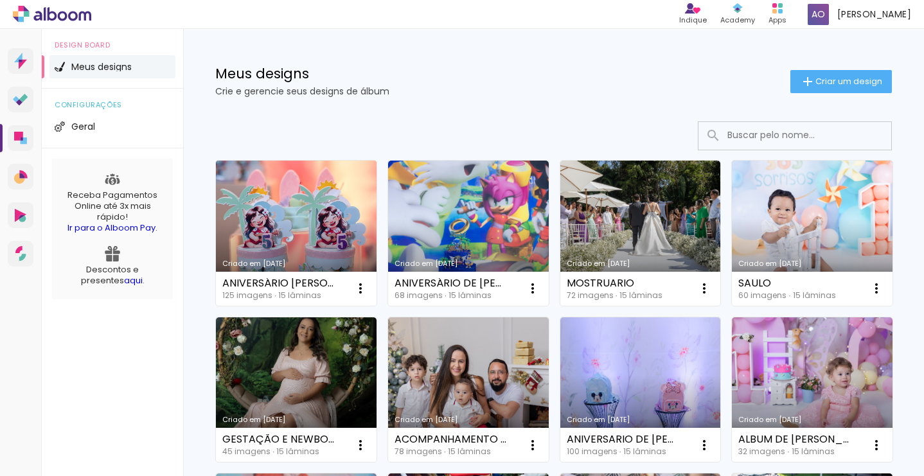
scroll to position [3, 0]
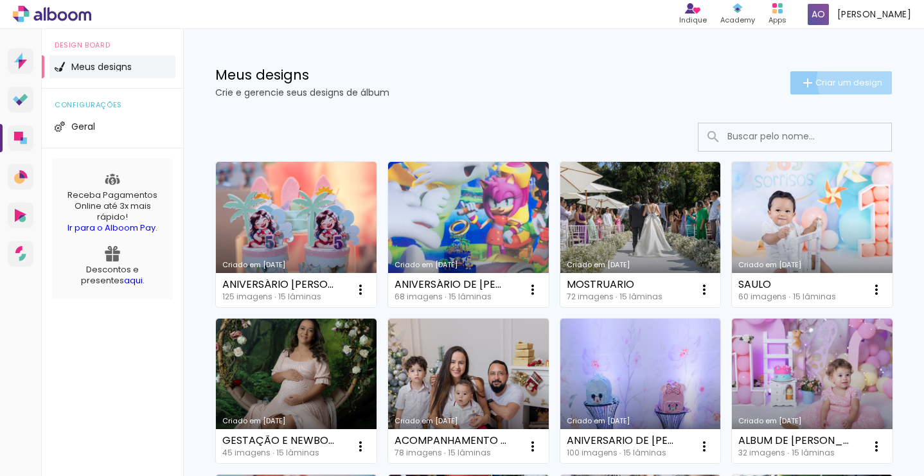
click at [853, 79] on span "Criar um design" at bounding box center [849, 82] width 67 height 8
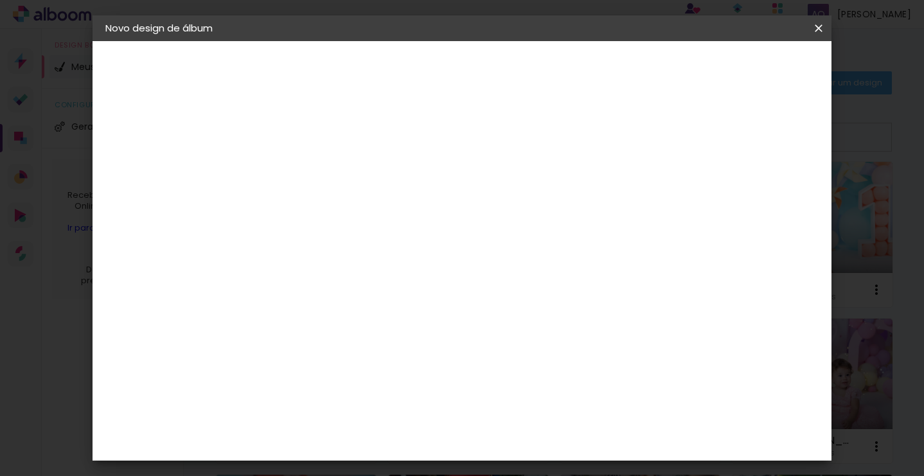
click at [0, 0] on paper-input-container "Título do álbum" at bounding box center [0, 0] width 0 height 0
type input "[PERSON_NAME]"
type paper-input "[PERSON_NAME]"
click at [447, 76] on paper-button "Avançar" at bounding box center [415, 68] width 63 height 22
click at [556, 197] on paper-item "Tamanho Livre" at bounding box center [493, 195] width 123 height 28
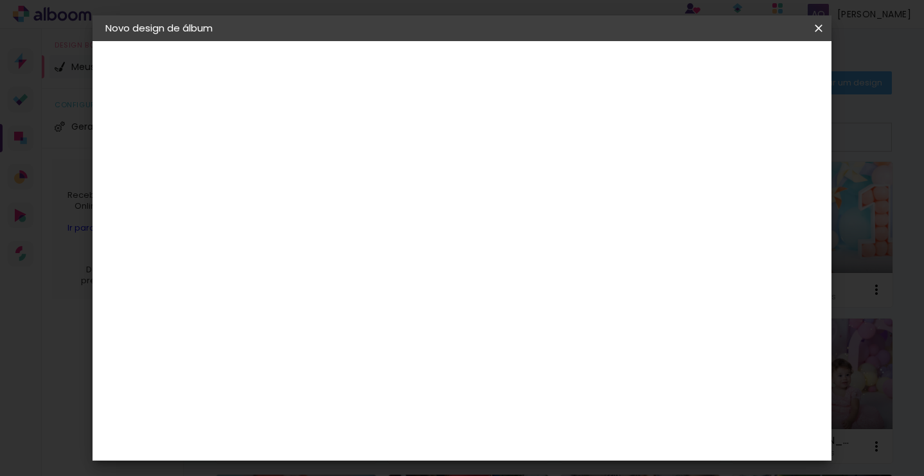
click at [556, 197] on paper-item "Tamanho Livre" at bounding box center [493, 195] width 123 height 28
click at [556, 195] on paper-item "Tamanho Livre" at bounding box center [493, 195] width 123 height 28
click at [556, 199] on paper-item "Tamanho Livre" at bounding box center [493, 195] width 123 height 28
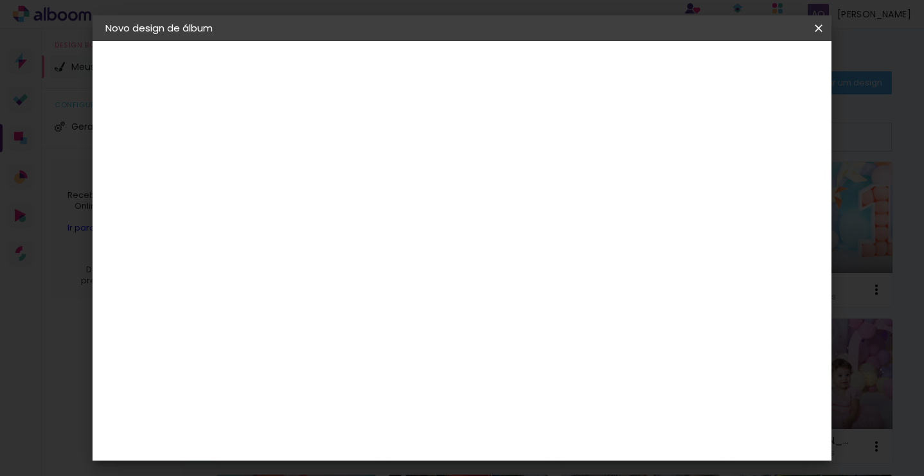
click at [556, 75] on paper-button "Avançar" at bounding box center [524, 68] width 63 height 22
click at [429, 204] on span "30" at bounding box center [433, 201] width 21 height 19
click at [434, 202] on span "30" at bounding box center [433, 201] width 21 height 19
click at [283, 344] on input "30" at bounding box center [274, 343] width 33 height 19
drag, startPoint x: 290, startPoint y: 343, endPoint x: 274, endPoint y: 342, distance: 15.5
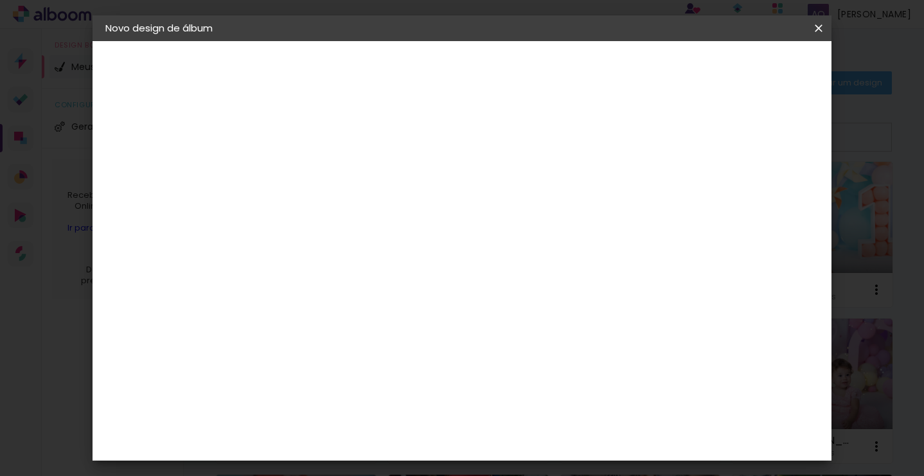
click at [274, 342] on input "30" at bounding box center [274, 343] width 33 height 19
type input "25"
type paper-input "25"
drag, startPoint x: 553, startPoint y: 391, endPoint x: 539, endPoint y: 390, distance: 14.8
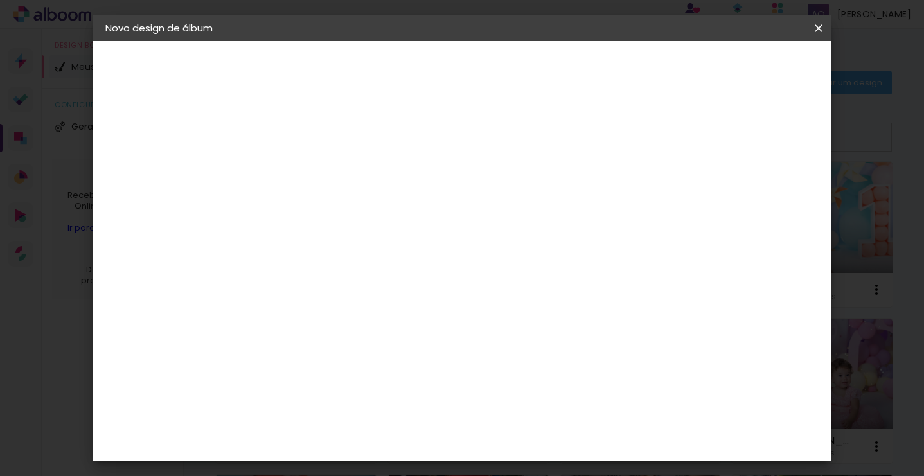
click at [539, 390] on input "60" at bounding box center [537, 388] width 33 height 19
click at [289, 261] on input "25" at bounding box center [274, 256] width 33 height 19
type input "30"
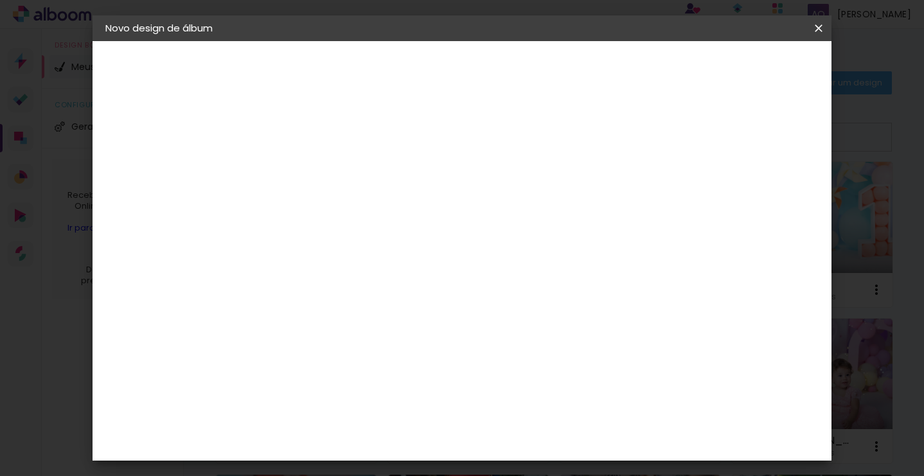
type paper-input "30"
click at [546, 435] on input "60" at bounding box center [537, 437] width 33 height 19
type input "50"
type paper-input "50"
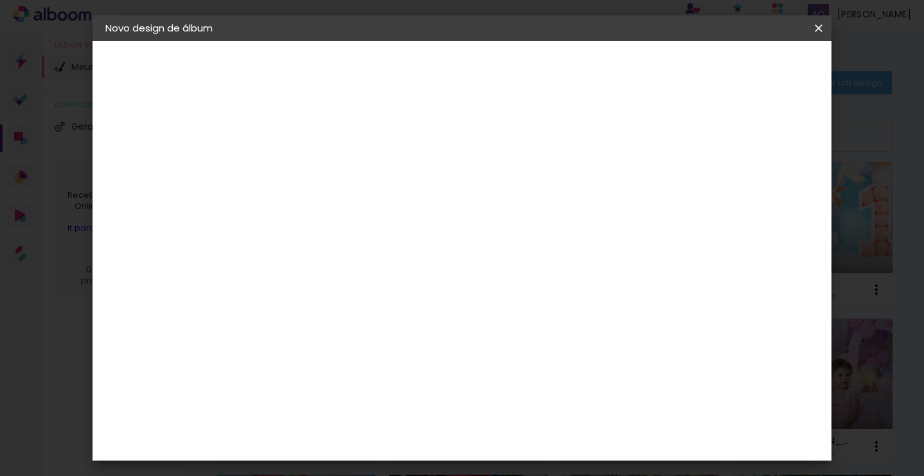
click at [748, 67] on span "Iniciar design" at bounding box center [719, 68] width 58 height 9
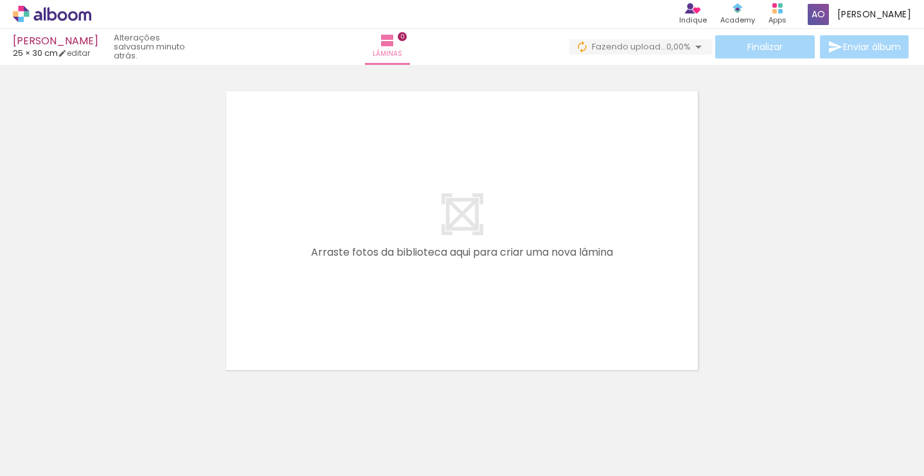
scroll to position [0, 4]
click at [144, 439] on div at bounding box center [124, 433] width 39 height 58
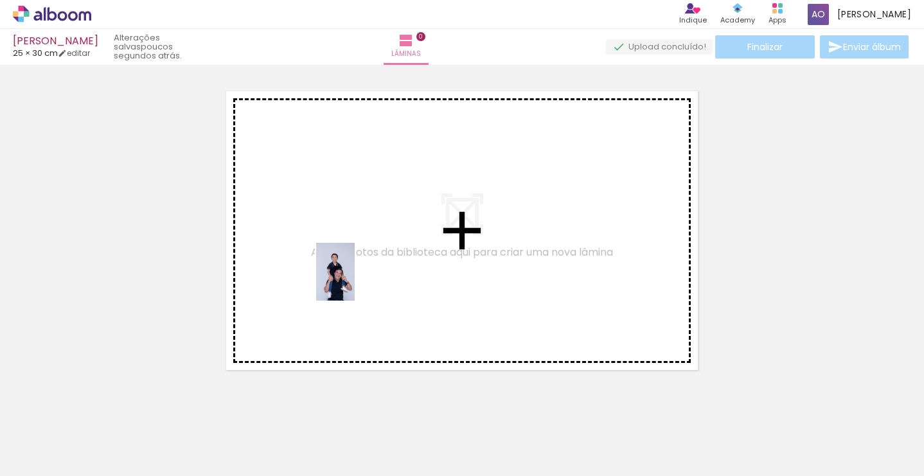
drag, startPoint x: 190, startPoint y: 441, endPoint x: 355, endPoint y: 281, distance: 229.5
click at [355, 281] on quentale-workspace at bounding box center [462, 238] width 924 height 476
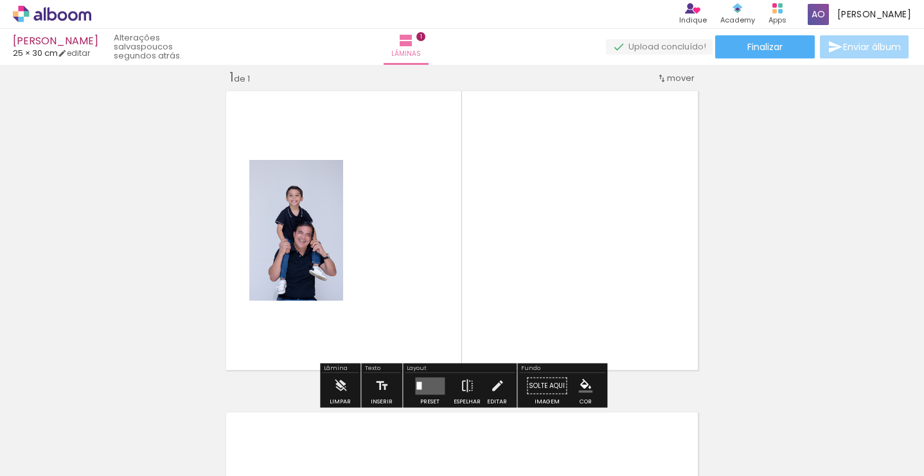
click at [144, 438] on div at bounding box center [124, 433] width 39 height 58
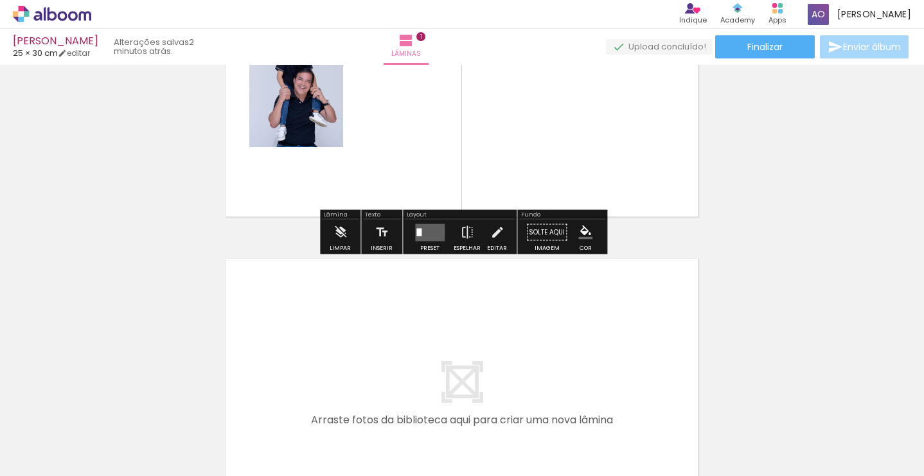
scroll to position [175, 0]
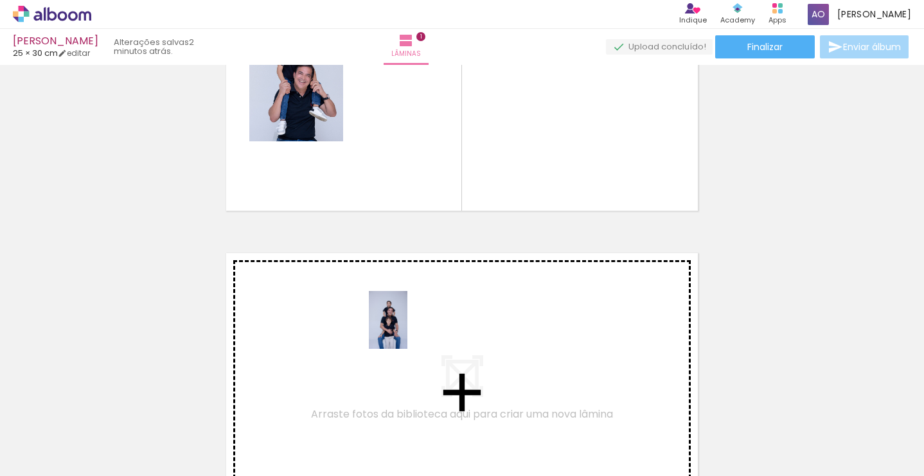
drag, startPoint x: 434, startPoint y: 441, endPoint x: 407, endPoint y: 330, distance: 114.3
click at [407, 330] on quentale-workspace at bounding box center [462, 238] width 924 height 476
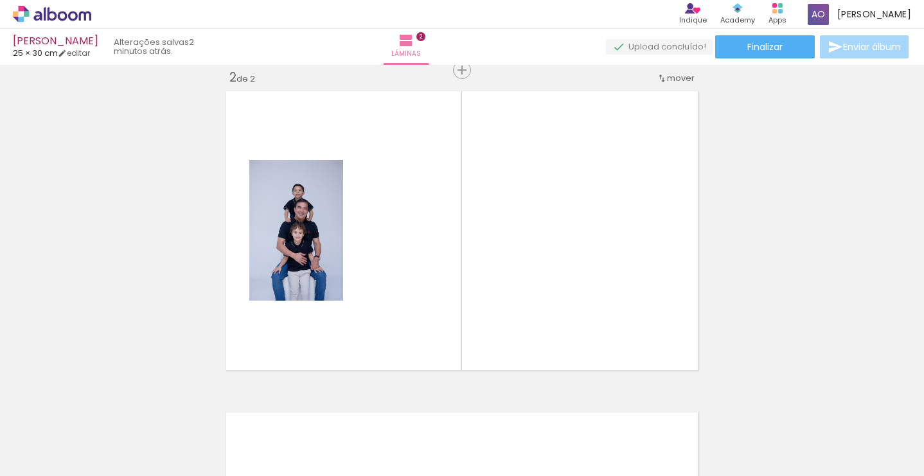
scroll to position [0, 550]
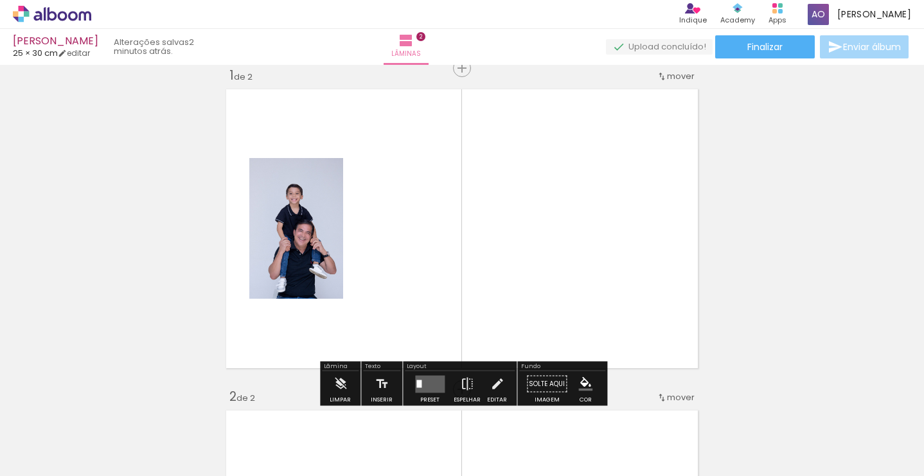
scroll to position [8, 0]
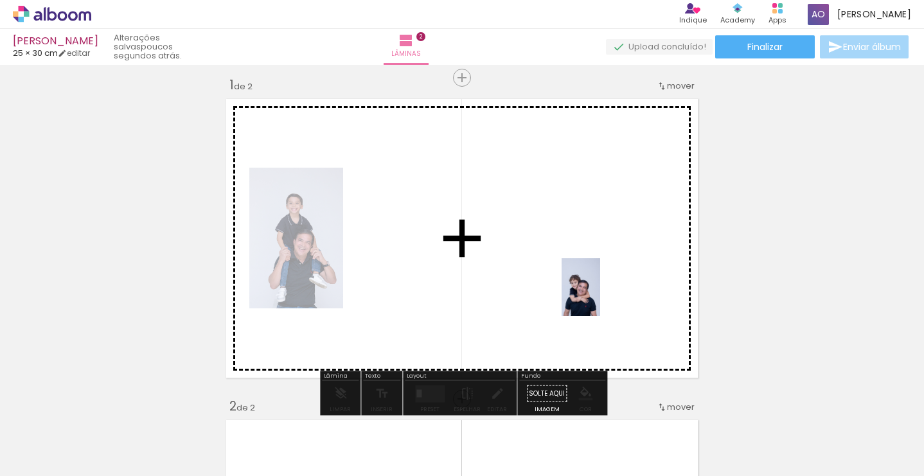
drag, startPoint x: 645, startPoint y: 398, endPoint x: 600, endPoint y: 297, distance: 110.8
click at [600, 297] on quentale-workspace at bounding box center [462, 238] width 924 height 476
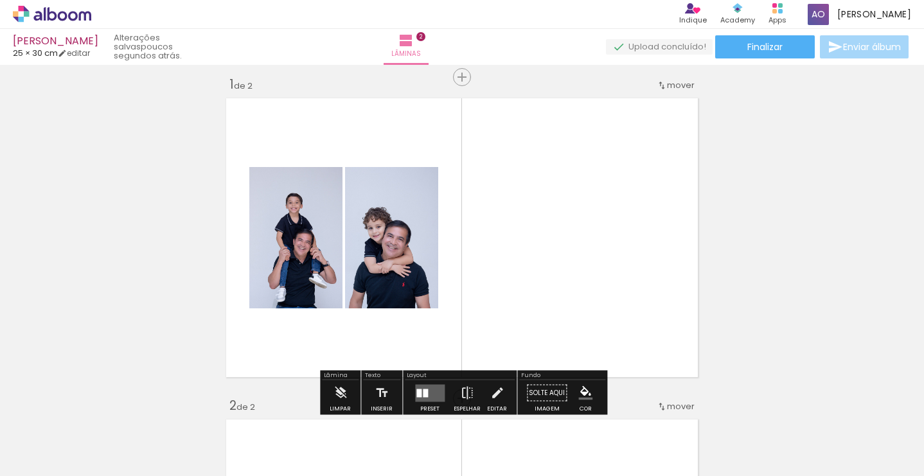
scroll to position [-3, 1]
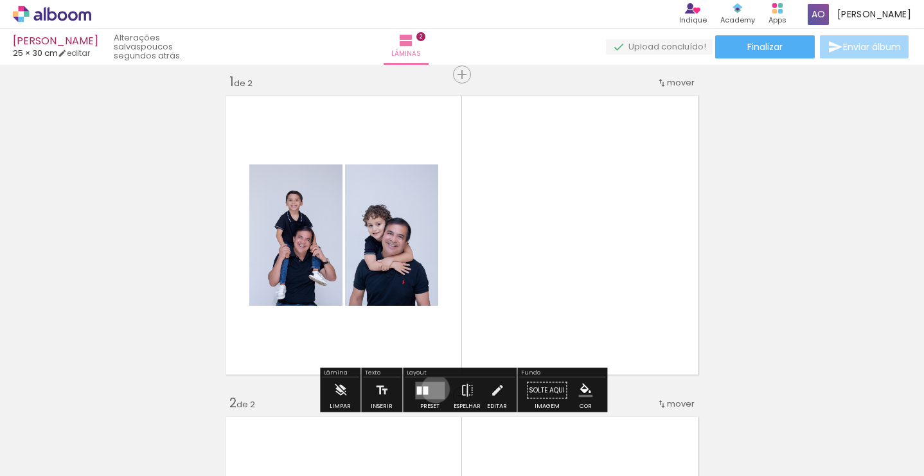
click at [432, 393] on quentale-layouter at bounding box center [430, 390] width 30 height 17
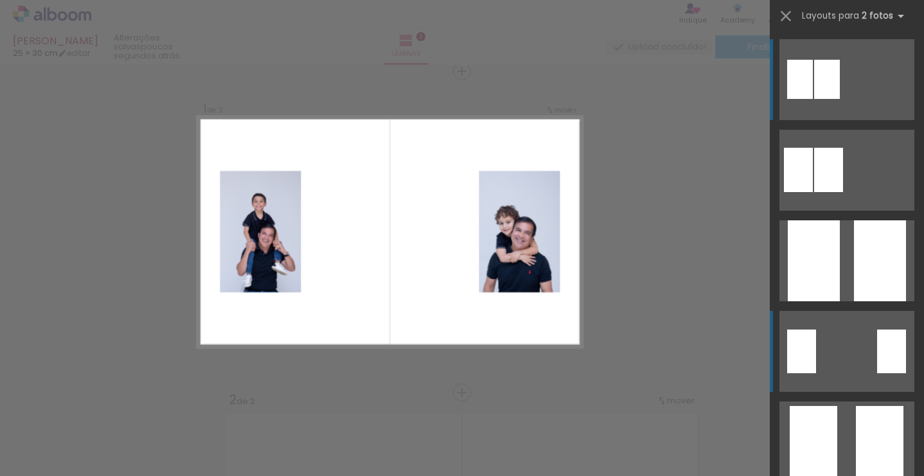
scroll to position [17, 0]
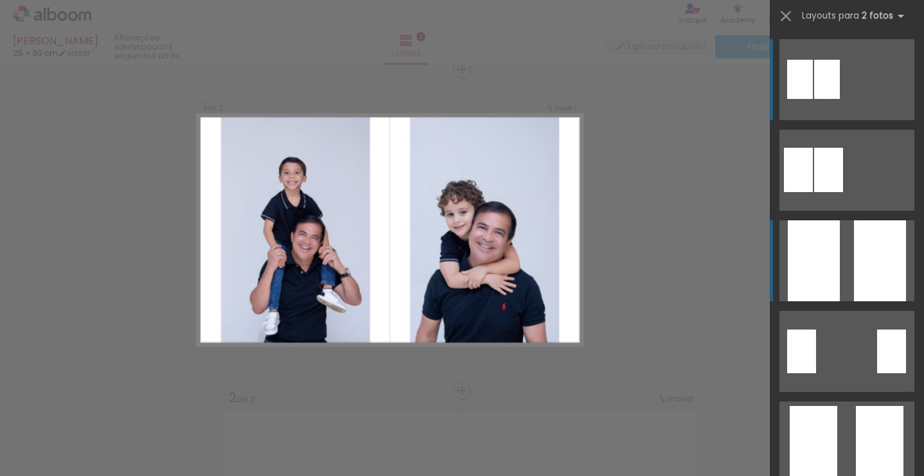
click at [857, 287] on div at bounding box center [880, 260] width 52 height 81
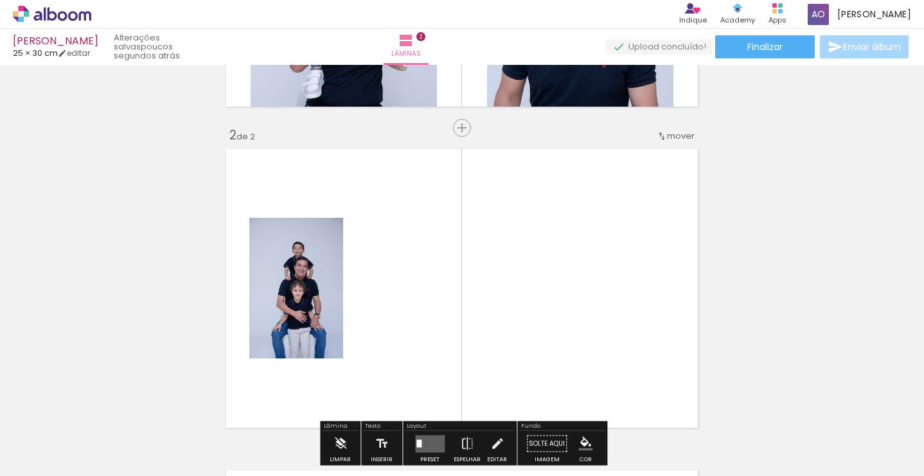
scroll to position [0, 329]
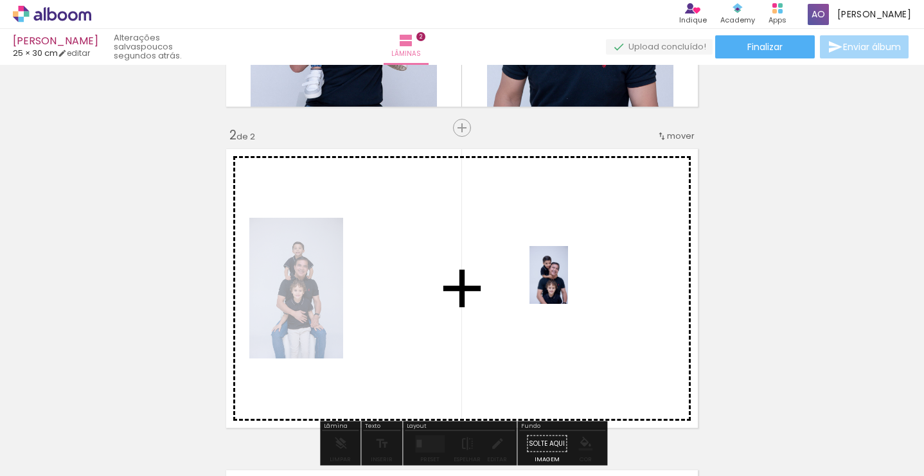
drag, startPoint x: 237, startPoint y: 439, endPoint x: 568, endPoint y: 285, distance: 365.1
click at [568, 285] on quentale-workspace at bounding box center [462, 238] width 924 height 476
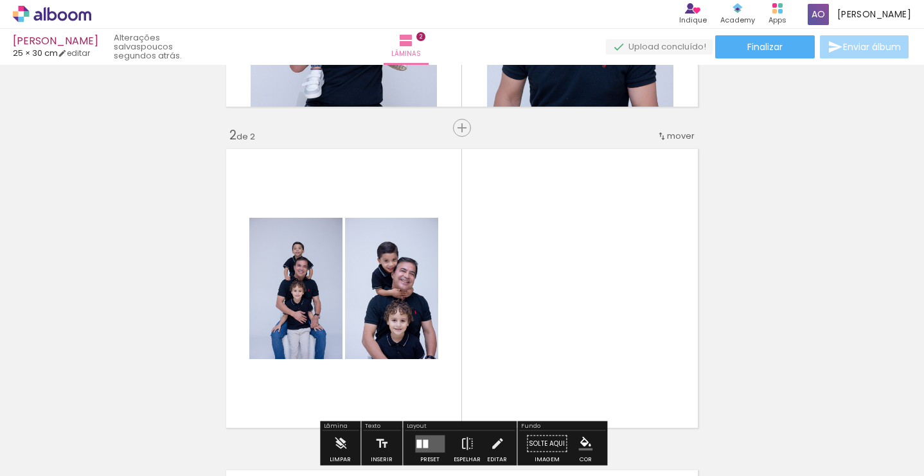
scroll to position [358, 0]
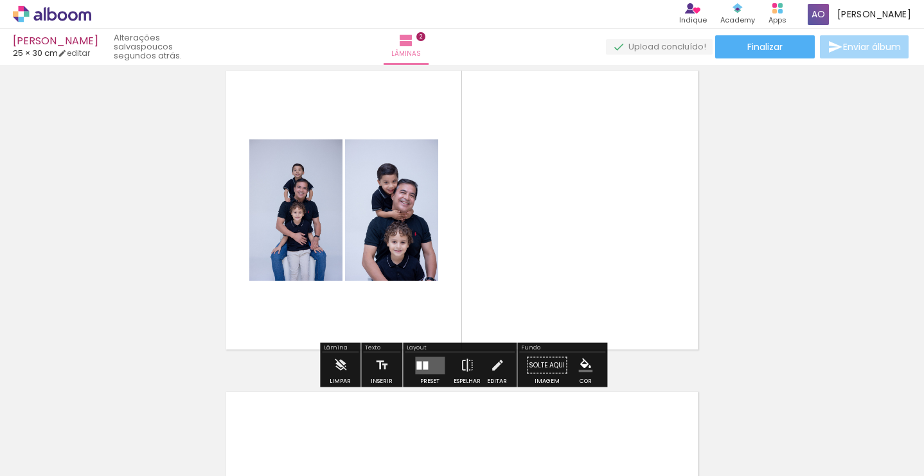
click at [424, 362] on div at bounding box center [425, 365] width 5 height 8
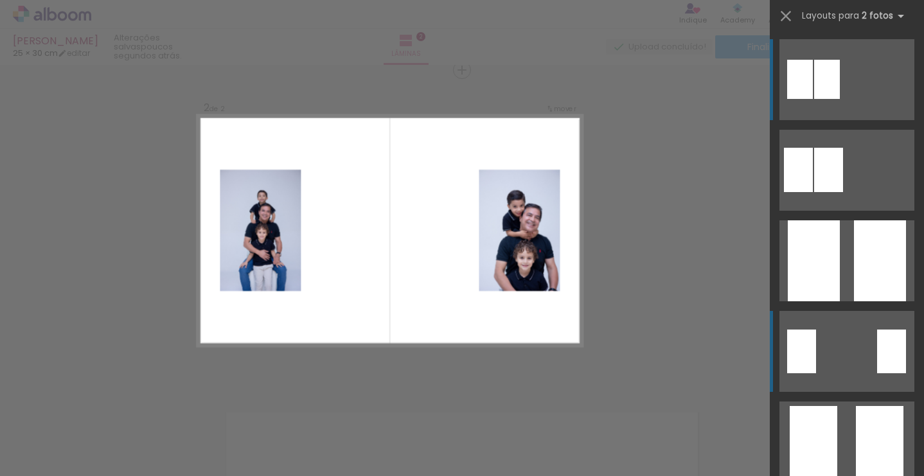
scroll to position [1, 0]
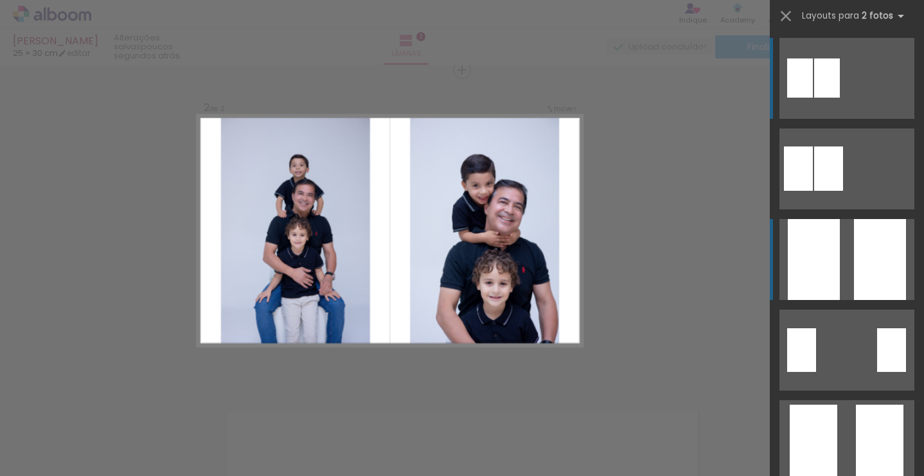
click at [864, 280] on div at bounding box center [880, 259] width 52 height 81
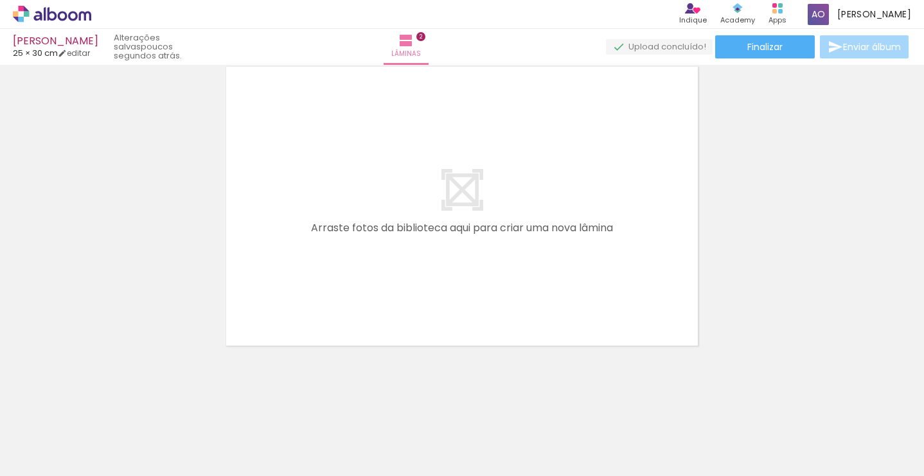
scroll to position [0, 0]
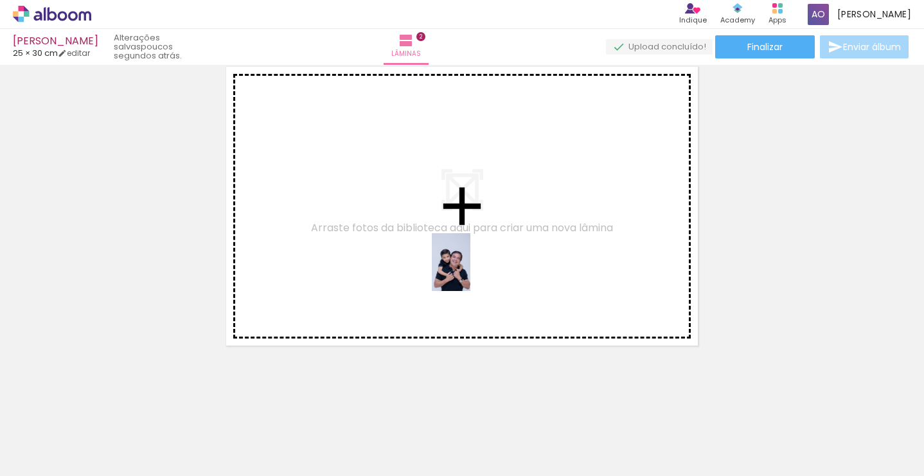
drag, startPoint x: 465, startPoint y: 441, endPoint x: 470, endPoint y: 260, distance: 180.7
click at [470, 260] on quentale-workspace at bounding box center [462, 238] width 924 height 476
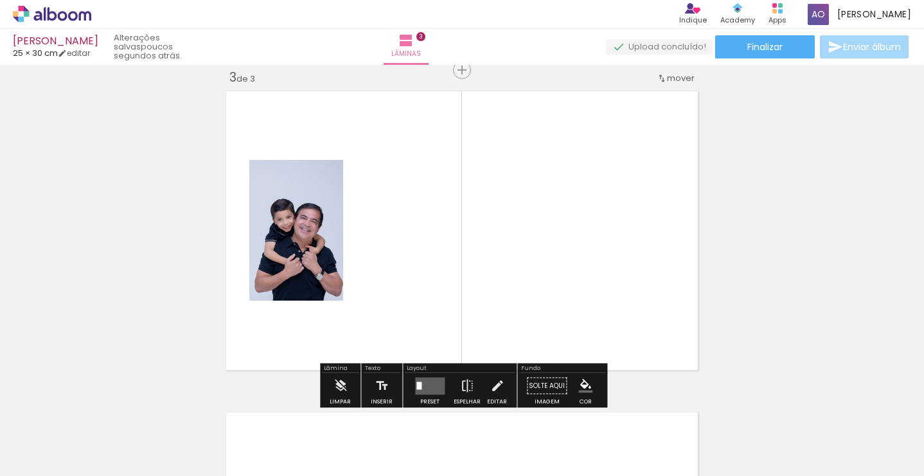
scroll to position [0, 571]
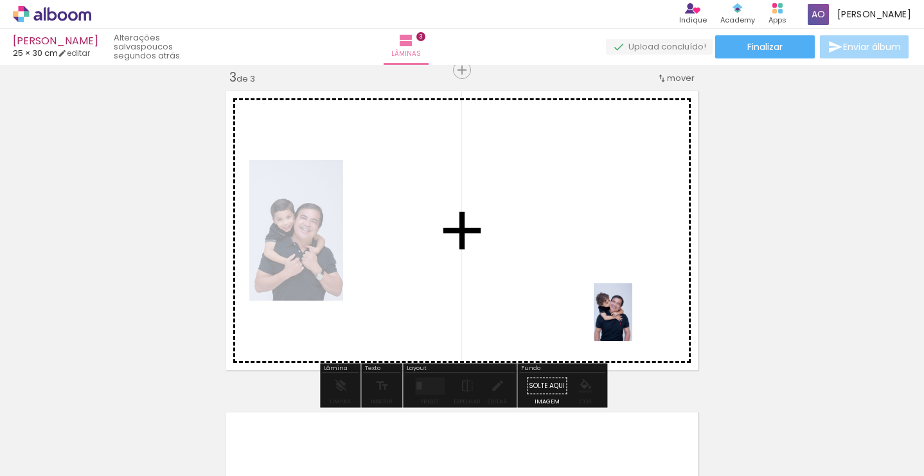
drag, startPoint x: 713, startPoint y: 453, endPoint x: 632, endPoint y: 322, distance: 153.8
click at [632, 322] on quentale-workspace at bounding box center [462, 238] width 924 height 476
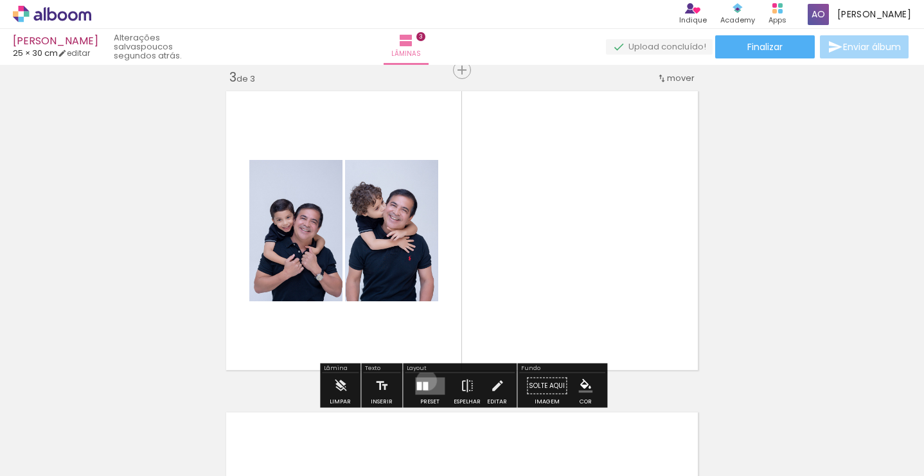
click at [423, 380] on quentale-layouter at bounding box center [430, 385] width 30 height 17
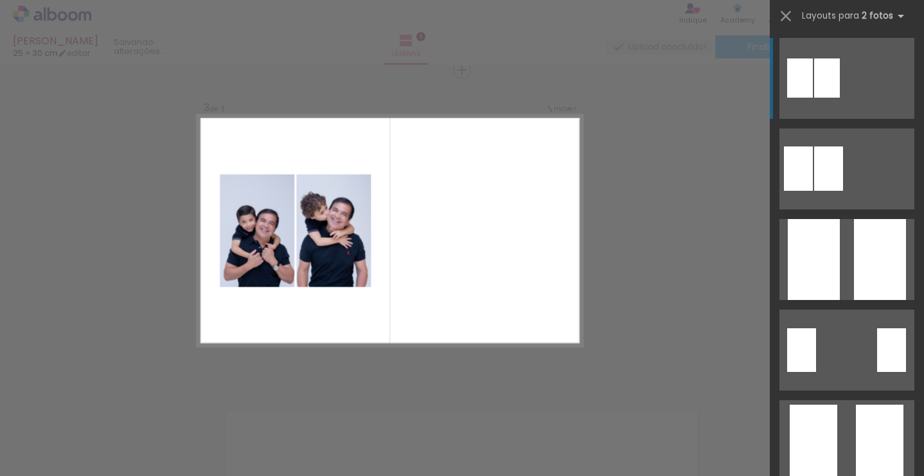
scroll to position [0, 0]
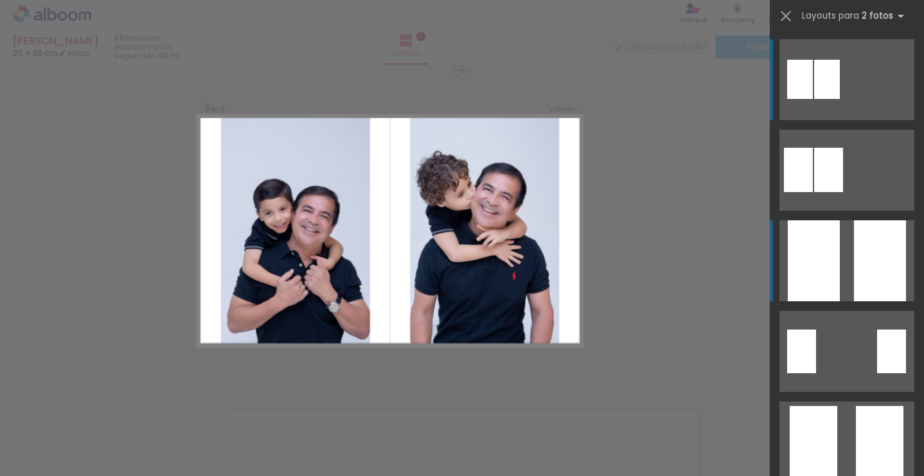
click at [897, 250] on div at bounding box center [880, 260] width 52 height 81
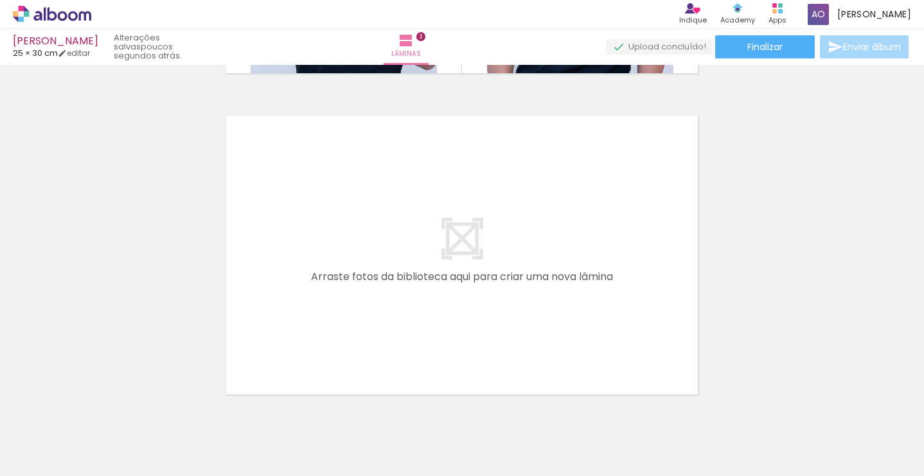
scroll to position [0, 708]
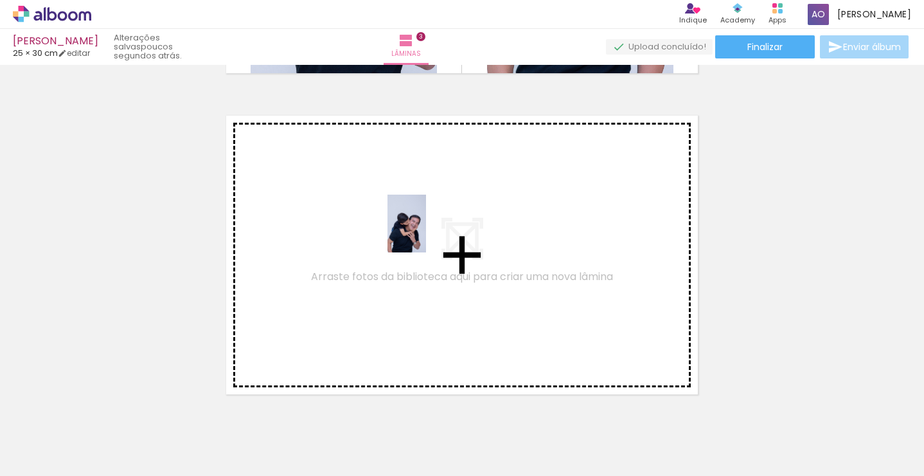
drag, startPoint x: 419, startPoint y: 434, endPoint x: 426, endPoint y: 233, distance: 201.3
click at [426, 233] on quentale-workspace at bounding box center [462, 238] width 924 height 476
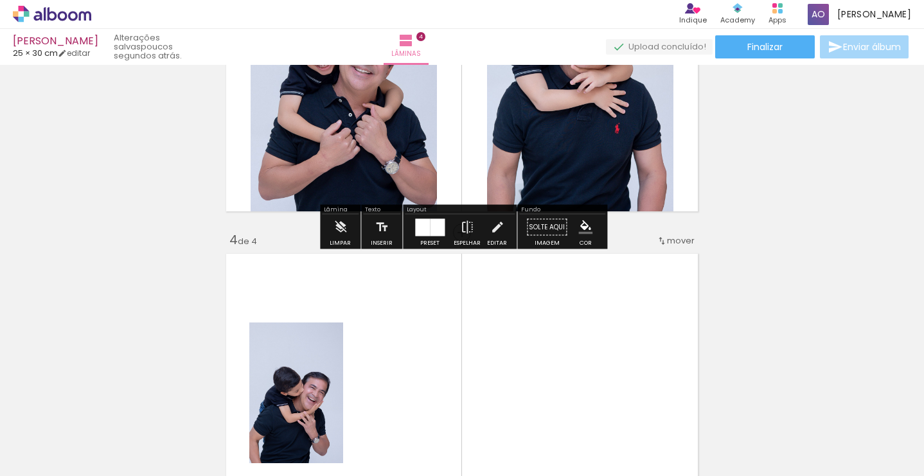
scroll to position [823, 0]
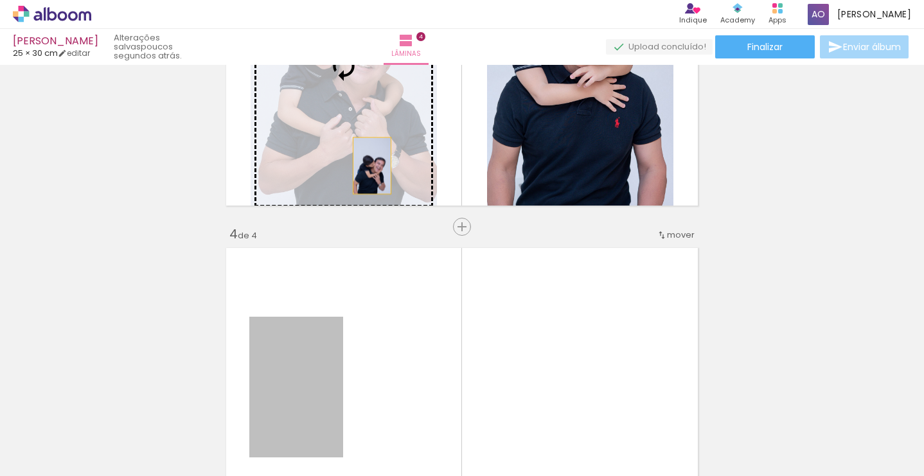
drag, startPoint x: 328, startPoint y: 360, endPoint x: 372, endPoint y: 166, distance: 198.9
click at [372, 166] on div "Inserir lâmina 1 de 4 Inserir lâmina 2 de 4 Inserir lâmina 3 de 4 Inserir lâmin…" at bounding box center [462, 49] width 924 height 1607
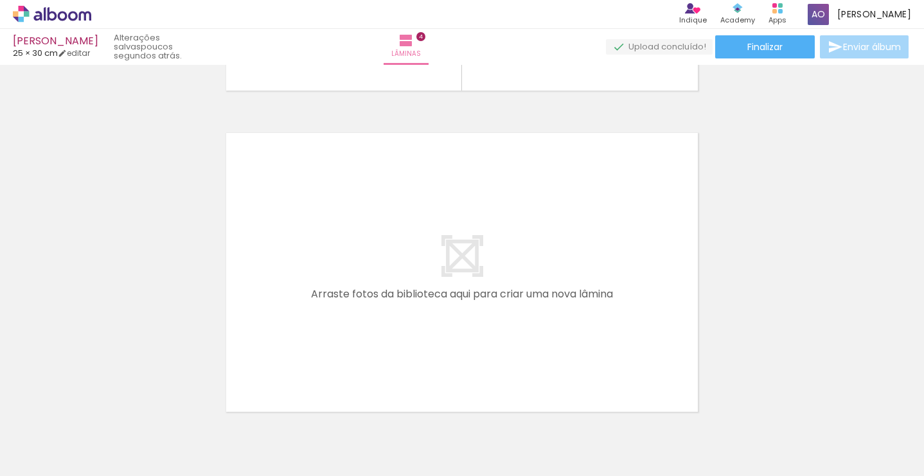
scroll to position [0, 936]
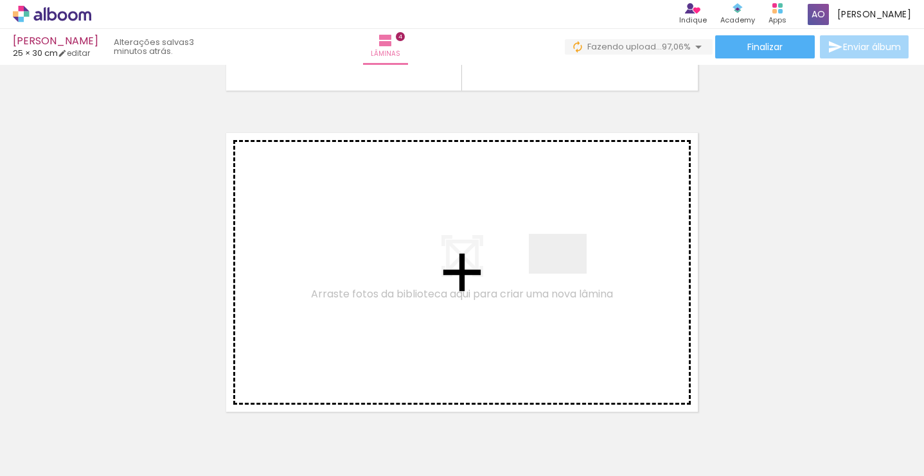
drag, startPoint x: 645, startPoint y: 432, endPoint x: 567, endPoint y: 272, distance: 177.6
click at [567, 272] on quentale-workspace at bounding box center [462, 238] width 924 height 476
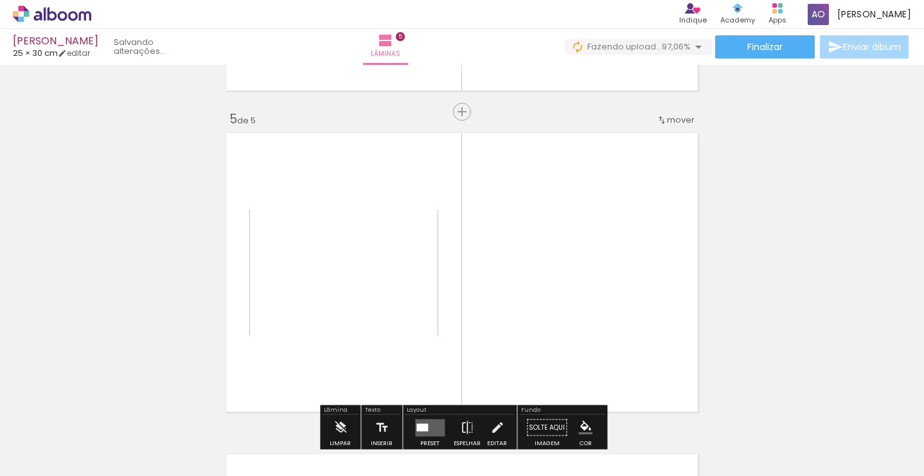
scroll to position [1301, 0]
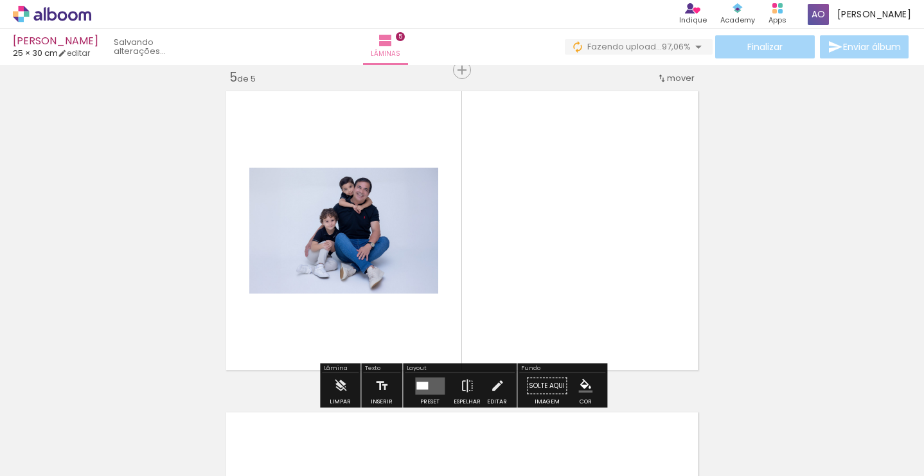
click at [427, 382] on quentale-layouter at bounding box center [430, 385] width 30 height 17
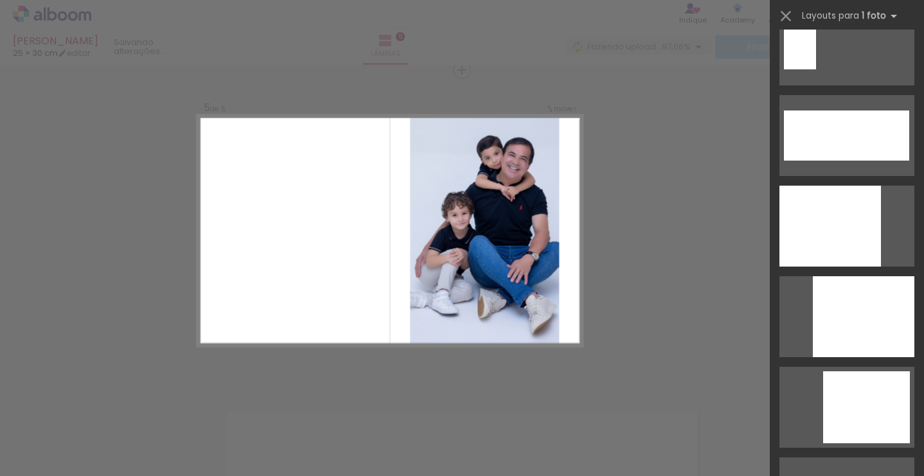
scroll to position [4259, 0]
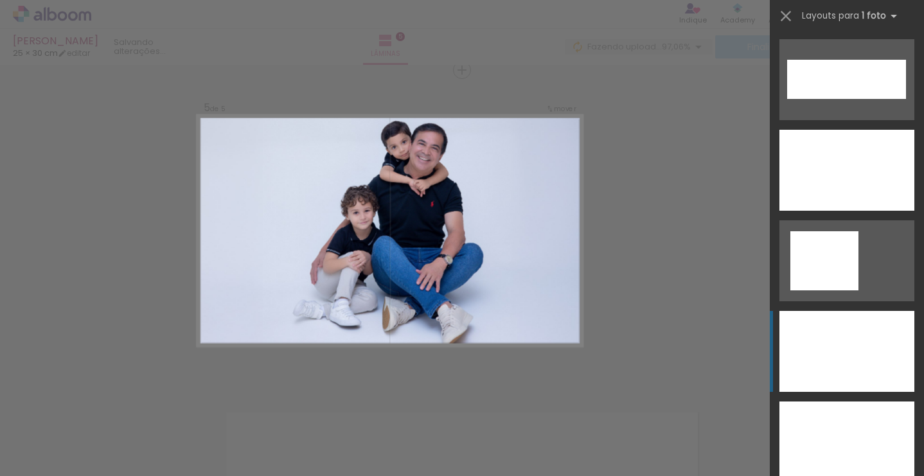
click at [843, 330] on div at bounding box center [847, 351] width 135 height 81
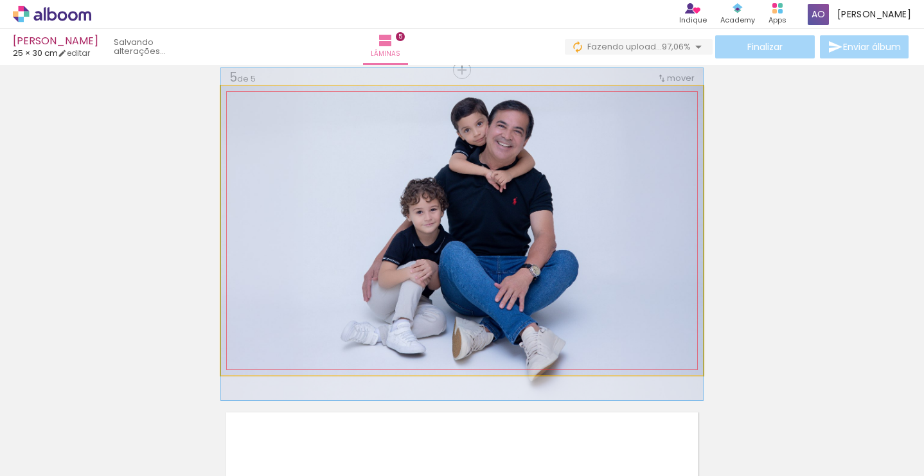
drag, startPoint x: 563, startPoint y: 262, endPoint x: 596, endPoint y: 266, distance: 33.0
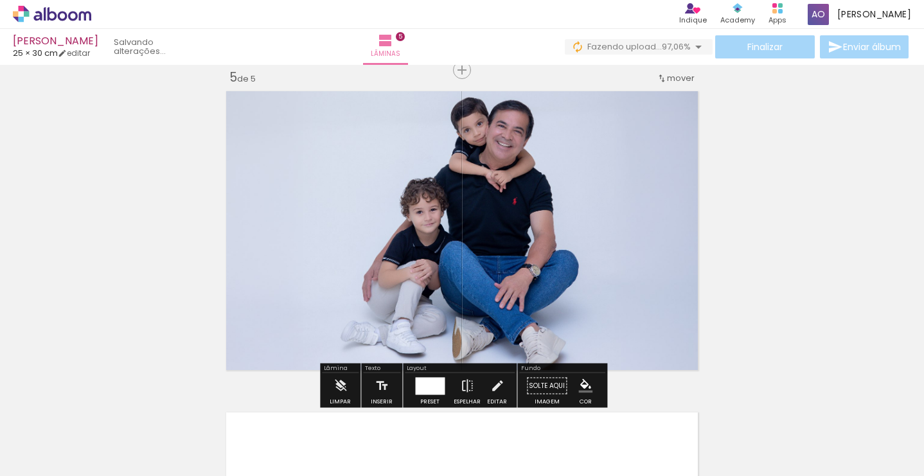
click at [438, 383] on div at bounding box center [430, 385] width 30 height 17
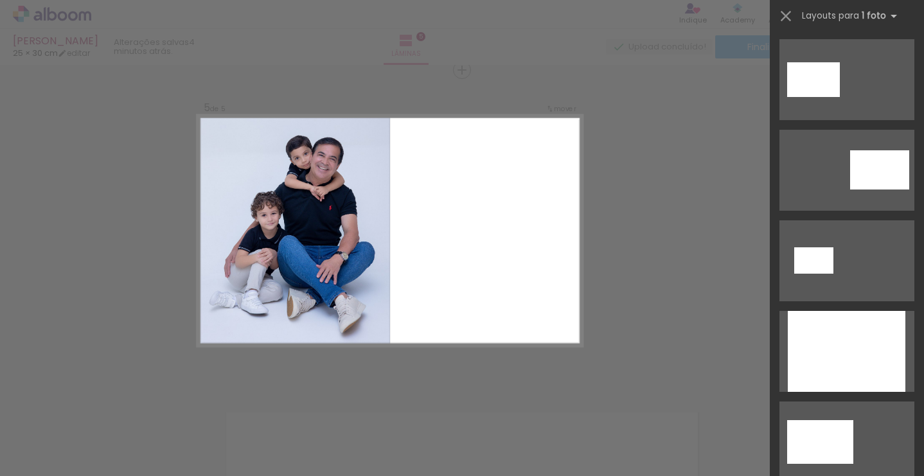
scroll to position [0, 0]
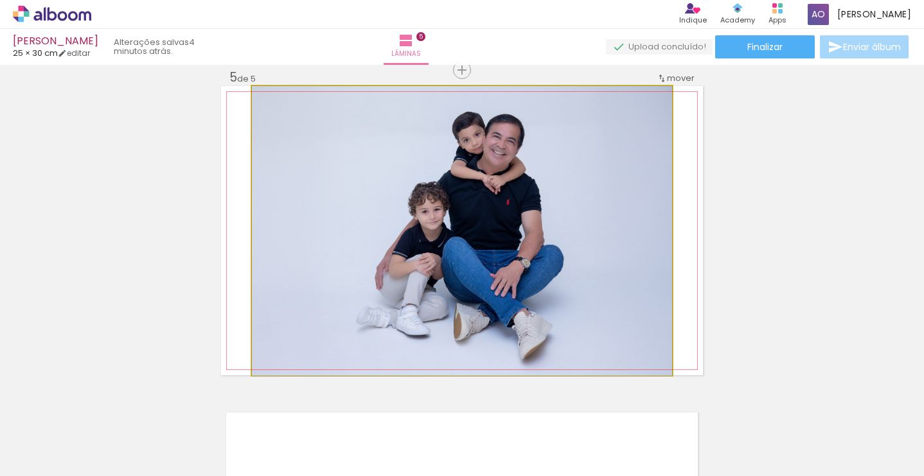
drag, startPoint x: 539, startPoint y: 251, endPoint x: 569, endPoint y: 253, distance: 31.0
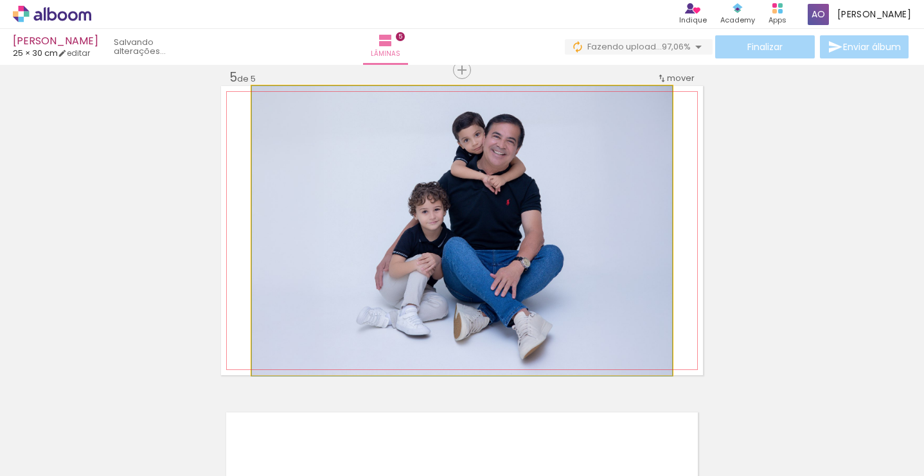
click at [286, 99] on div at bounding box center [282, 100] width 12 height 12
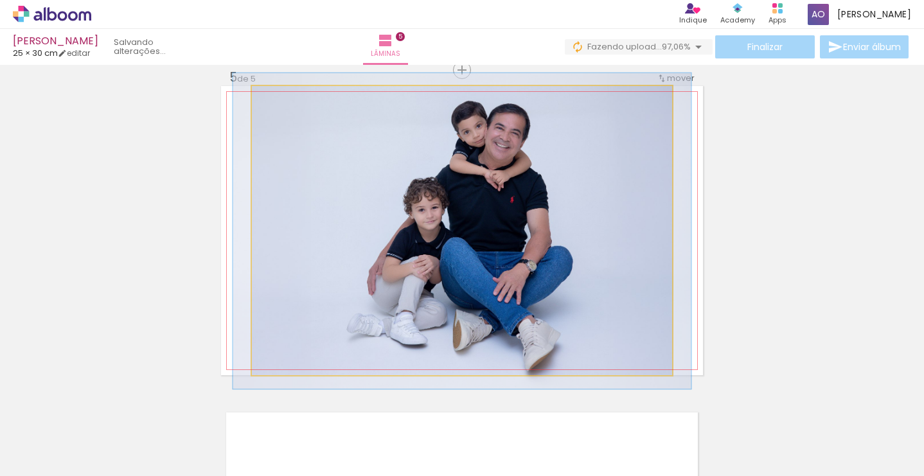
type paper-slider "109"
click at [288, 99] on div at bounding box center [286, 100] width 12 height 12
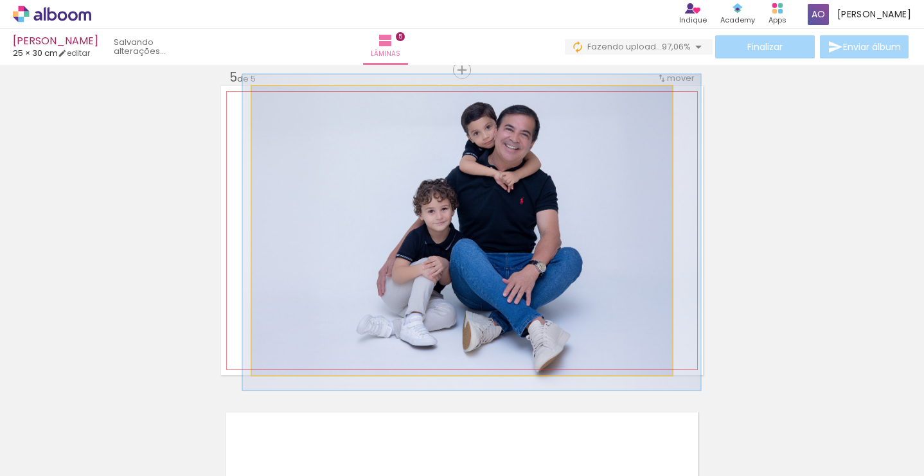
drag, startPoint x: 490, startPoint y: 197, endPoint x: 499, endPoint y: 198, distance: 9.7
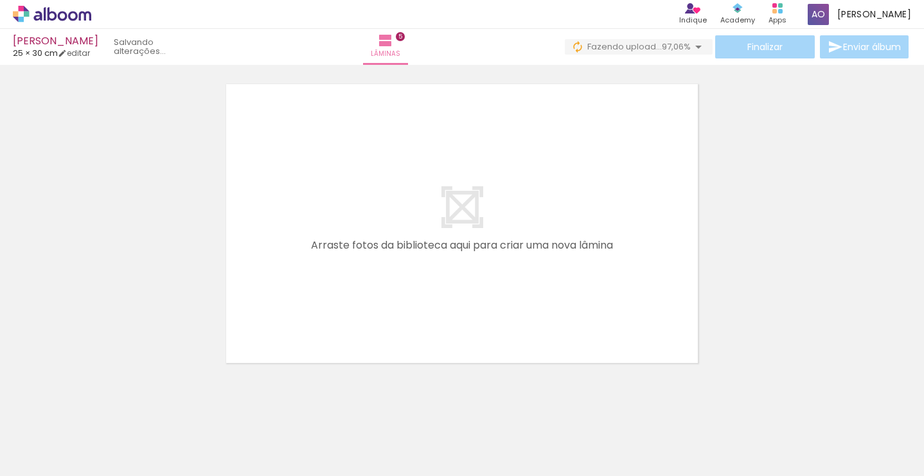
scroll to position [0, 1189]
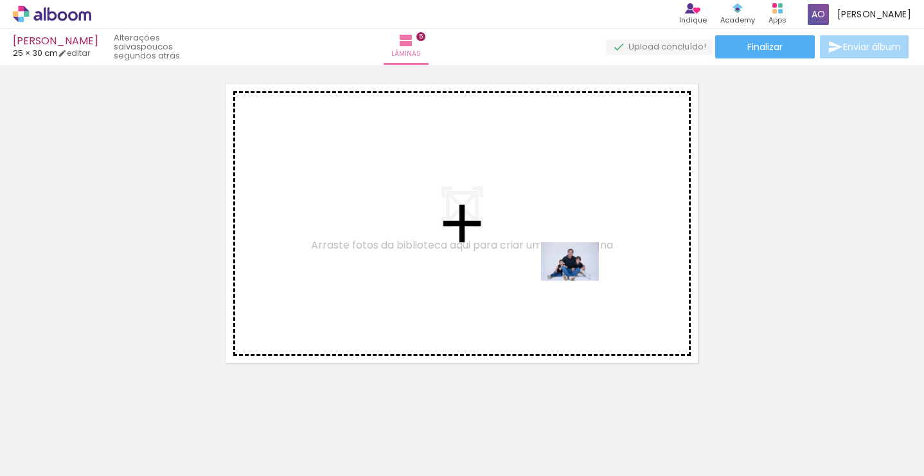
drag, startPoint x: 754, startPoint y: 440, endPoint x: 580, endPoint y: 281, distance: 236.1
click at [580, 281] on quentale-workspace at bounding box center [462, 238] width 924 height 476
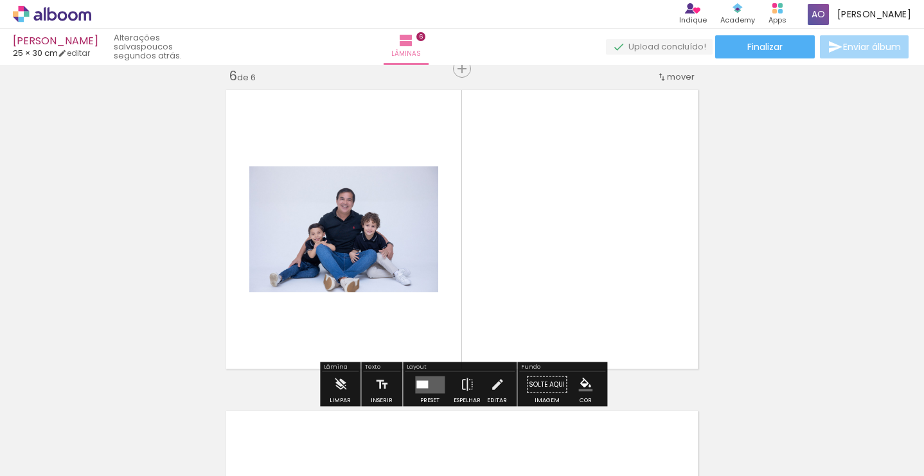
scroll to position [1623, 0]
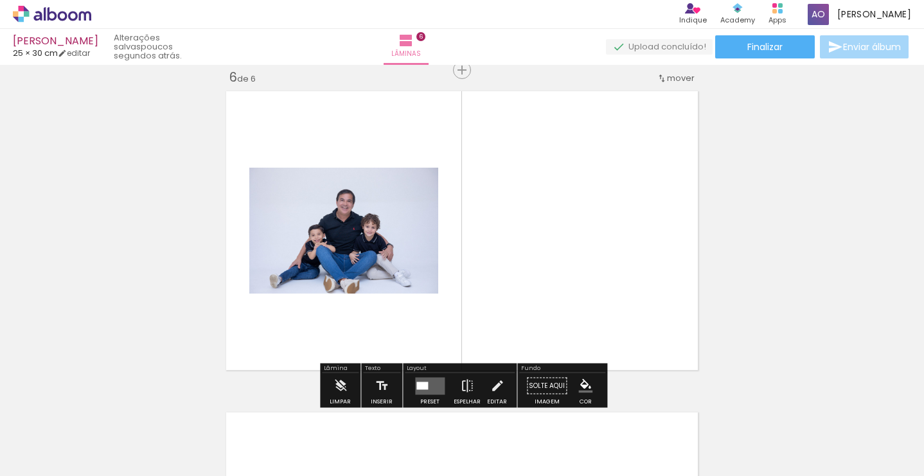
click at [430, 385] on quentale-layouter at bounding box center [430, 385] width 30 height 17
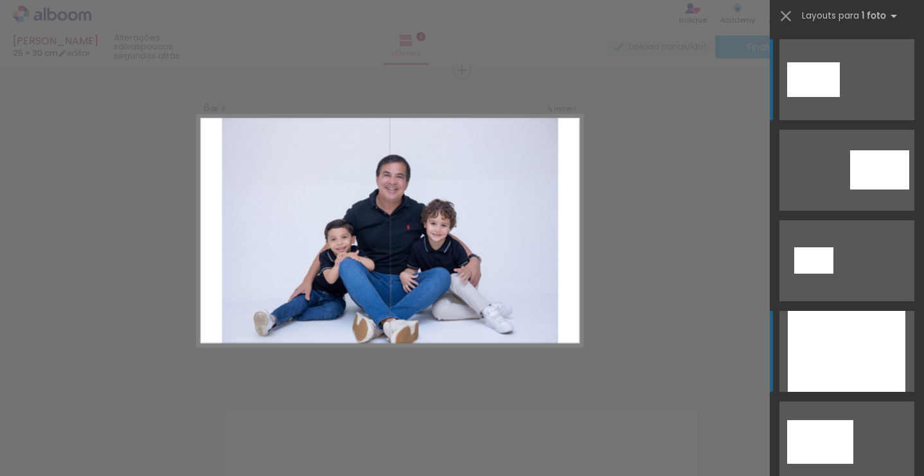
click at [881, 376] on div at bounding box center [847, 351] width 118 height 81
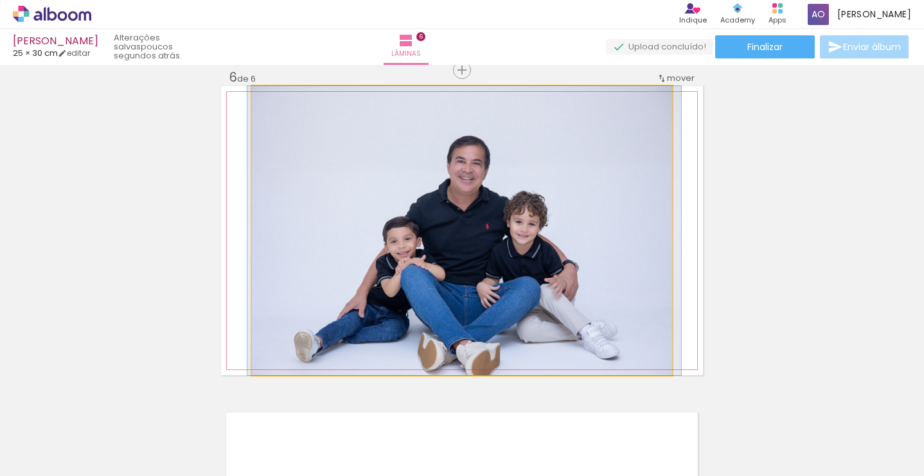
drag, startPoint x: 438, startPoint y: 267, endPoint x: 440, endPoint y: 227, distance: 39.9
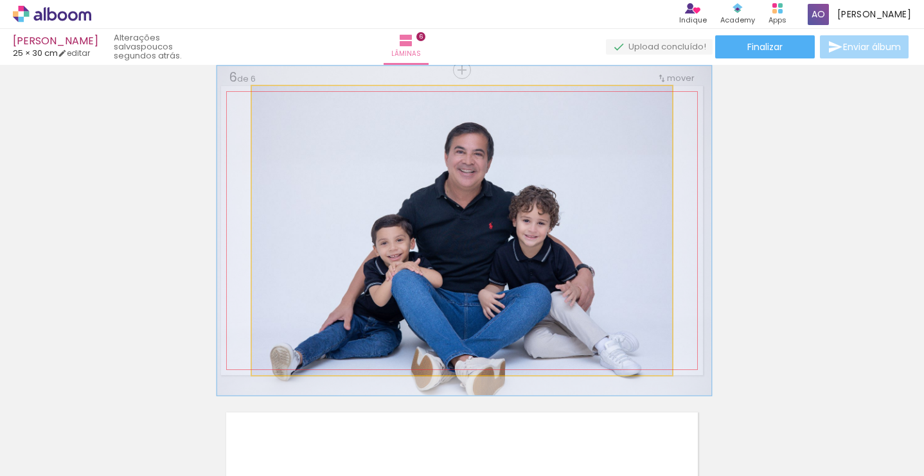
drag, startPoint x: 287, startPoint y: 100, endPoint x: 293, endPoint y: 100, distance: 6.5
type paper-slider "114"
click at [293, 100] on div at bounding box center [288, 99] width 21 height 21
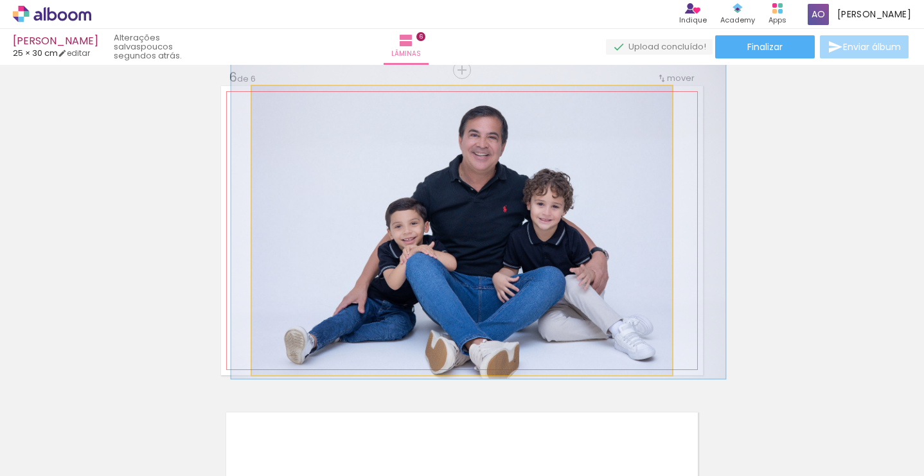
drag, startPoint x: 490, startPoint y: 236, endPoint x: 504, endPoint y: 220, distance: 21.9
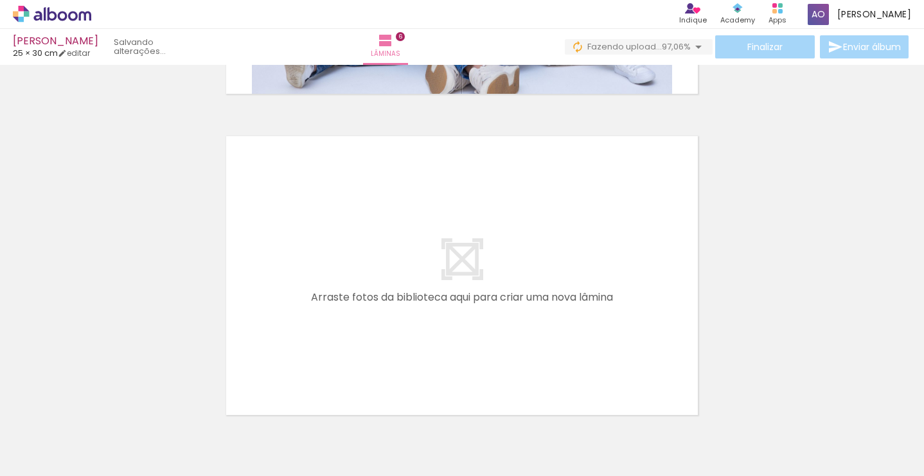
scroll to position [0, 1233]
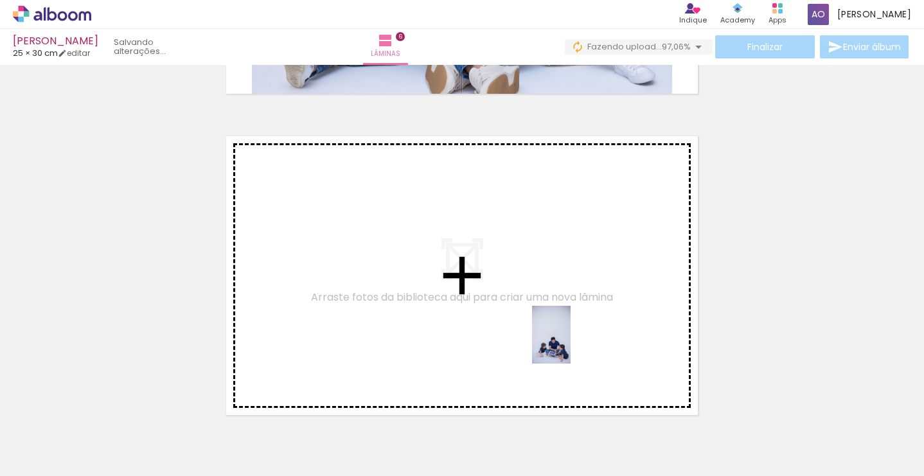
drag, startPoint x: 767, startPoint y: 450, endPoint x: 571, endPoint y: 344, distance: 223.1
click at [571, 344] on quentale-workspace at bounding box center [462, 238] width 924 height 476
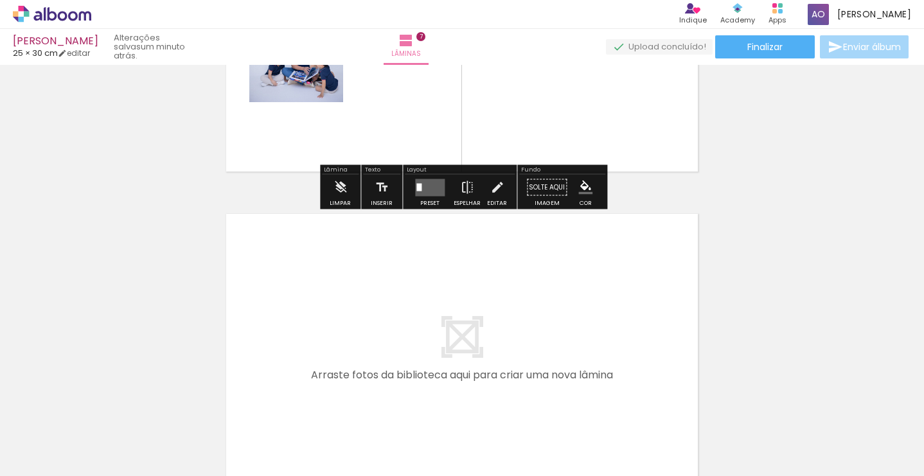
scroll to position [2172, 0]
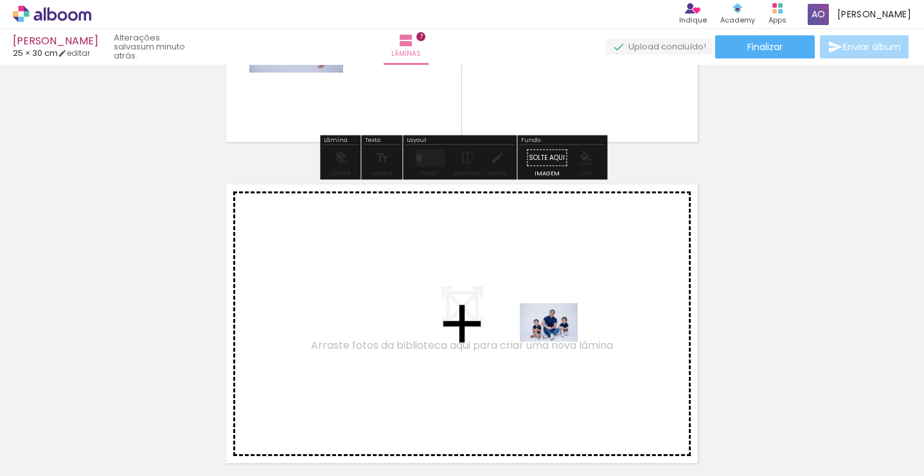
drag, startPoint x: 843, startPoint y: 436, endPoint x: 558, endPoint y: 342, distance: 300.0
click at [558, 342] on quentale-workspace at bounding box center [462, 238] width 924 height 476
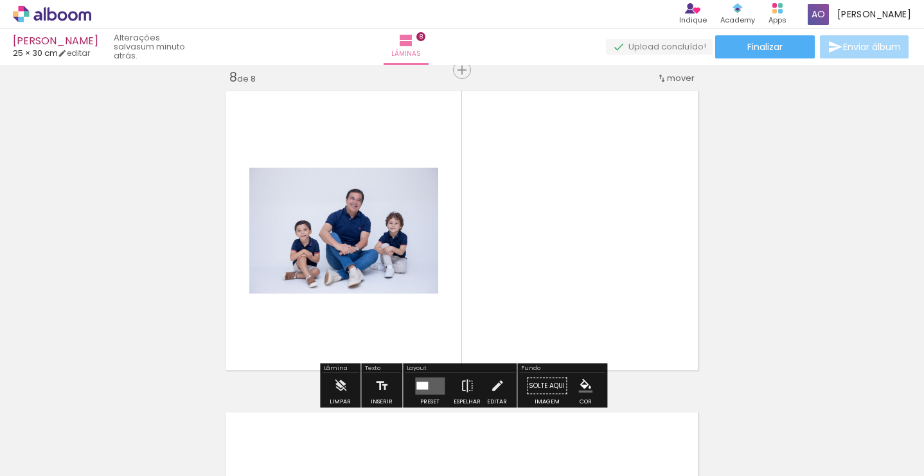
scroll to position [0, 1509]
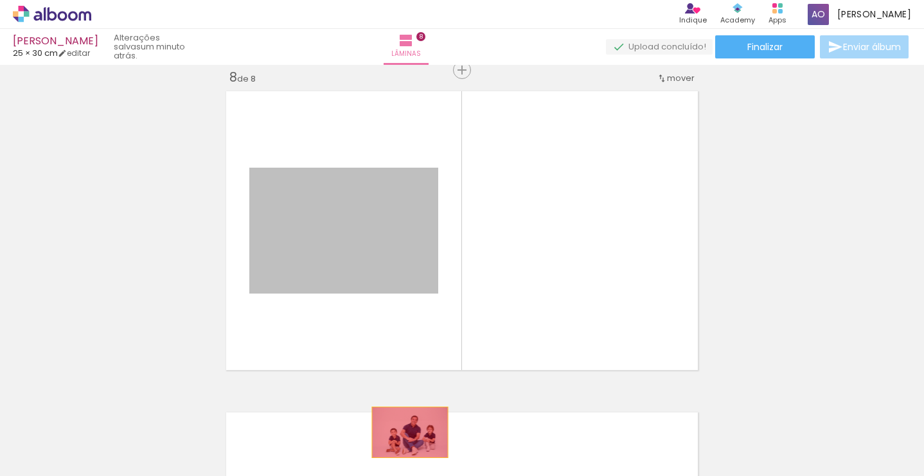
drag, startPoint x: 371, startPoint y: 263, endPoint x: 410, endPoint y: 432, distance: 173.5
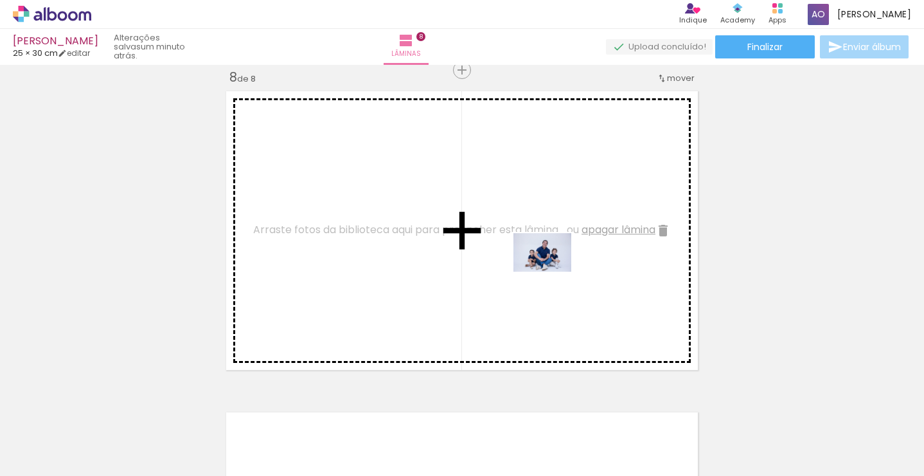
drag, startPoint x: 815, startPoint y: 421, endPoint x: 551, endPoint y: 271, distance: 303.1
click at [551, 271] on quentale-workspace at bounding box center [462, 238] width 924 height 476
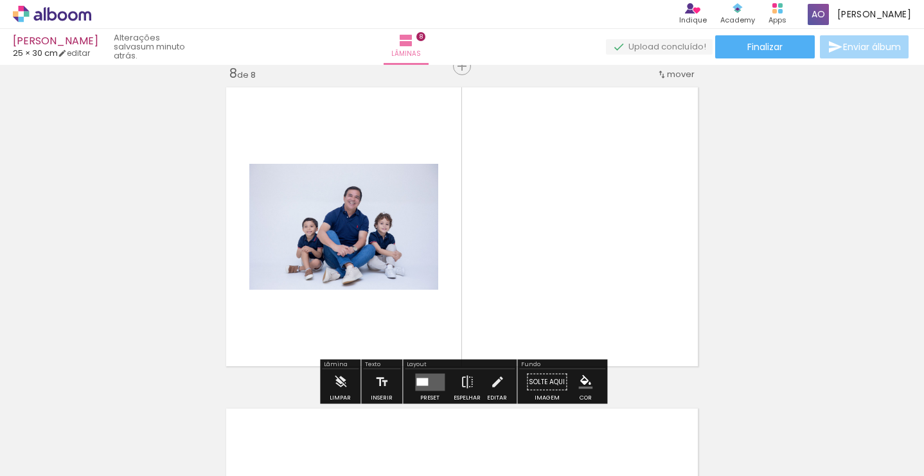
scroll to position [0, 0]
click at [422, 382] on div at bounding box center [422, 382] width 12 height 8
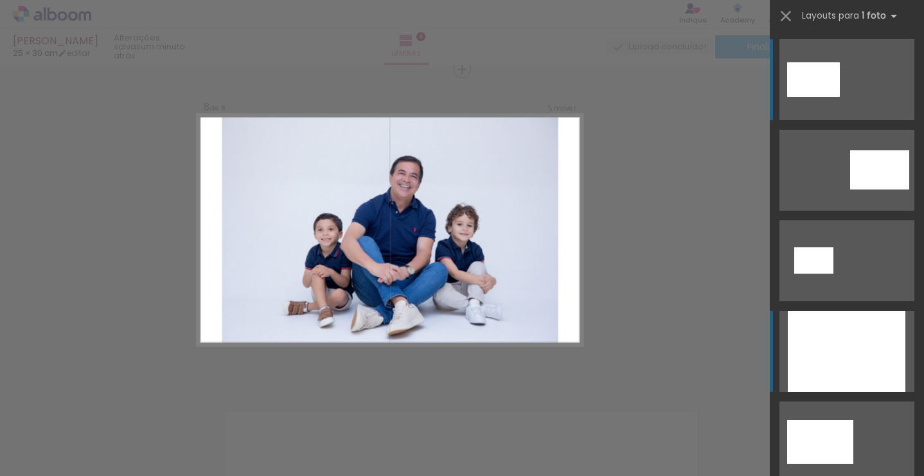
click at [826, 370] on div at bounding box center [847, 351] width 118 height 81
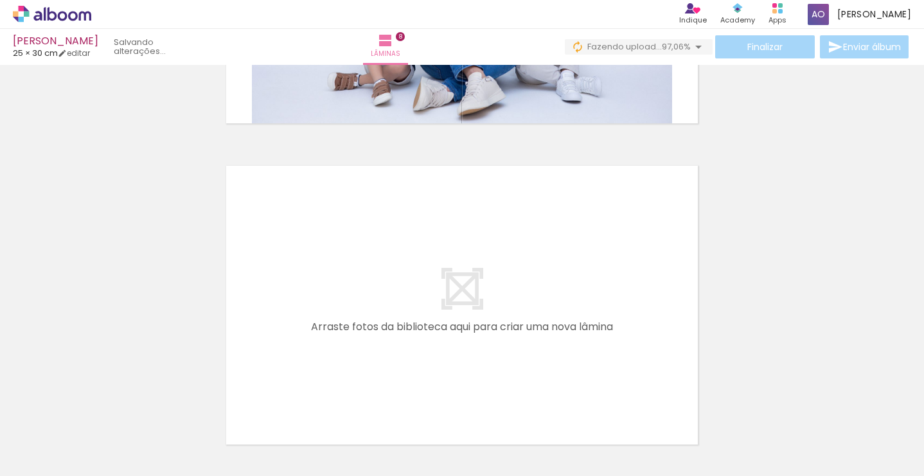
scroll to position [0, 1619]
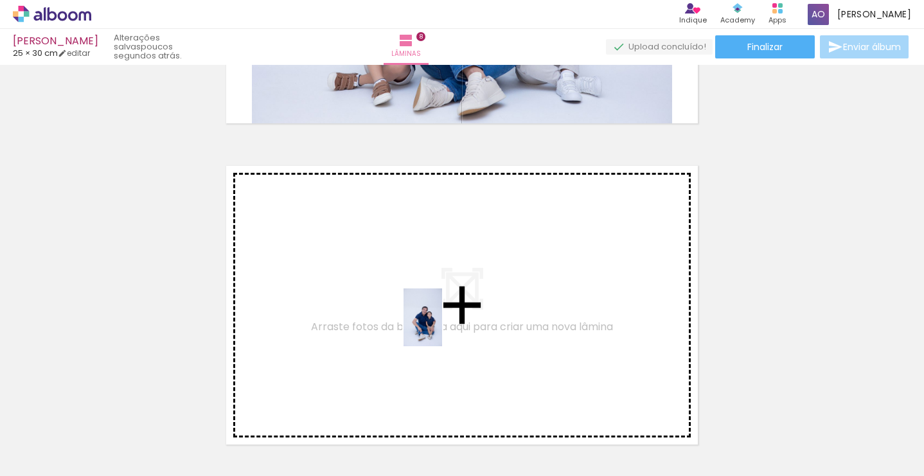
drag, startPoint x: 462, startPoint y: 436, endPoint x: 442, endPoint y: 327, distance: 110.4
click at [442, 327] on quentale-workspace at bounding box center [462, 238] width 924 height 476
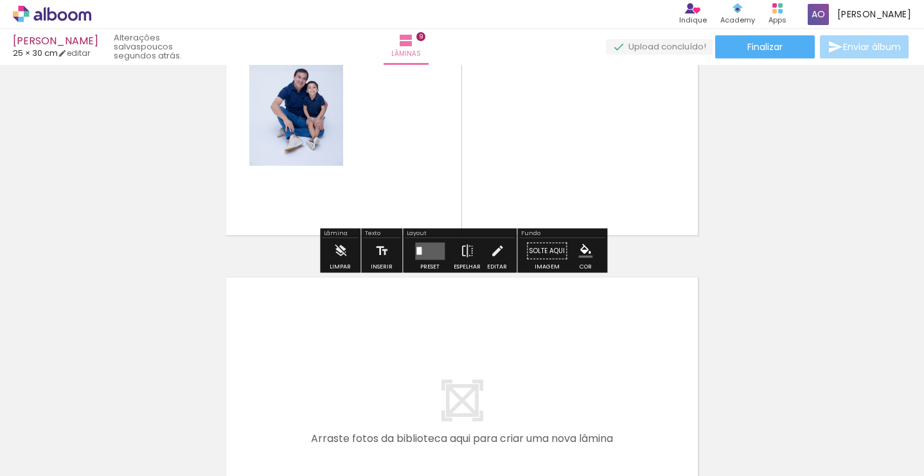
scroll to position [2724, 0]
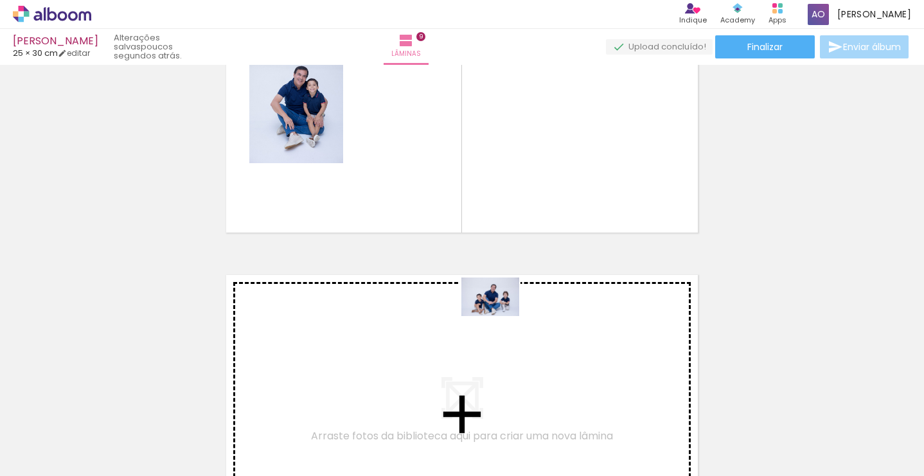
drag, startPoint x: 585, startPoint y: 432, endPoint x: 500, endPoint y: 316, distance: 144.0
click at [500, 316] on quentale-workspace at bounding box center [462, 238] width 924 height 476
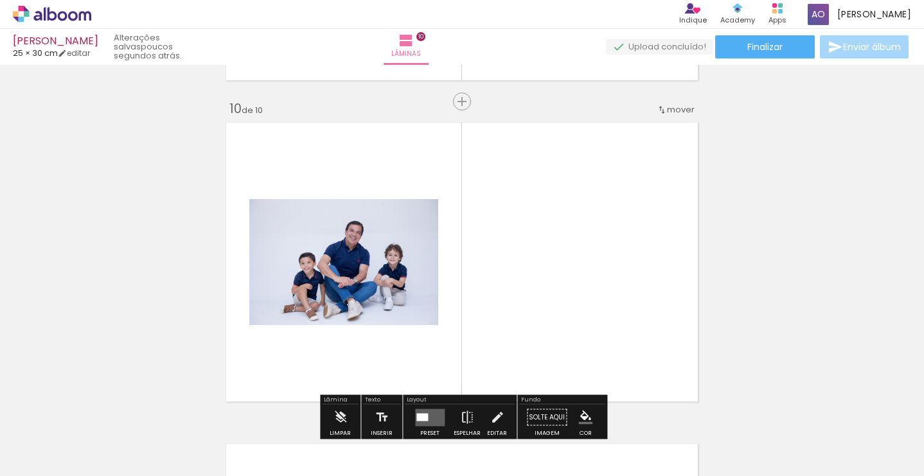
scroll to position [2908, 0]
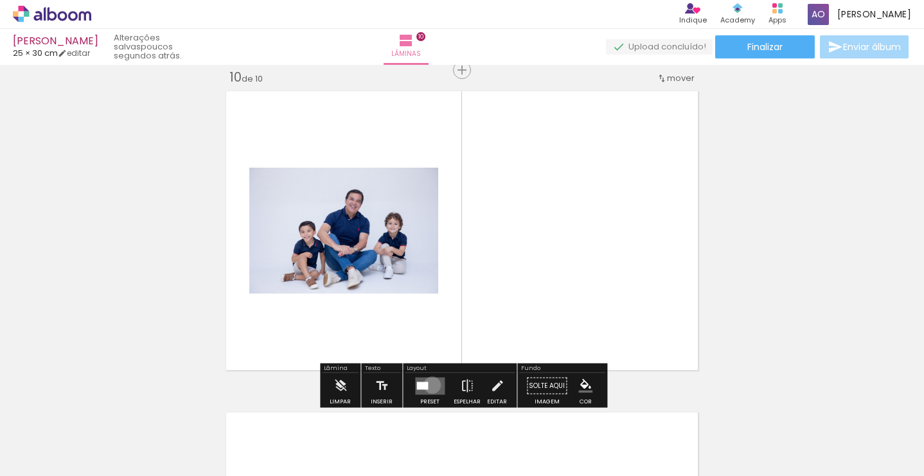
click at [429, 385] on quentale-layouter at bounding box center [430, 385] width 30 height 17
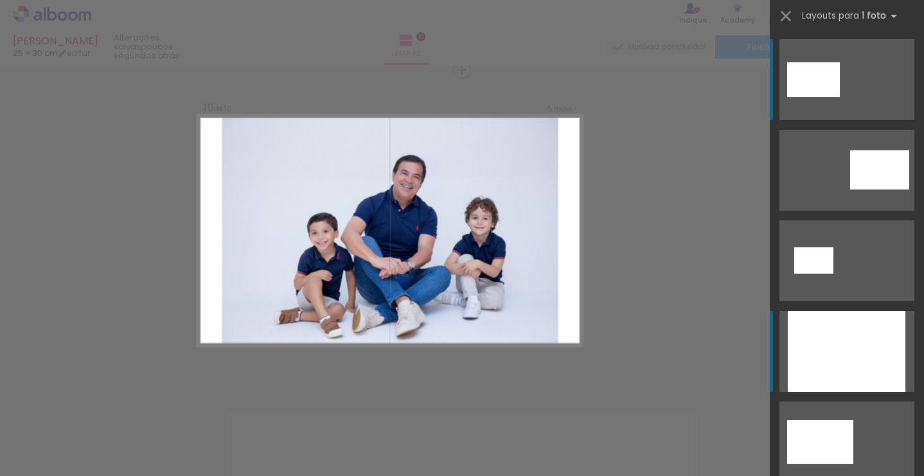
click at [844, 369] on div at bounding box center [847, 351] width 118 height 81
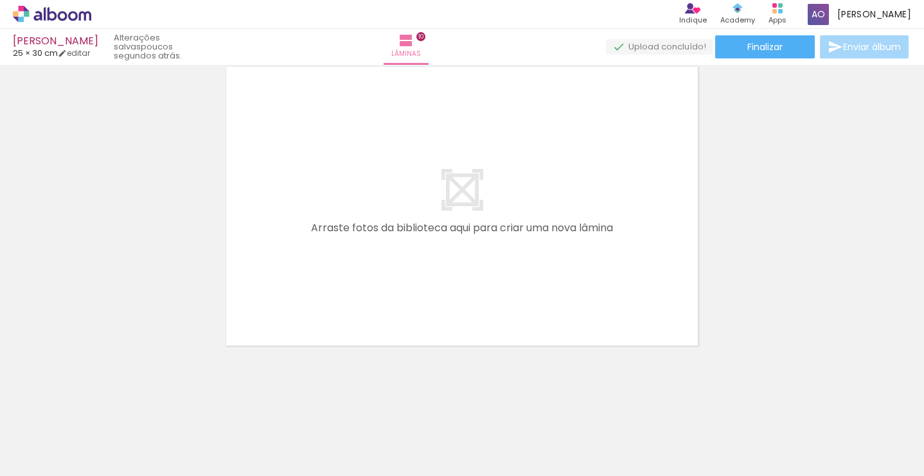
scroll to position [0, 0]
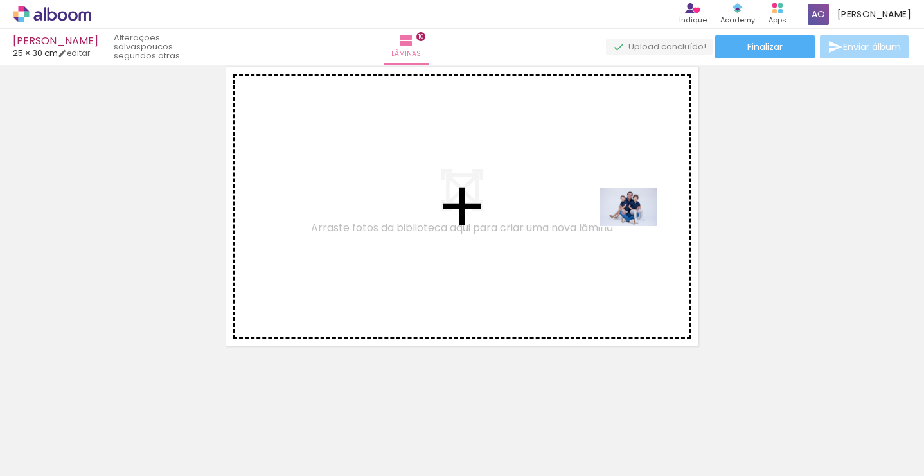
drag, startPoint x: 839, startPoint y: 434, endPoint x: 632, endPoint y: 222, distance: 296.7
click at [632, 222] on quentale-workspace at bounding box center [462, 238] width 924 height 476
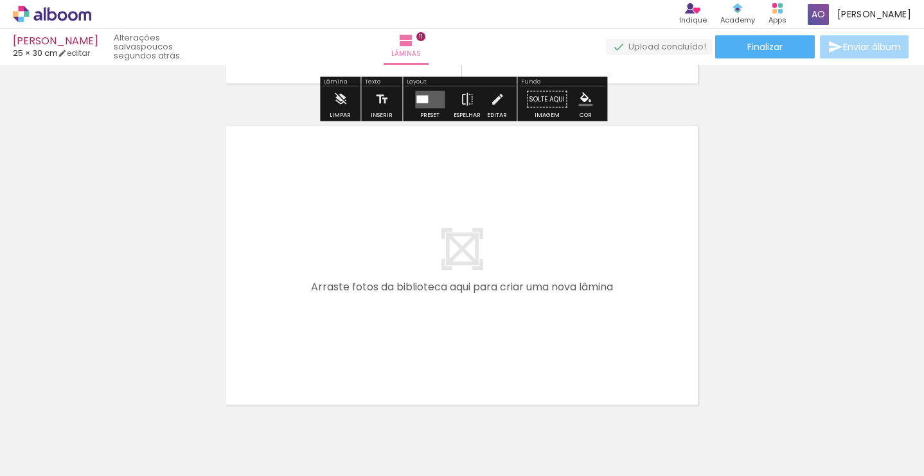
scroll to position [3517, 0]
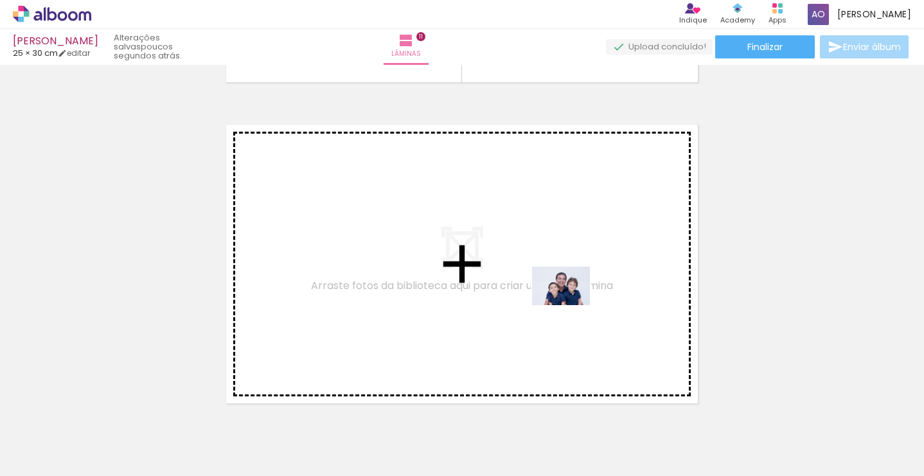
drag, startPoint x: 898, startPoint y: 441, endPoint x: 571, endPoint y: 305, distance: 354.9
click at [571, 305] on quentale-workspace at bounding box center [462, 238] width 924 height 476
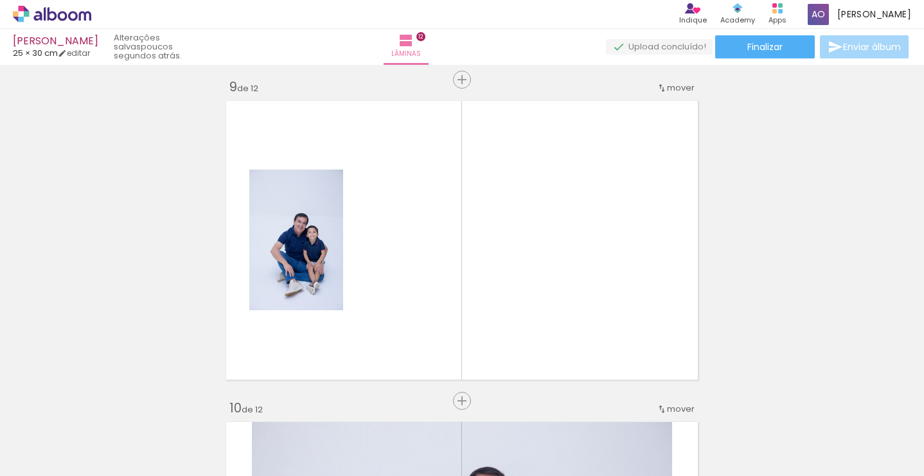
scroll to position [0, 539]
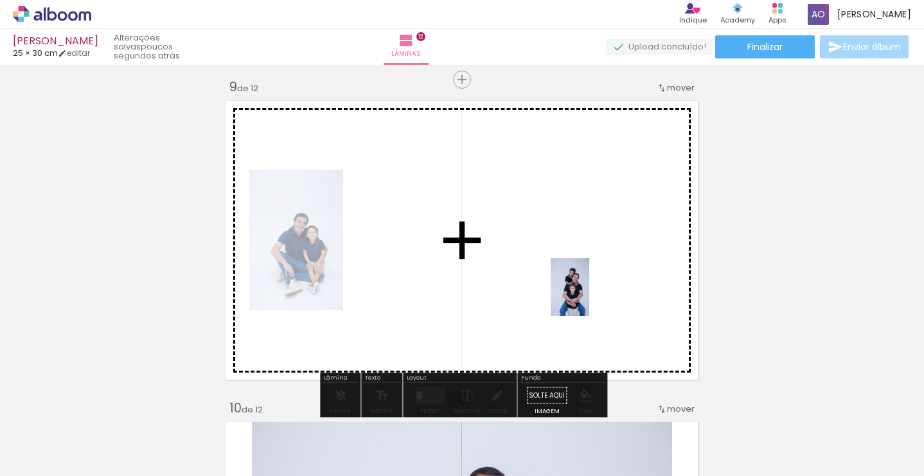
drag, startPoint x: 178, startPoint y: 443, endPoint x: 589, endPoint y: 297, distance: 436.4
click at [589, 297] on quentale-workspace at bounding box center [462, 238] width 924 height 476
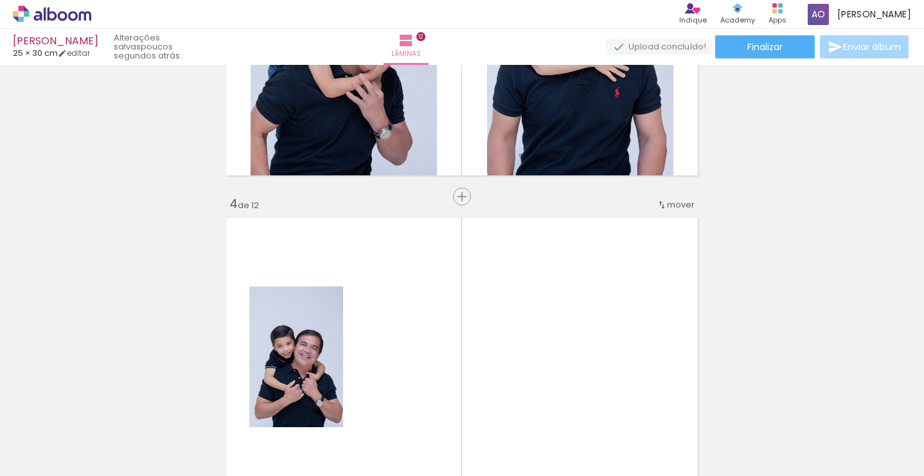
scroll to position [852, 0]
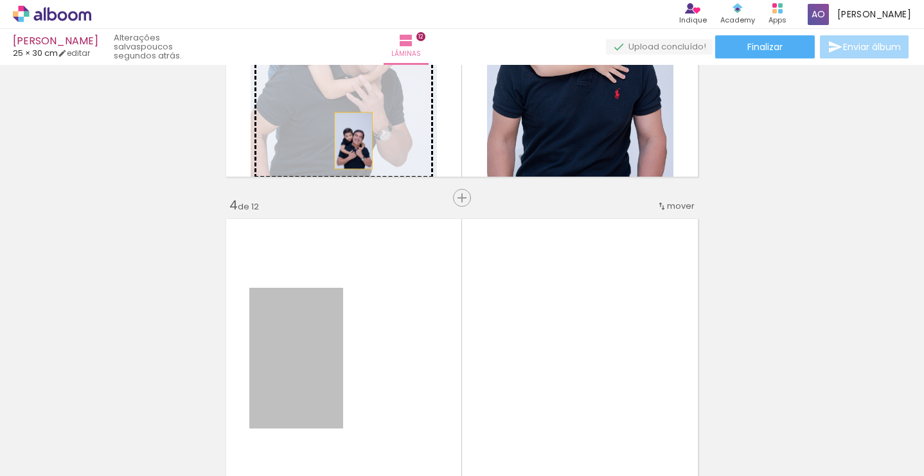
drag, startPoint x: 318, startPoint y: 350, endPoint x: 353, endPoint y: 141, distance: 211.8
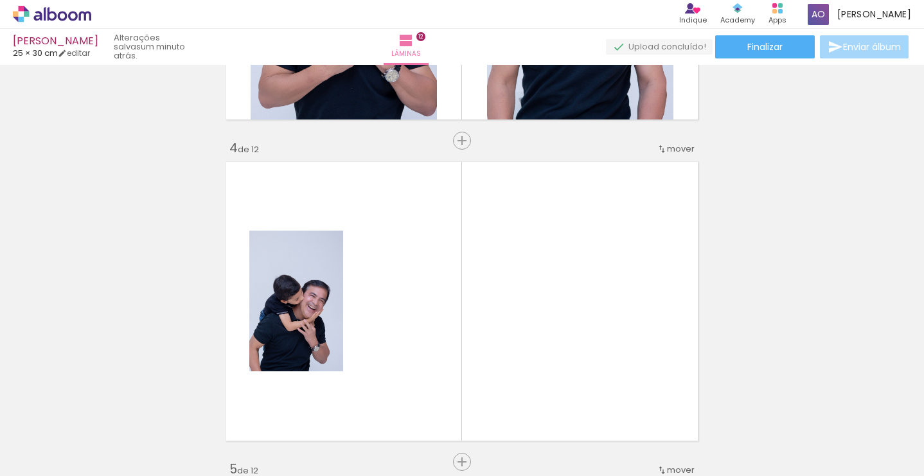
scroll to position [913, 0]
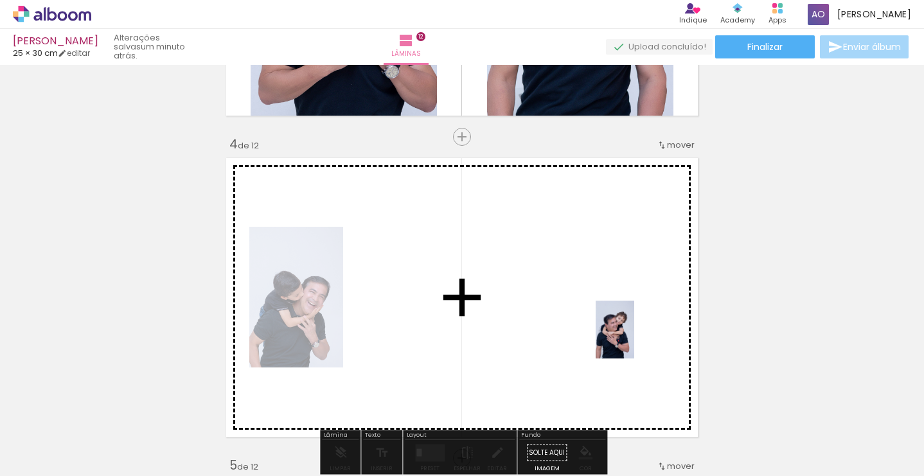
drag, startPoint x: 822, startPoint y: 432, endPoint x: 634, endPoint y: 339, distance: 209.2
click at [634, 339] on quentale-workspace at bounding box center [462, 238] width 924 height 476
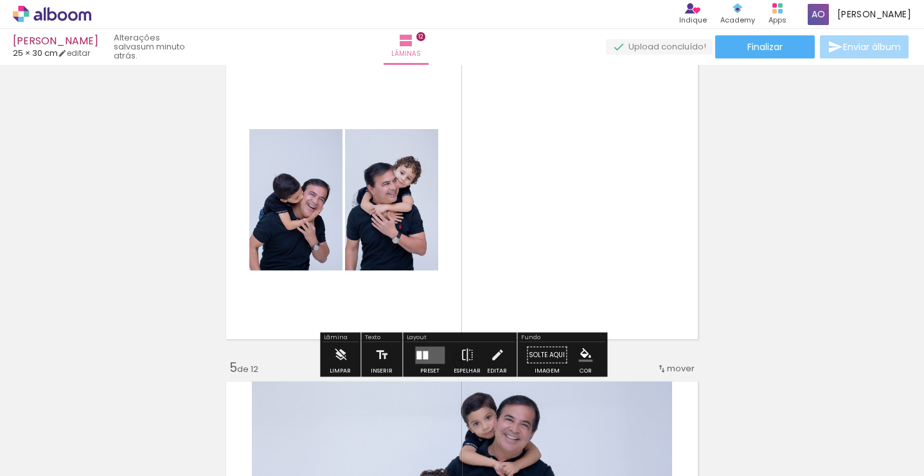
scroll to position [1010, 0]
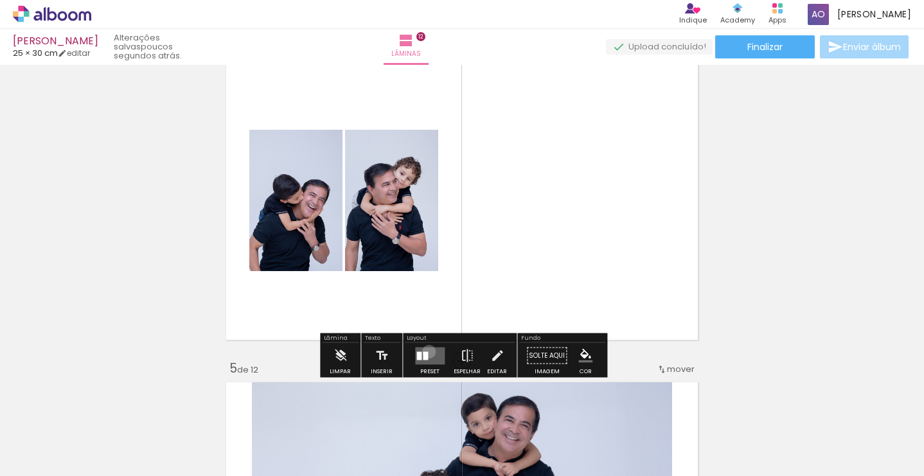
click at [426, 352] on quentale-layouter at bounding box center [430, 355] width 30 height 17
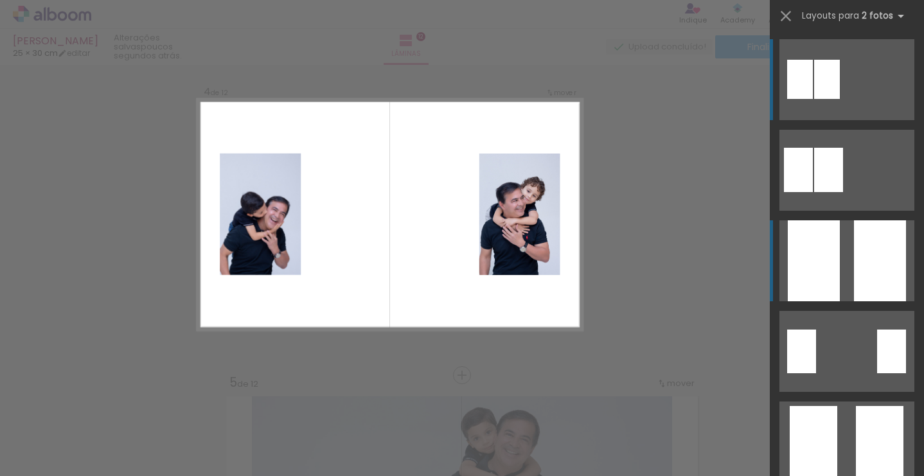
scroll to position [980, 0]
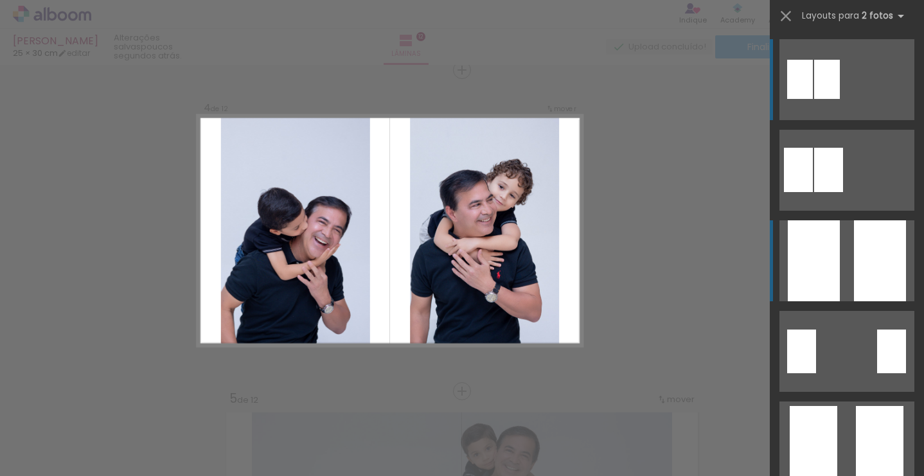
click at [882, 262] on div at bounding box center [880, 260] width 52 height 81
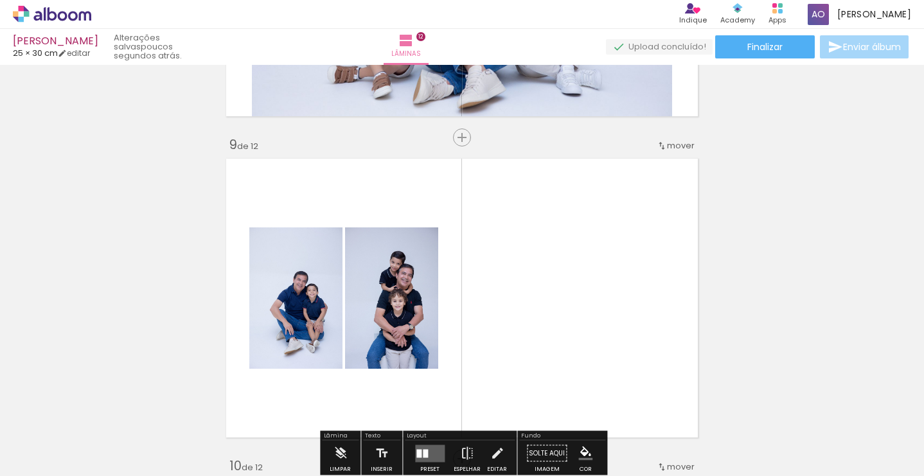
scroll to position [2518, 0]
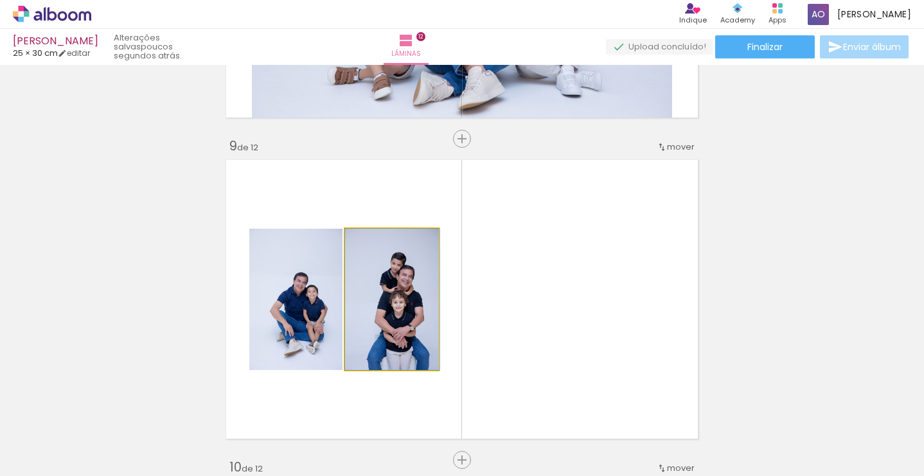
drag, startPoint x: 407, startPoint y: 325, endPoint x: 424, endPoint y: 310, distance: 22.3
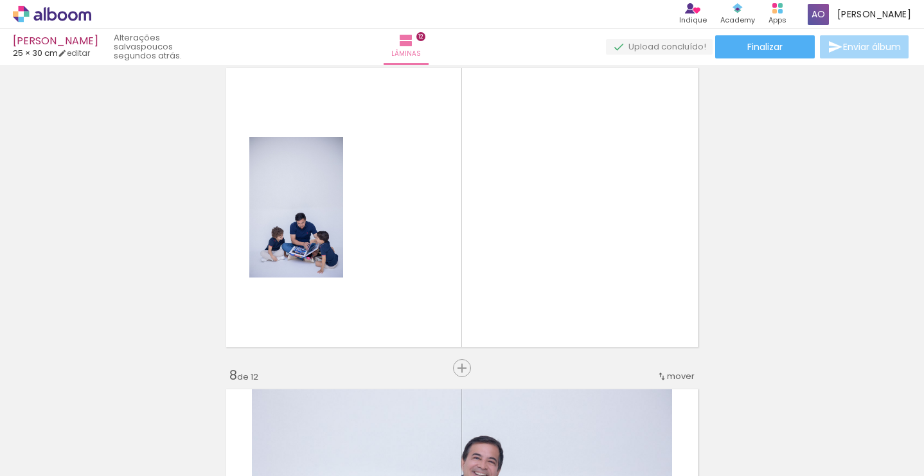
scroll to position [1898, 0]
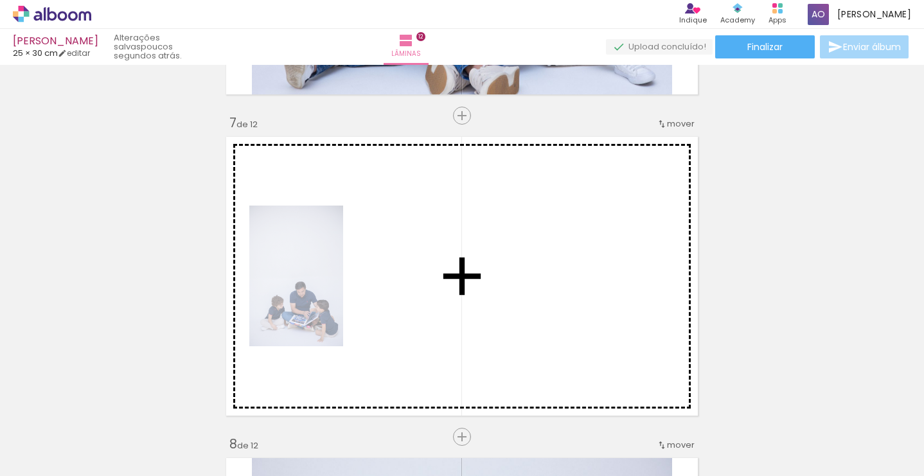
drag, startPoint x: 407, startPoint y: 314, endPoint x: 517, endPoint y: 280, distance: 115.7
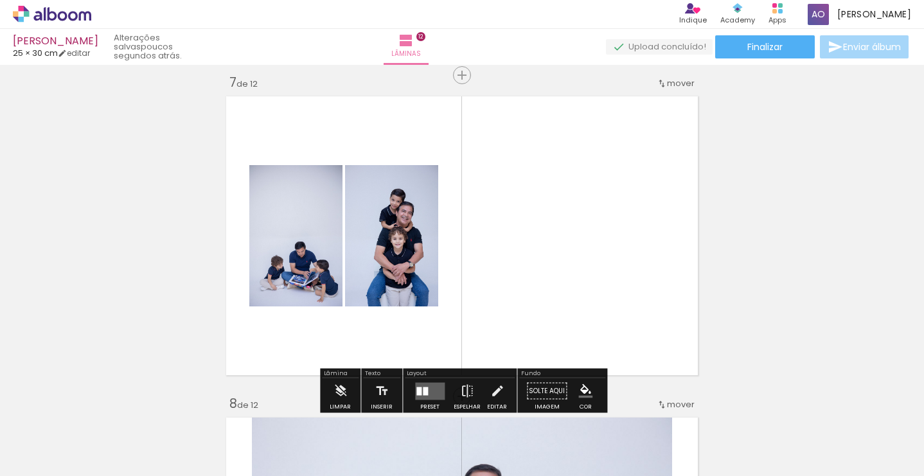
scroll to position [1940, 0]
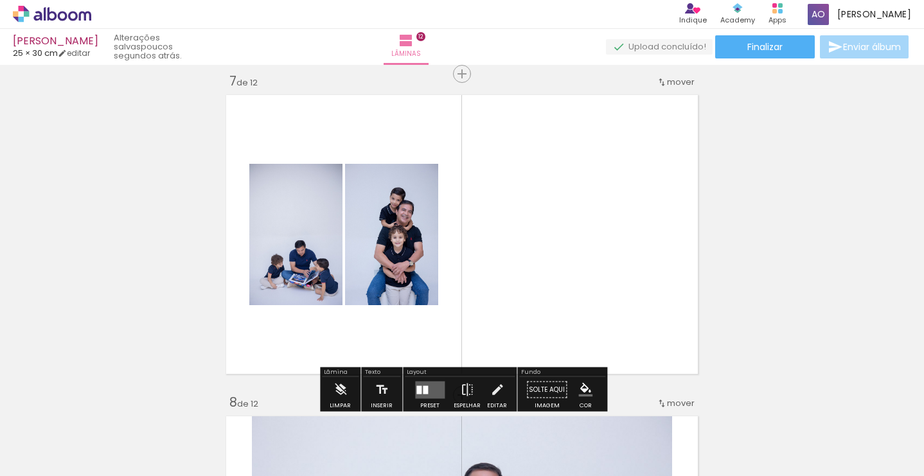
click at [423, 389] on div at bounding box center [425, 390] width 5 height 8
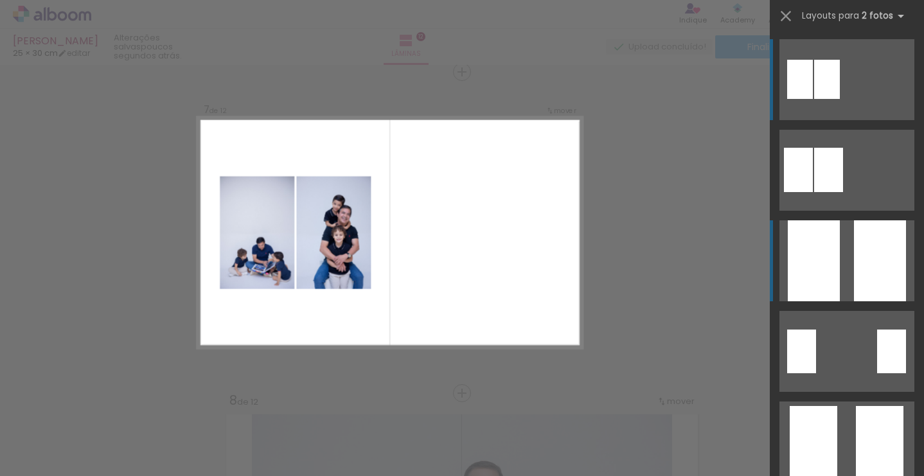
scroll to position [1944, 0]
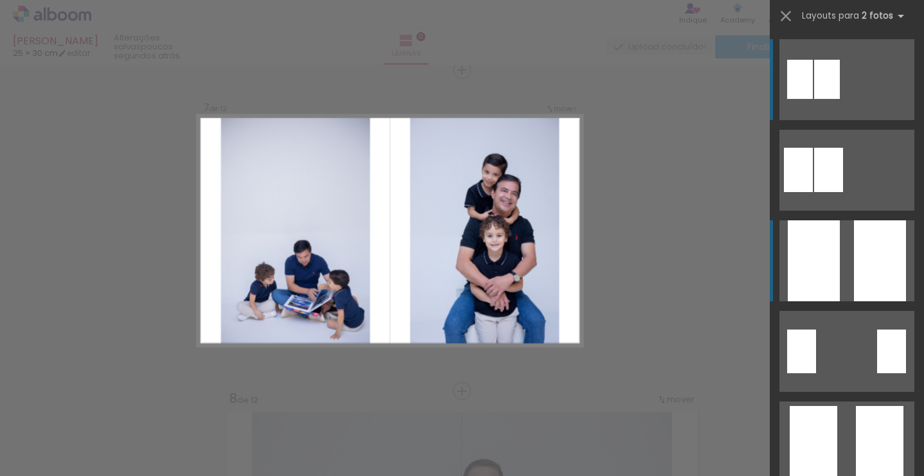
click at [846, 211] on quentale-layouter at bounding box center [847, 170] width 135 height 81
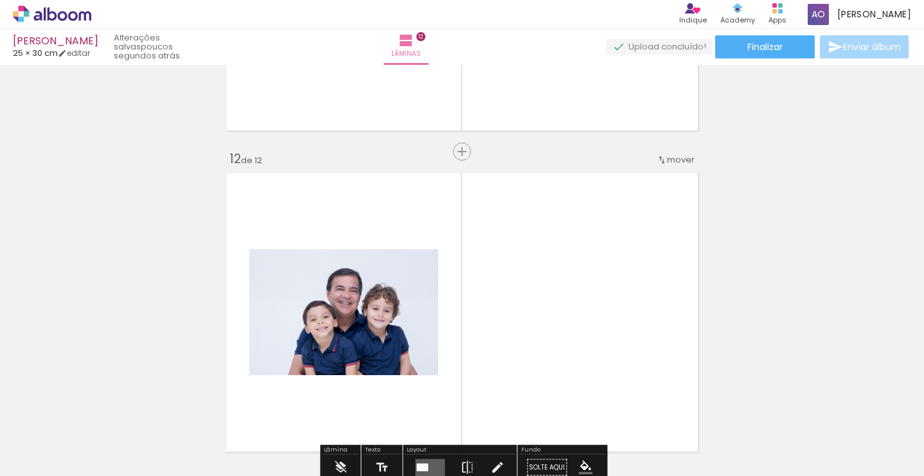
scroll to position [3504, 0]
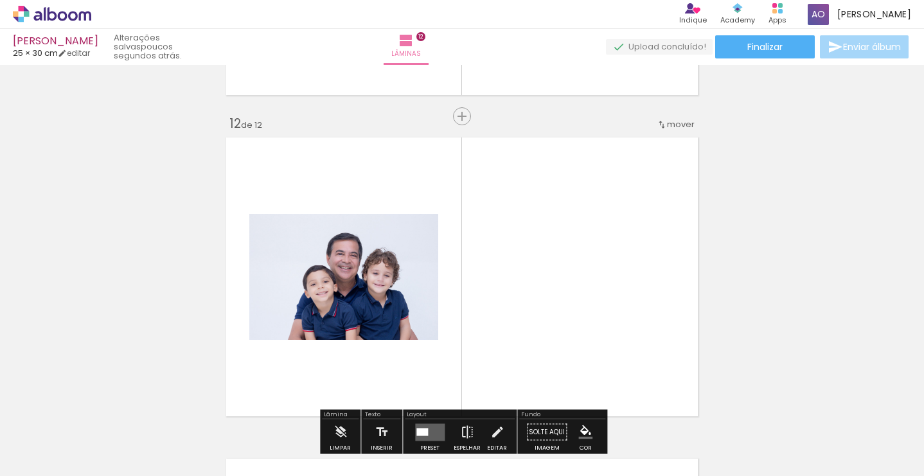
click at [450, 356] on quentale-layouter at bounding box center [462, 276] width 482 height 289
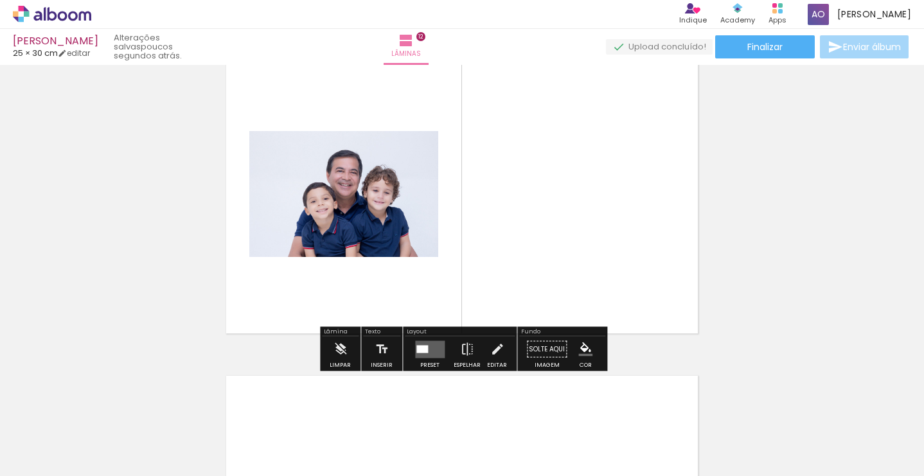
scroll to position [3597, 0]
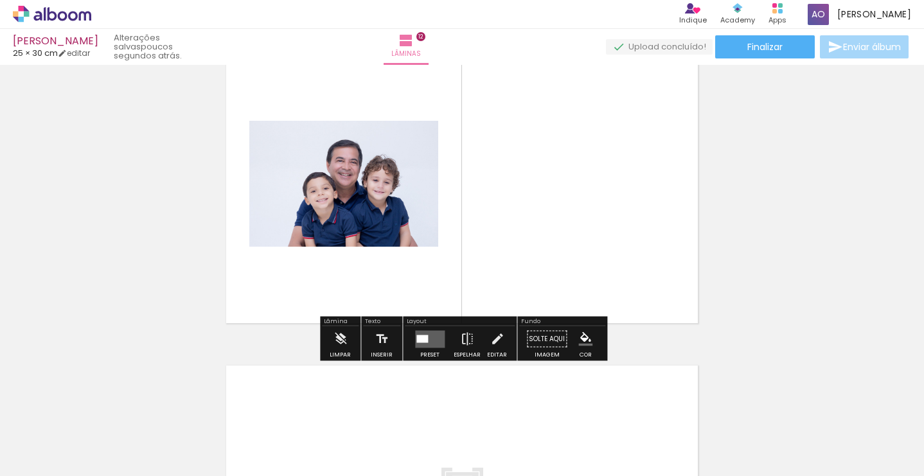
click at [429, 344] on quentale-layouter at bounding box center [430, 338] width 30 height 17
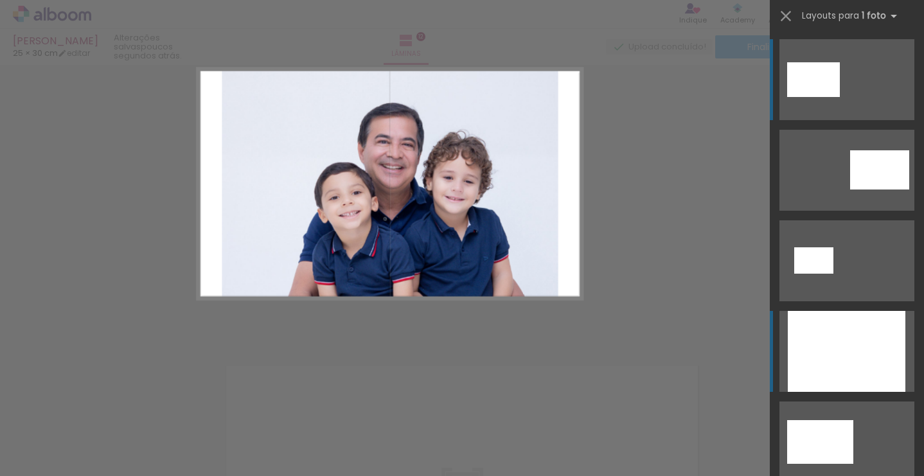
click at [852, 343] on div at bounding box center [847, 351] width 118 height 81
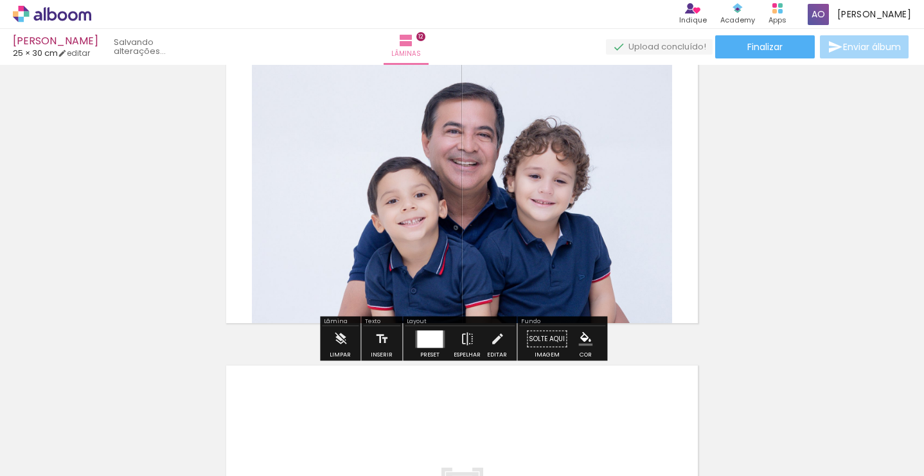
scroll to position [3551, 0]
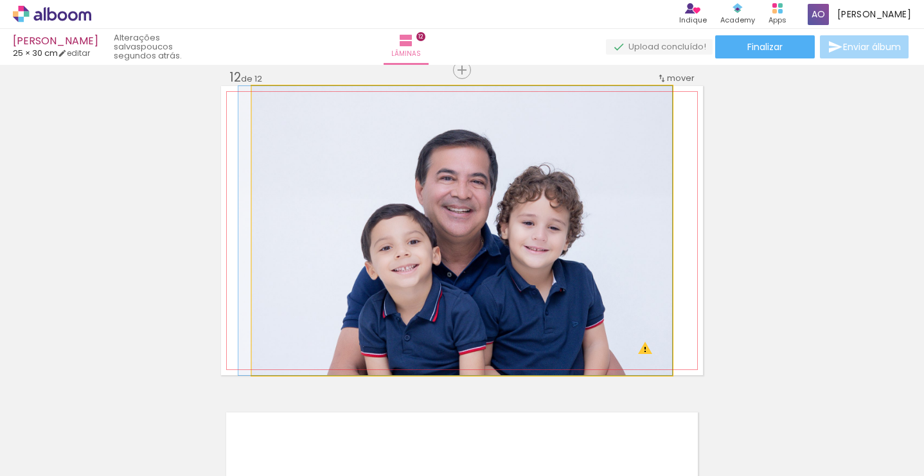
drag, startPoint x: 571, startPoint y: 287, endPoint x: 542, endPoint y: 287, distance: 28.9
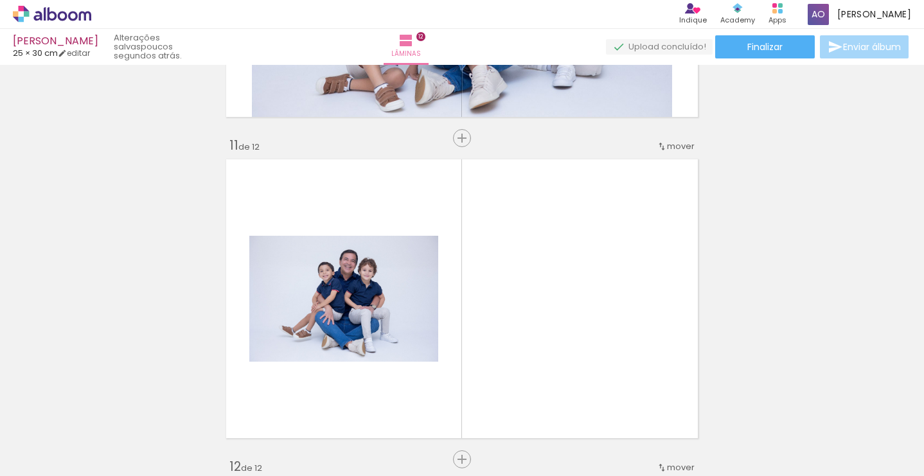
scroll to position [3155, 0]
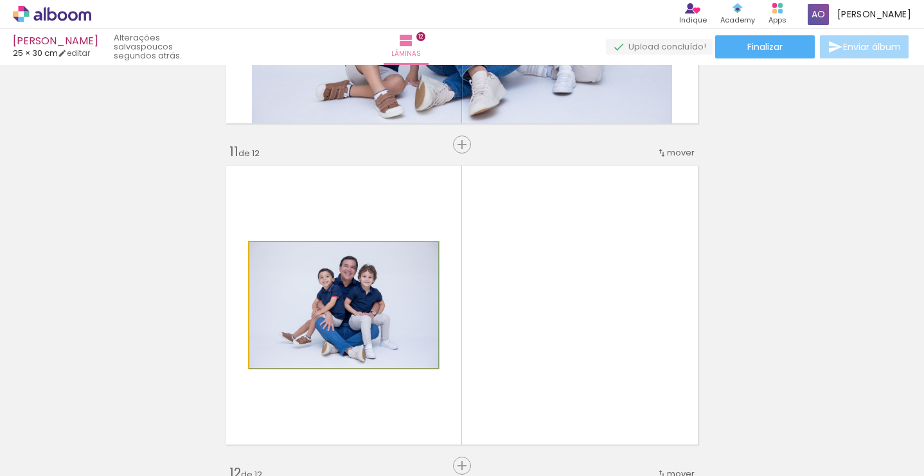
click at [421, 333] on quentale-photo at bounding box center [343, 305] width 189 height 126
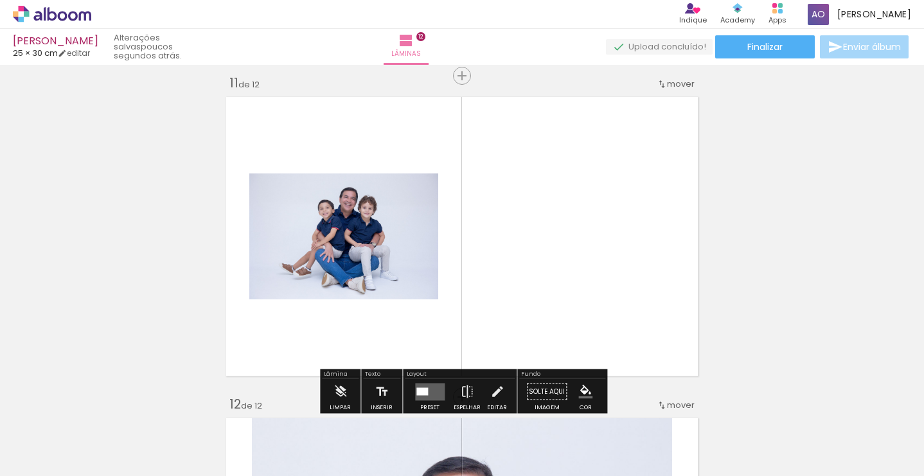
scroll to position [3223, 0]
click at [432, 384] on quentale-layouter at bounding box center [430, 392] width 30 height 17
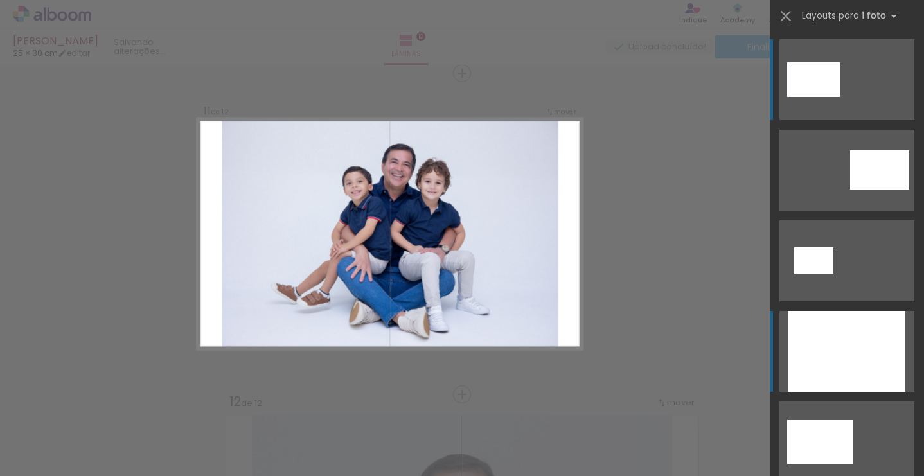
scroll to position [3229, 0]
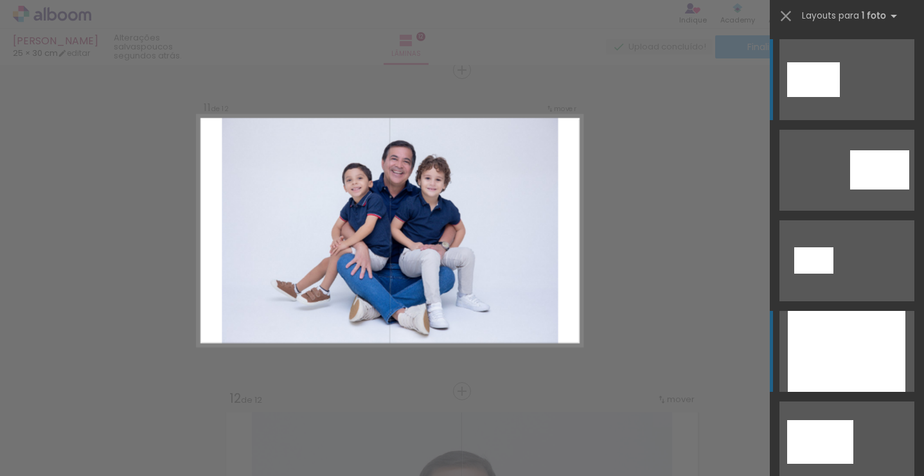
click at [890, 359] on div at bounding box center [847, 351] width 118 height 81
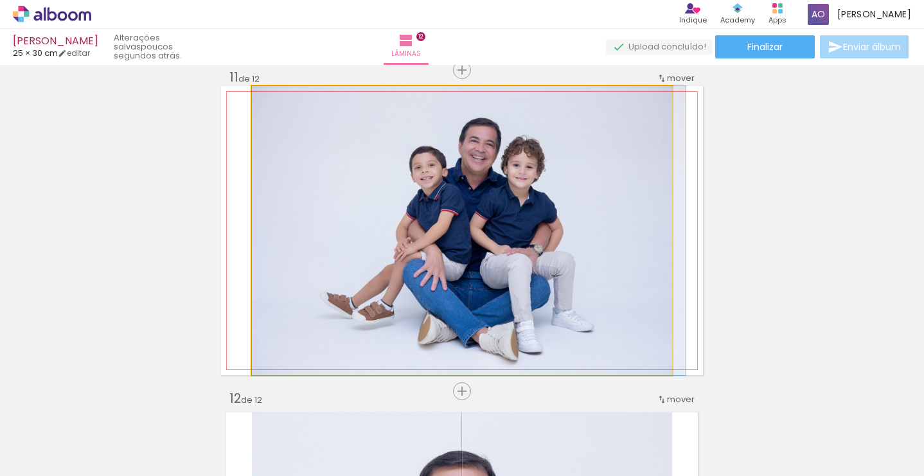
drag, startPoint x: 526, startPoint y: 262, endPoint x: 567, endPoint y: 270, distance: 42.0
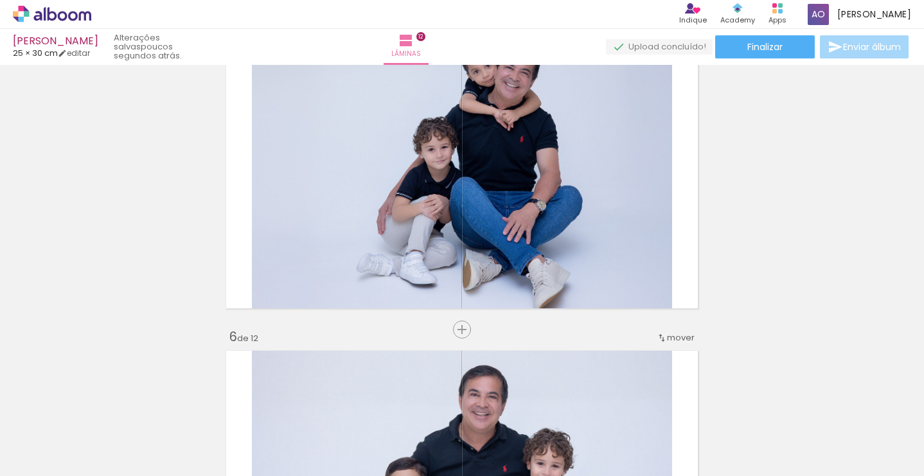
scroll to position [1242, 0]
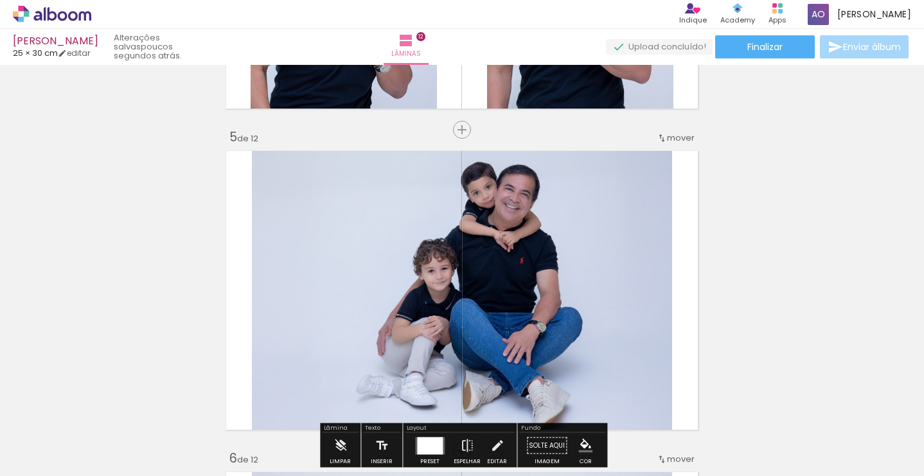
click at [686, 140] on span "mover" at bounding box center [681, 138] width 28 height 12
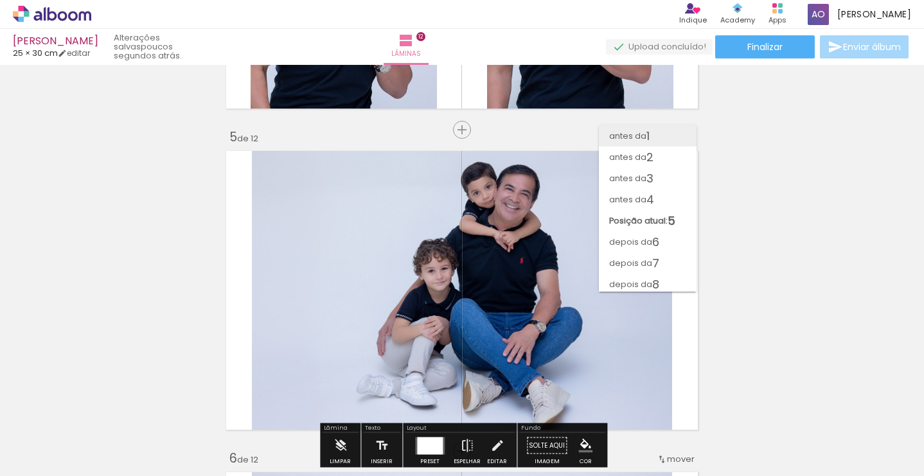
click at [662, 138] on paper-item "antes da 1" at bounding box center [648, 135] width 98 height 21
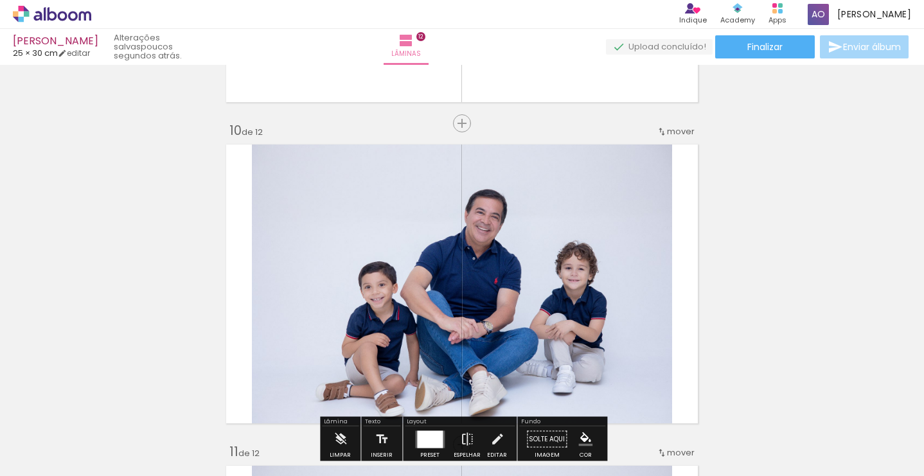
scroll to position [2851, 0]
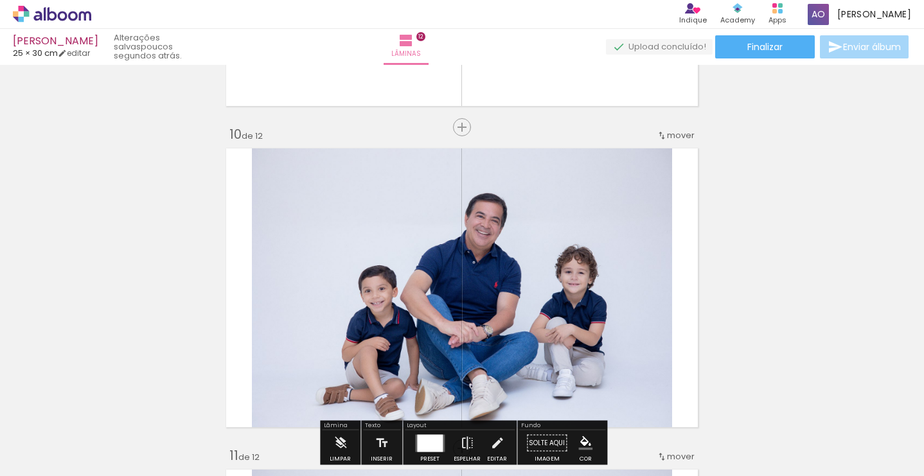
click at [684, 138] on span "mover" at bounding box center [681, 135] width 28 height 12
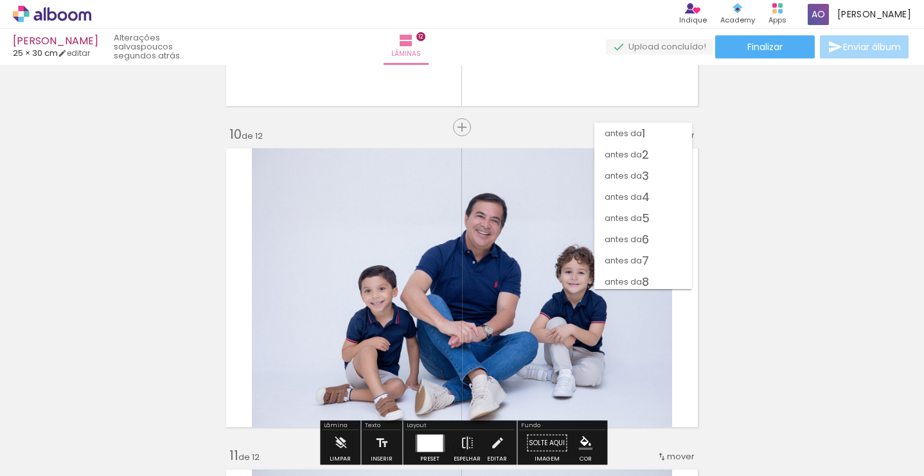
scroll to position [88, 0]
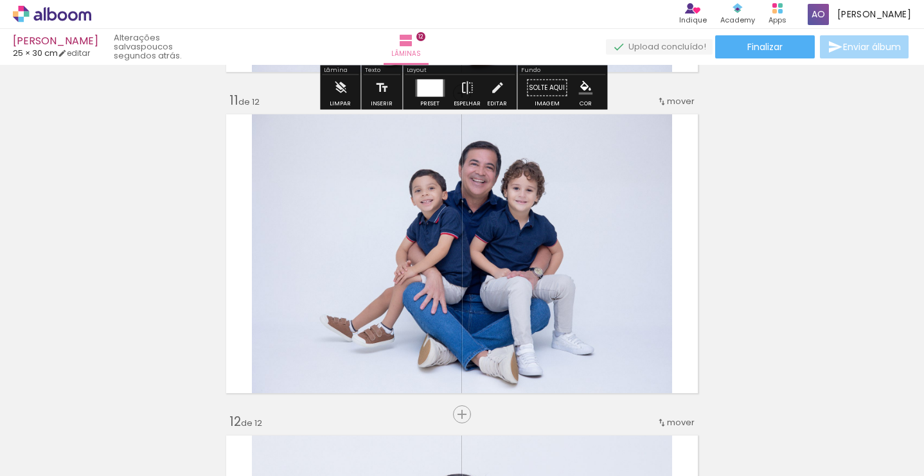
scroll to position [3223, 0]
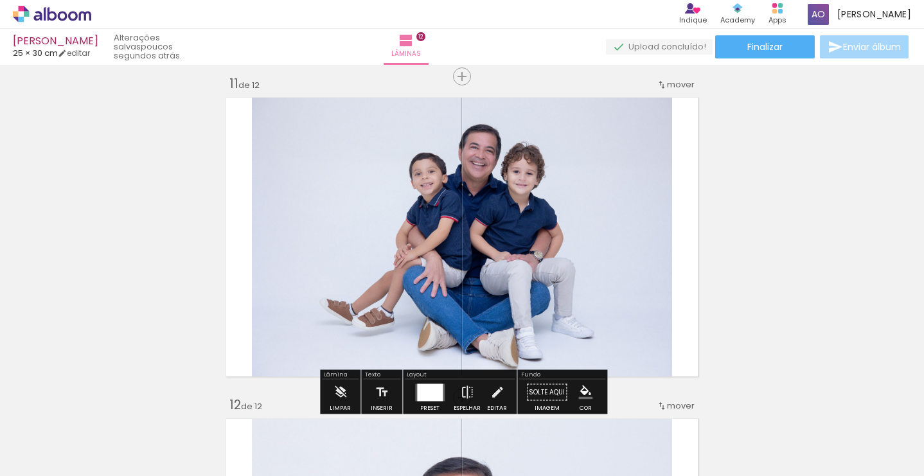
click at [676, 83] on span "mover" at bounding box center [681, 84] width 28 height 12
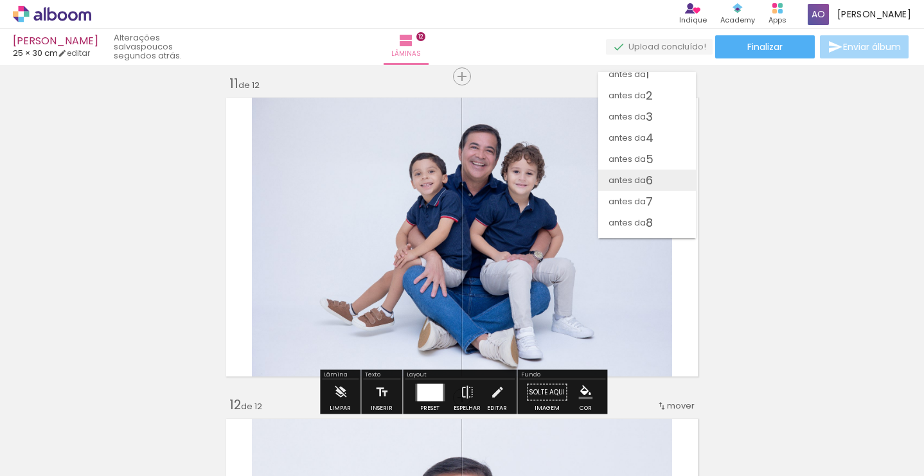
scroll to position [0, 0]
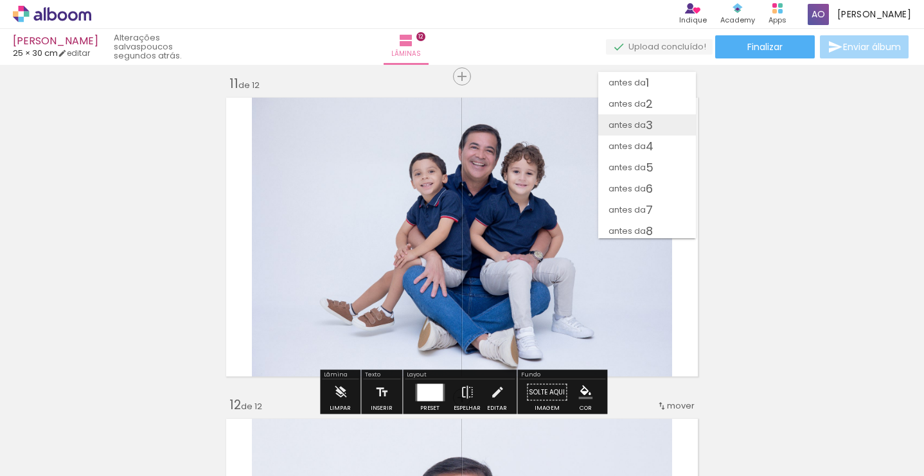
click at [662, 120] on paper-item "antes da 3" at bounding box center [647, 124] width 98 height 21
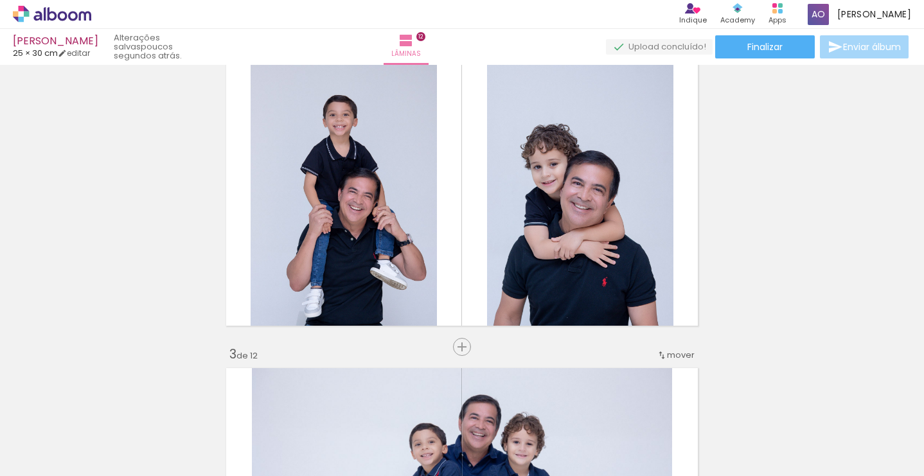
scroll to position [403, 0]
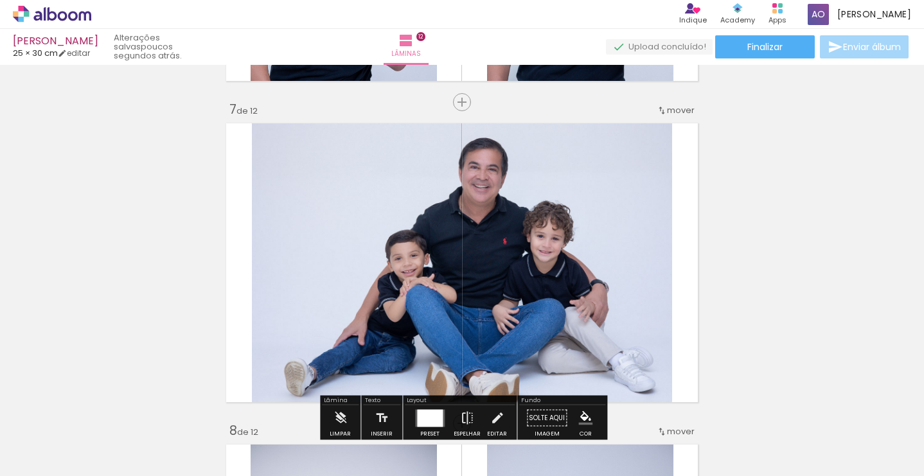
scroll to position [1936, 0]
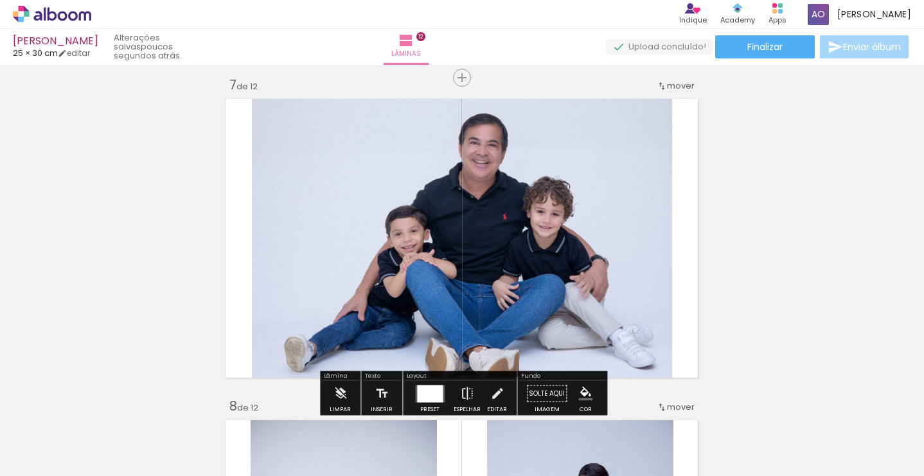
click at [684, 91] on span "mover" at bounding box center [681, 86] width 28 height 12
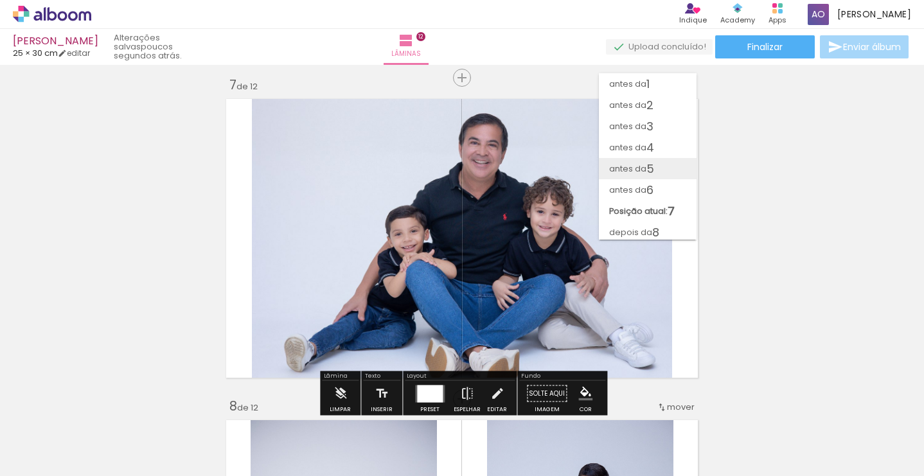
click at [653, 166] on span "5" at bounding box center [650, 168] width 8 height 21
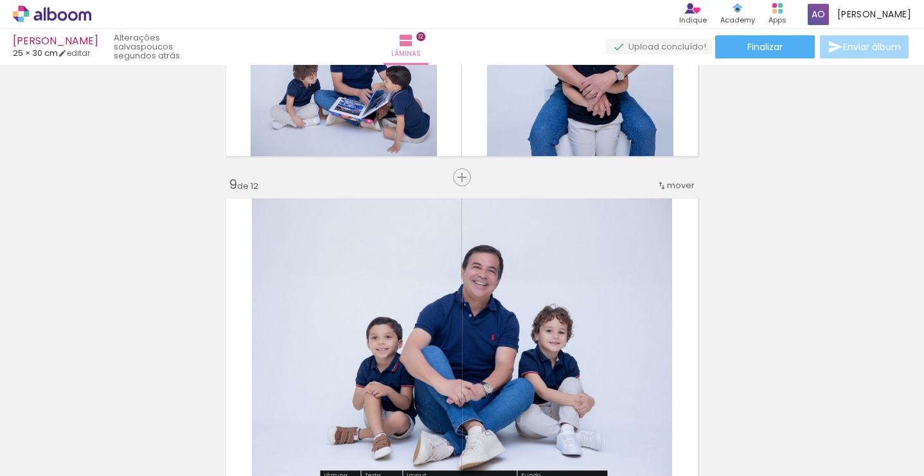
scroll to position [2475, 0]
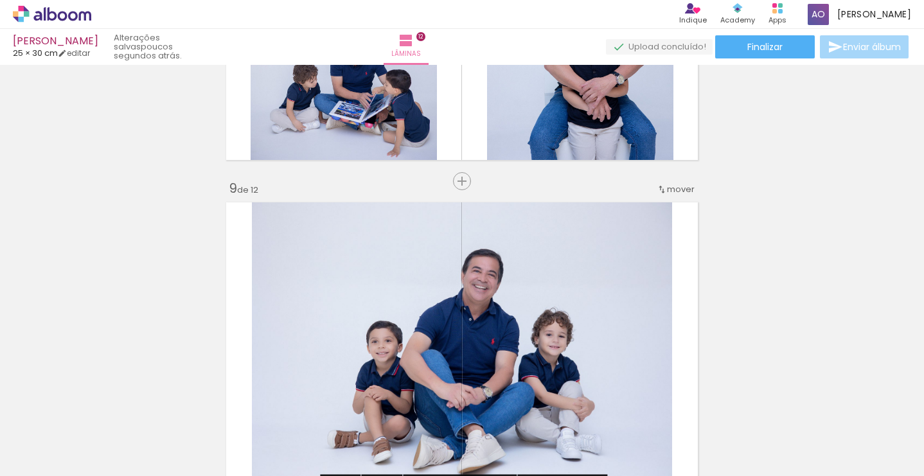
click at [684, 192] on span "mover" at bounding box center [681, 189] width 28 height 12
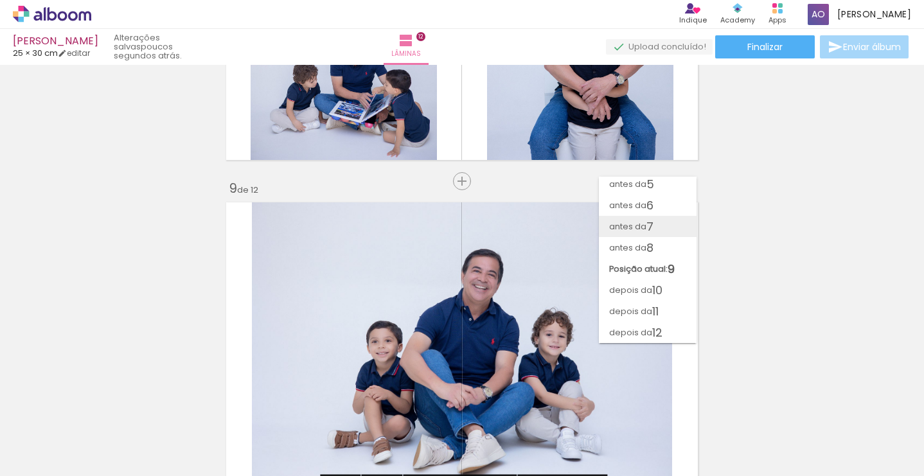
click at [654, 229] on span "7" at bounding box center [649, 226] width 7 height 21
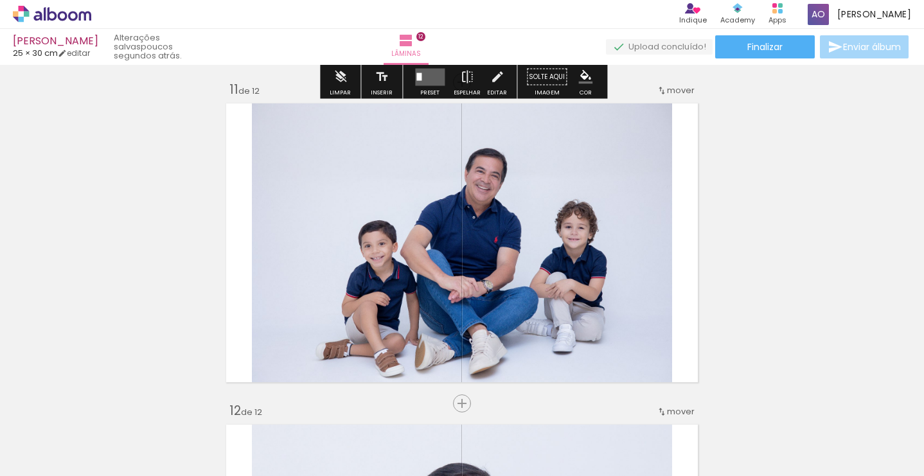
scroll to position [3194, 0]
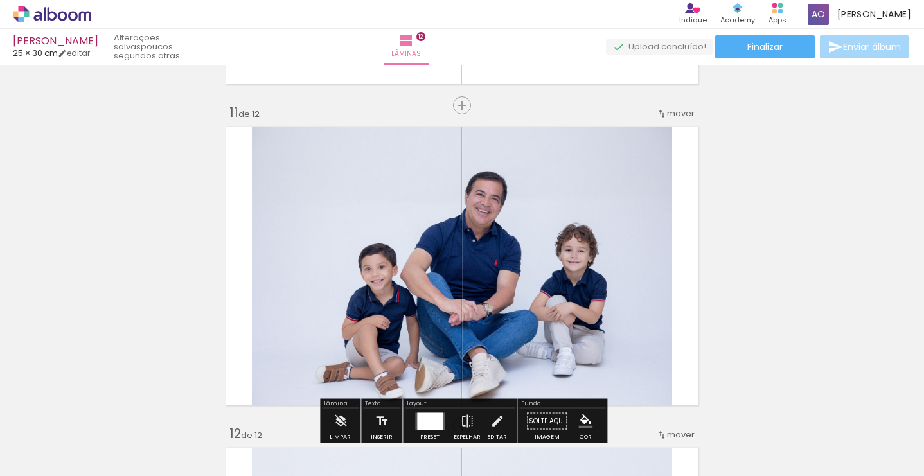
click at [687, 116] on span "mover" at bounding box center [681, 113] width 28 height 12
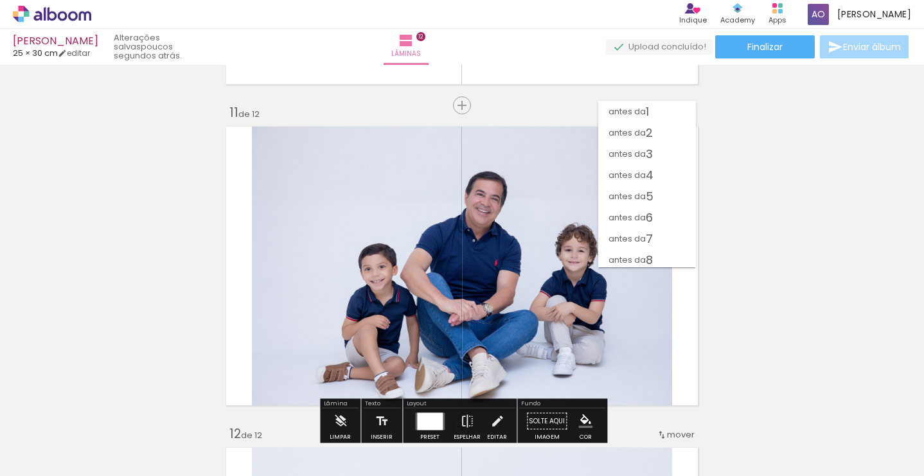
scroll to position [88, 0]
click at [661, 197] on paper-item "antes da 9" at bounding box center [647, 193] width 98 height 21
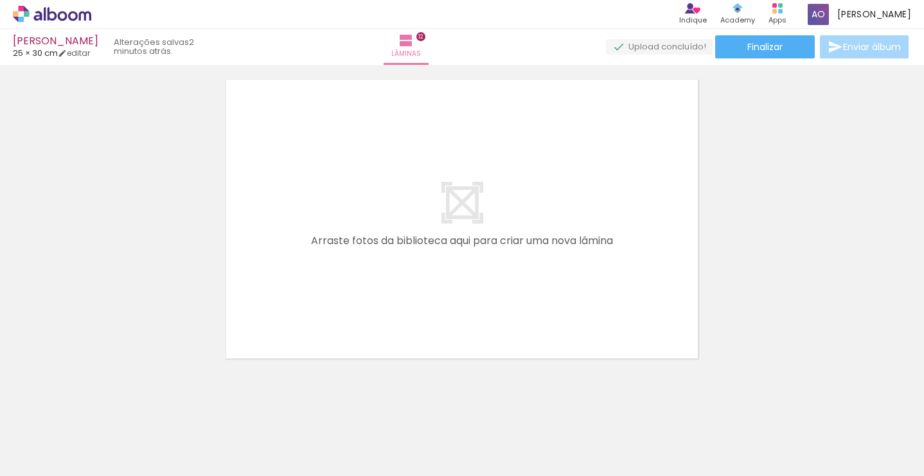
scroll to position [0, 1132]
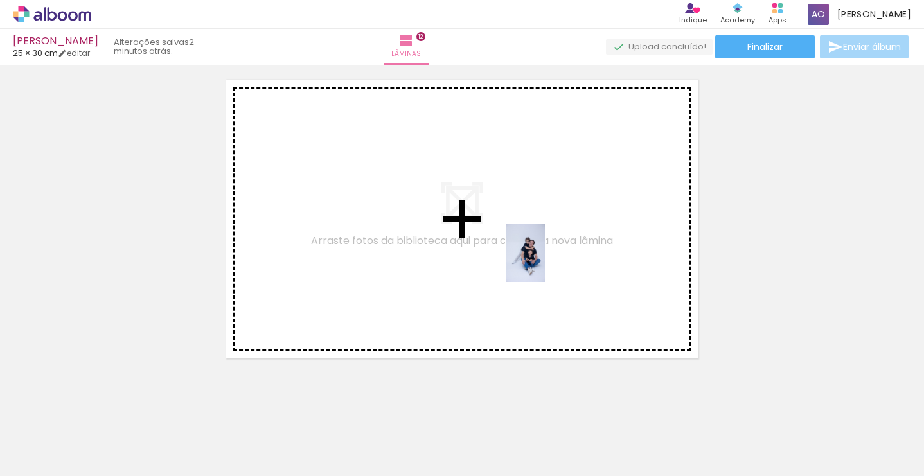
drag, startPoint x: 588, startPoint y: 450, endPoint x: 545, endPoint y: 263, distance: 191.9
click at [545, 263] on quentale-workspace at bounding box center [462, 238] width 924 height 476
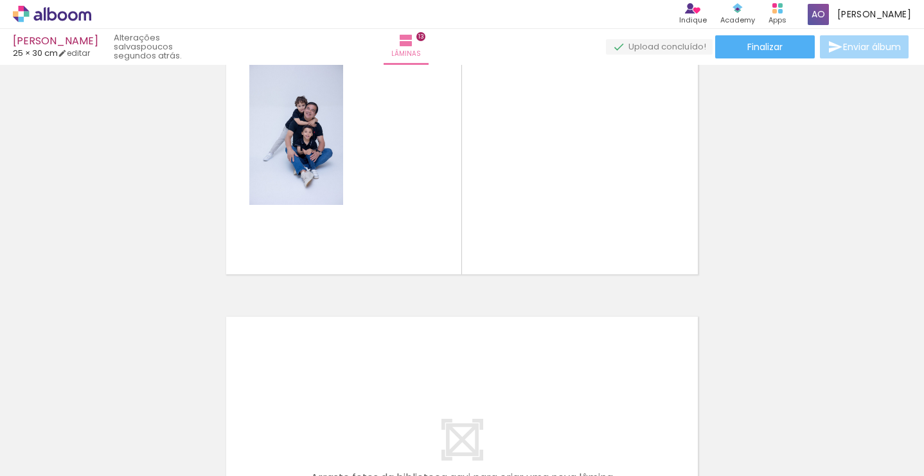
scroll to position [3880, 0]
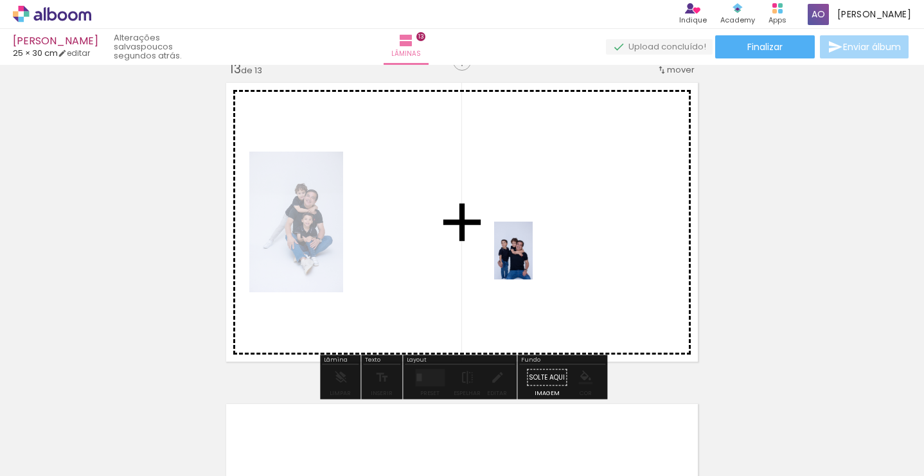
drag, startPoint x: 147, startPoint y: 436, endPoint x: 533, endPoint y: 260, distance: 424.2
click at [533, 260] on quentale-workspace at bounding box center [462, 238] width 924 height 476
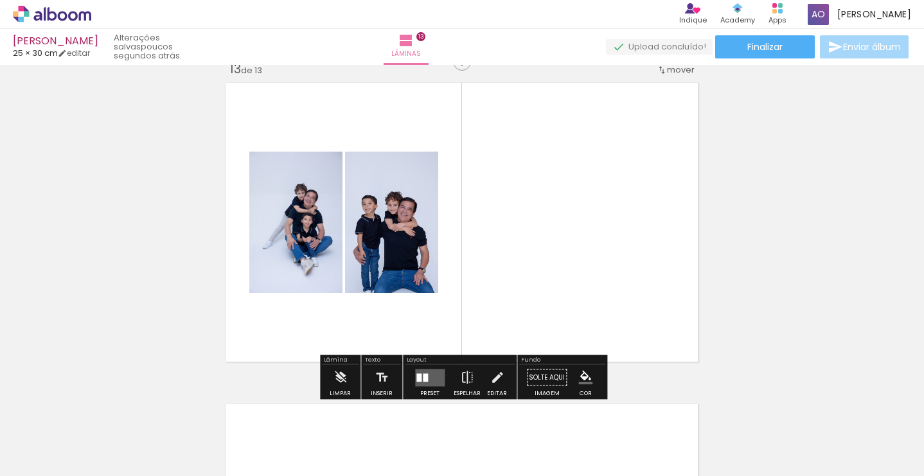
click at [419, 379] on div at bounding box center [418, 377] width 5 height 8
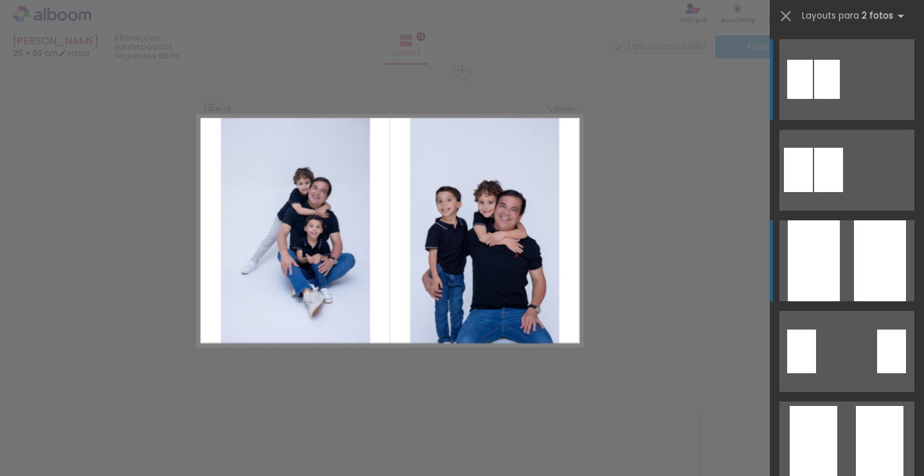
scroll to position [3872, 0]
click at [822, 237] on div at bounding box center [814, 260] width 52 height 81
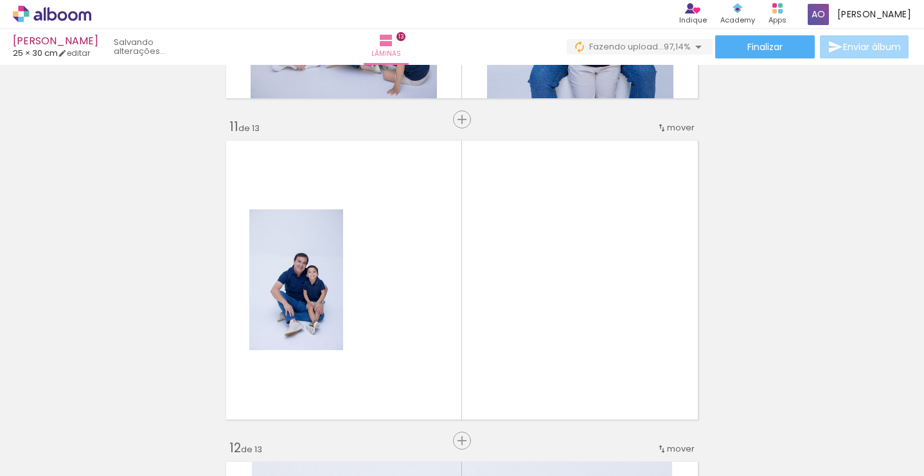
scroll to position [0, 0]
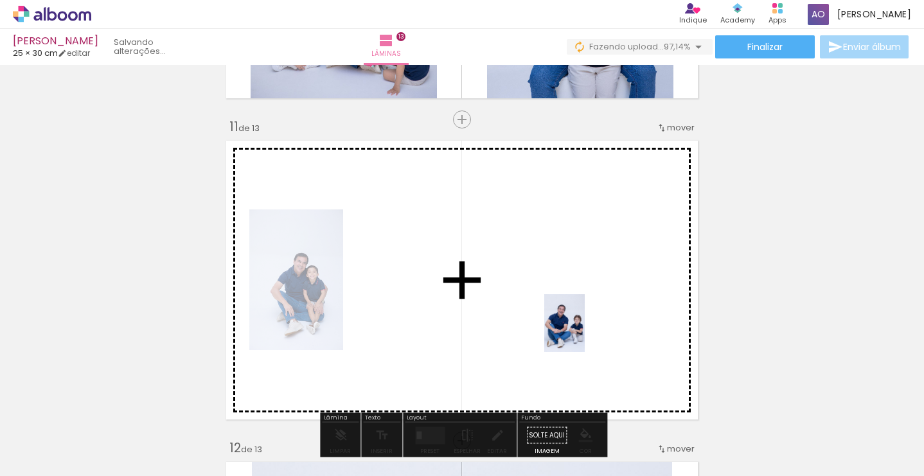
drag, startPoint x: 898, startPoint y: 445, endPoint x: 582, endPoint y: 332, distance: 335.0
click at [582, 332] on quentale-workspace at bounding box center [462, 238] width 924 height 476
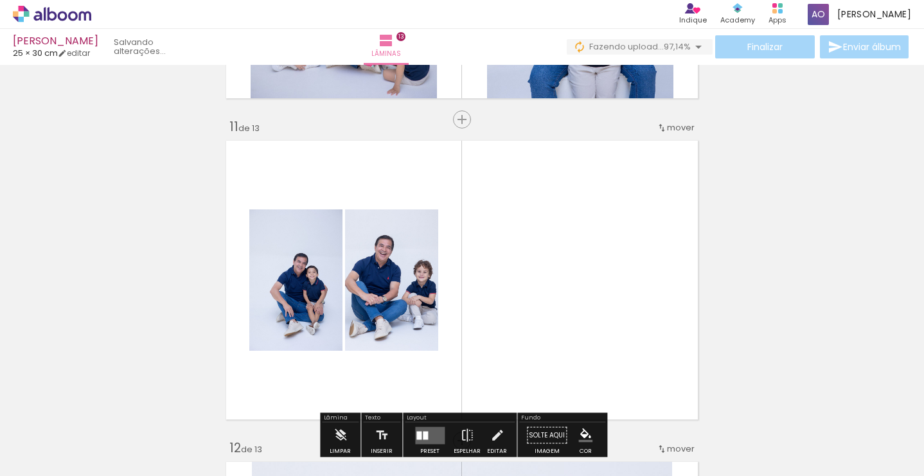
click at [463, 328] on quentale-layouter at bounding box center [462, 280] width 482 height 289
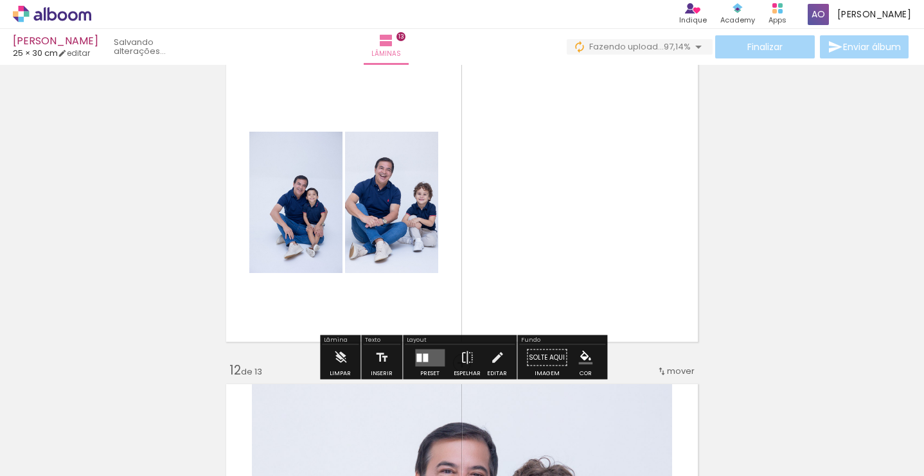
scroll to position [3261, 0]
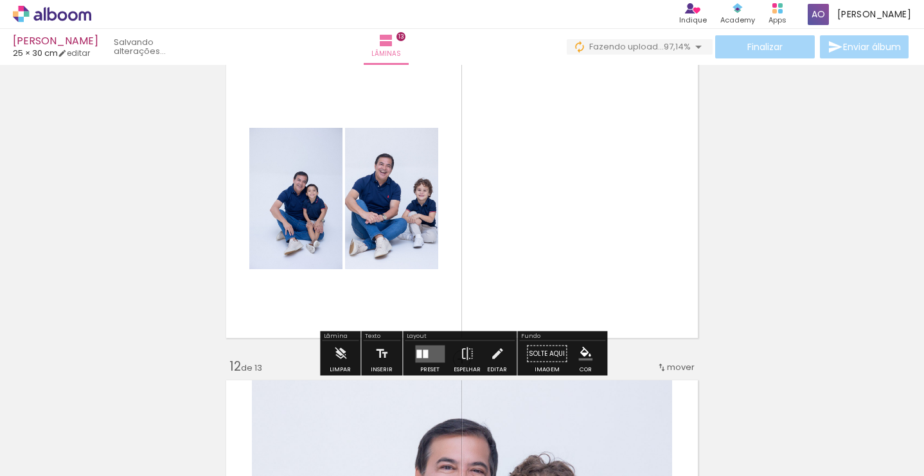
click at [433, 348] on quentale-layouter at bounding box center [430, 353] width 30 height 17
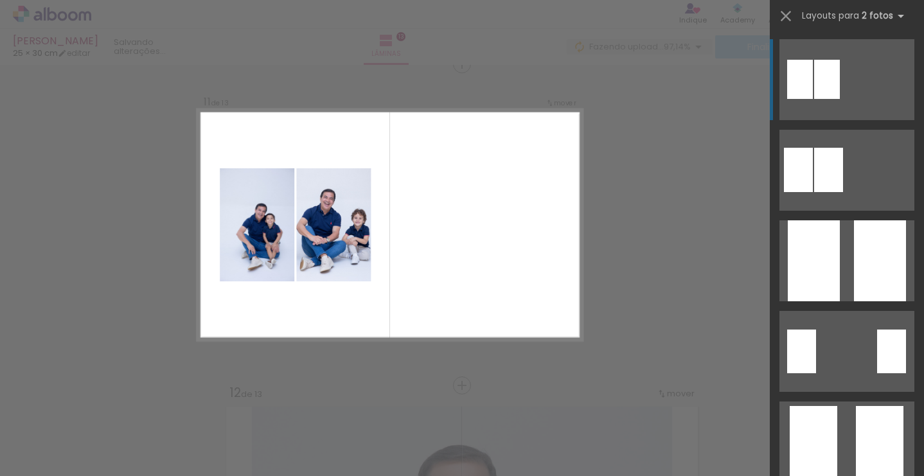
scroll to position [3229, 0]
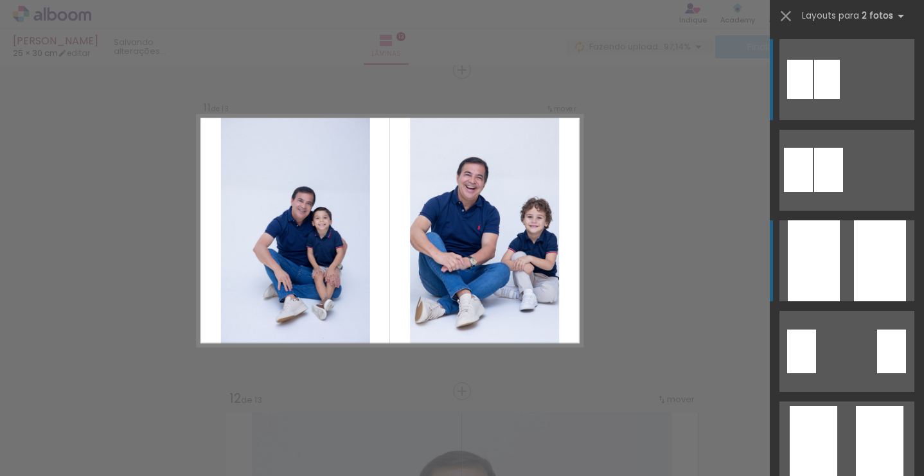
click at [832, 270] on div at bounding box center [814, 260] width 52 height 81
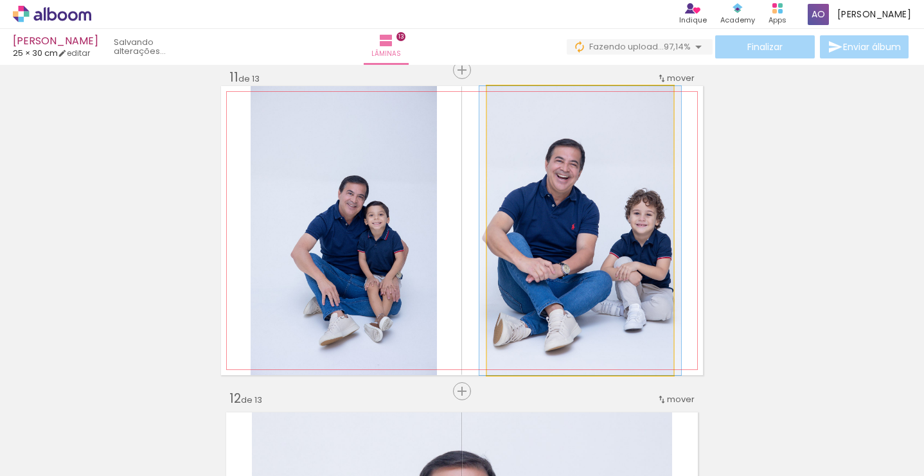
click at [596, 269] on quentale-photo at bounding box center [580, 230] width 186 height 289
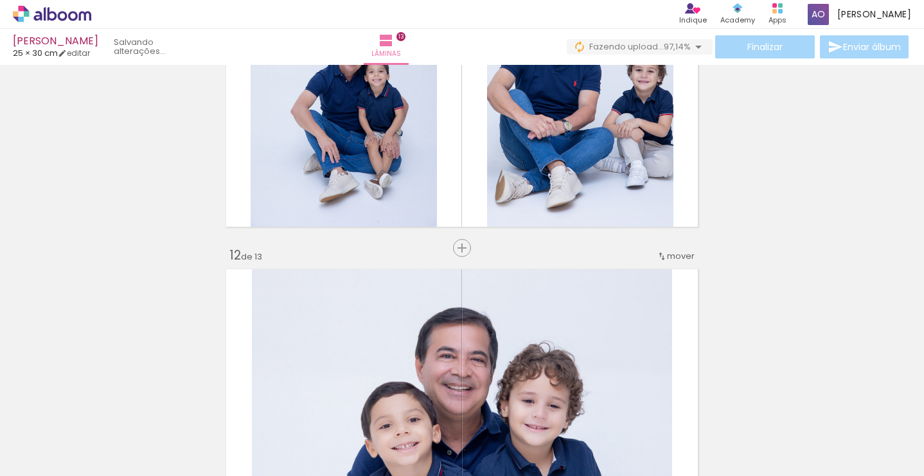
scroll to position [3428, 0]
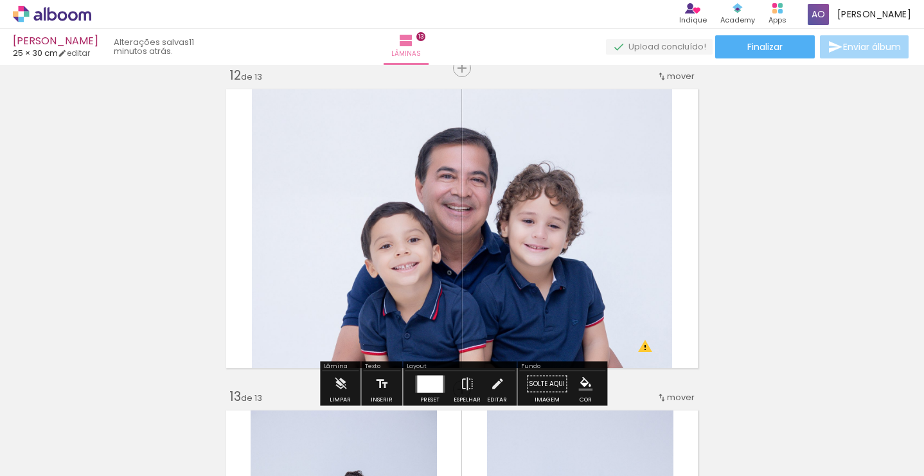
scroll to position [3554, 0]
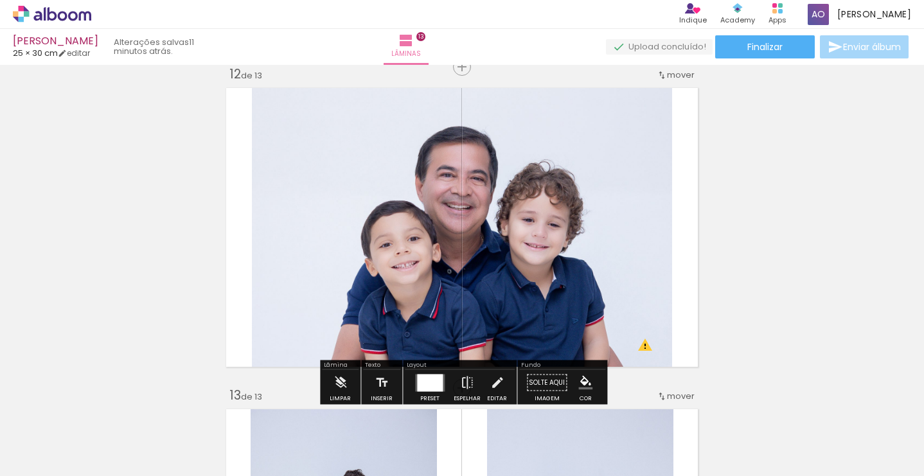
click at [688, 78] on span "mover" at bounding box center [681, 75] width 28 height 12
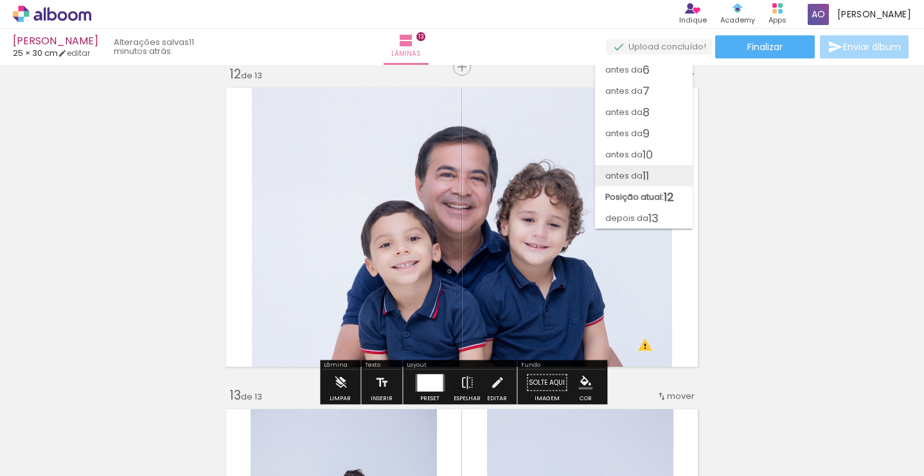
click at [666, 178] on paper-item "antes da 11" at bounding box center [644, 175] width 98 height 21
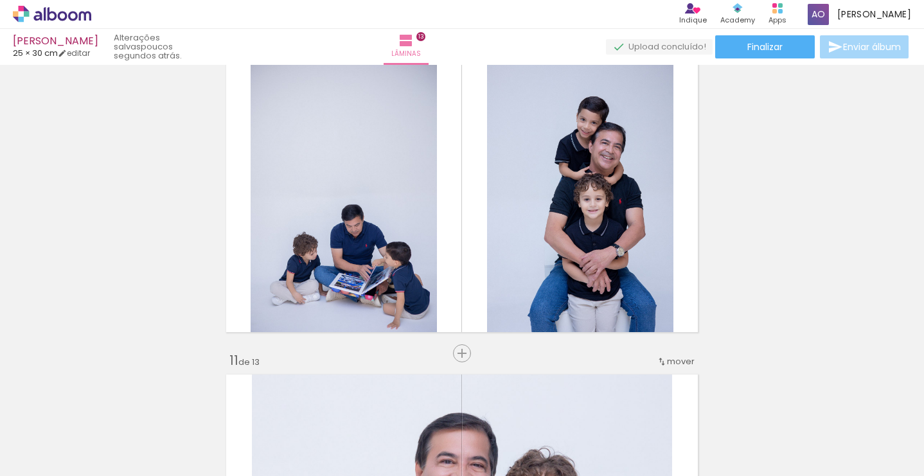
scroll to position [0, 1763]
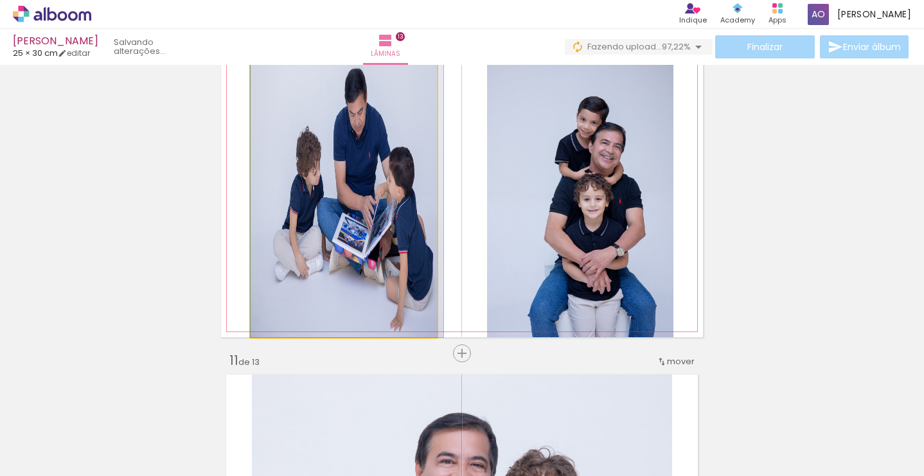
drag, startPoint x: 383, startPoint y: 224, endPoint x: 421, endPoint y: 237, distance: 40.2
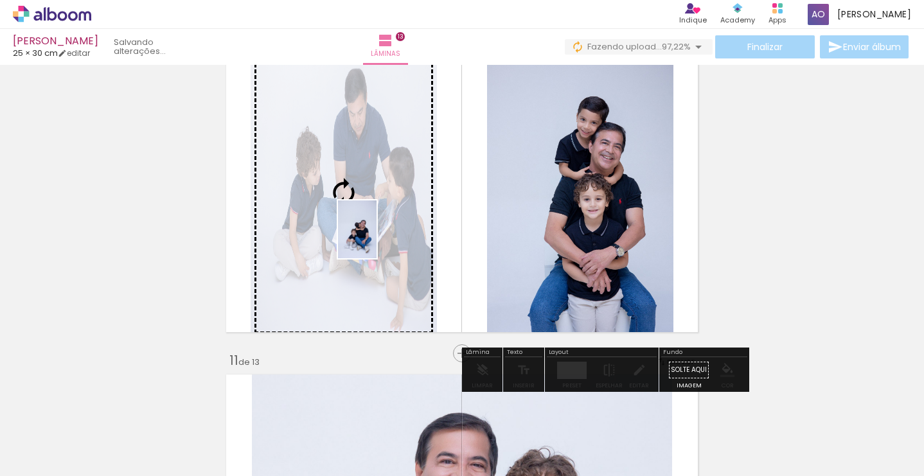
drag, startPoint x: 889, startPoint y: 448, endPoint x: 377, endPoint y: 239, distance: 553.1
click at [377, 239] on quentale-workspace at bounding box center [462, 238] width 924 height 476
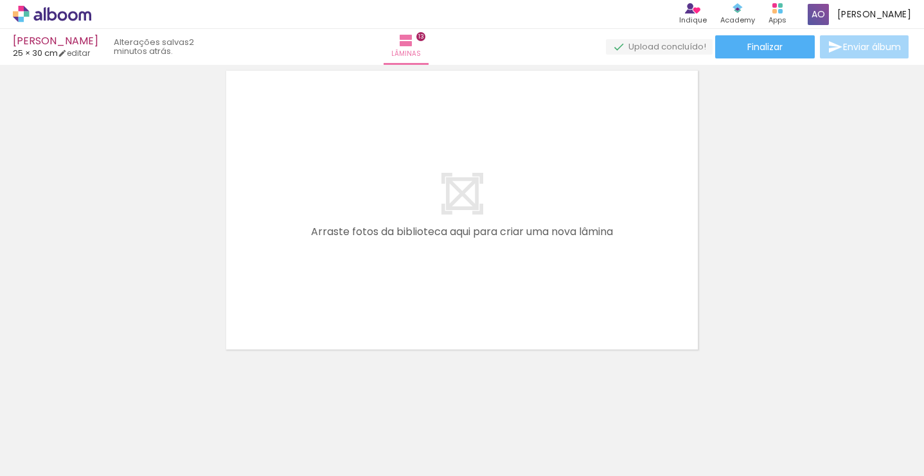
scroll to position [0, 1609]
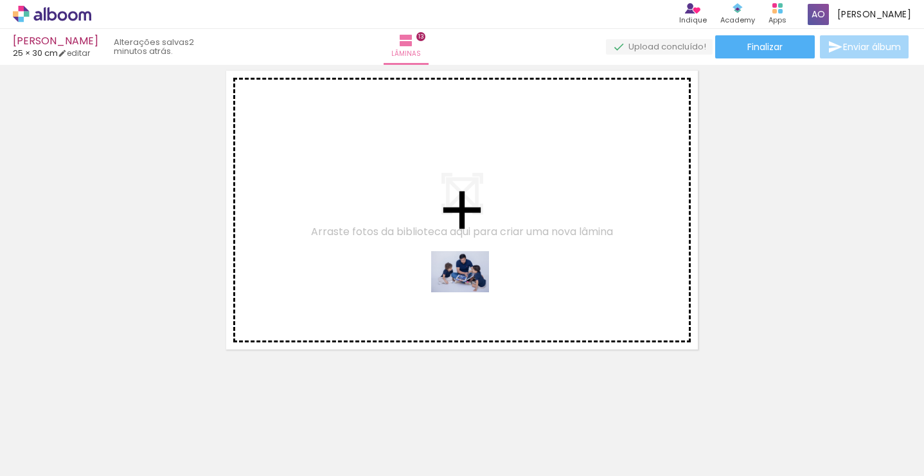
drag, startPoint x: 410, startPoint y: 443, endPoint x: 470, endPoint y: 290, distance: 164.8
click at [470, 290] on quentale-workspace at bounding box center [462, 238] width 924 height 476
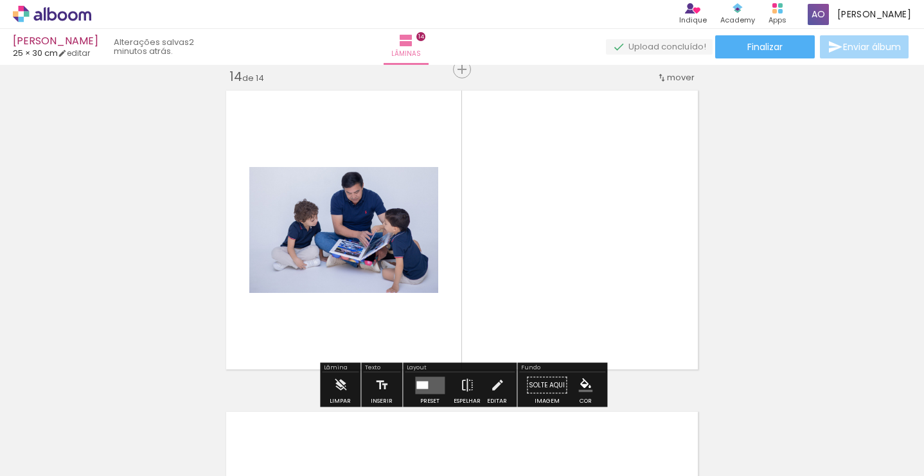
scroll to position [0, 0]
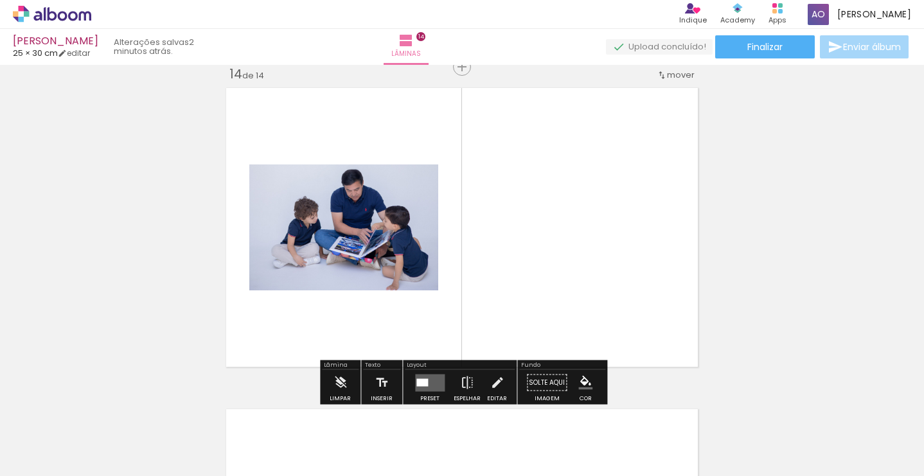
click at [431, 382] on quentale-layouter at bounding box center [430, 382] width 30 height 17
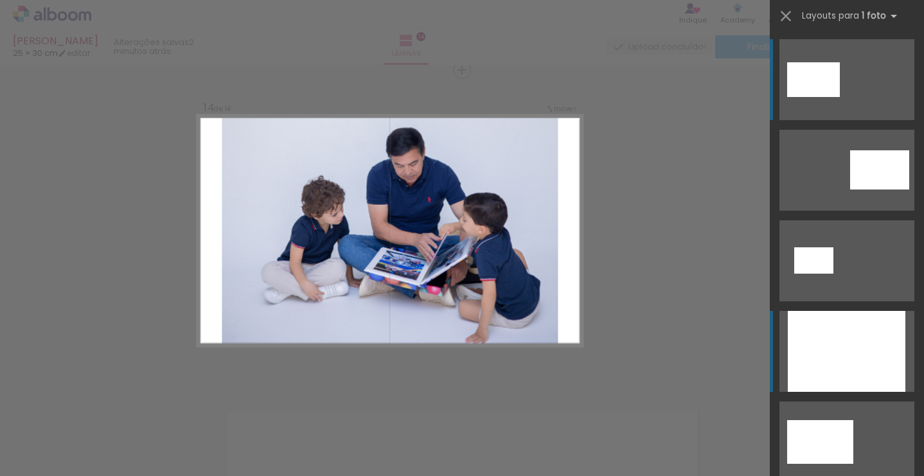
scroll to position [1, 0]
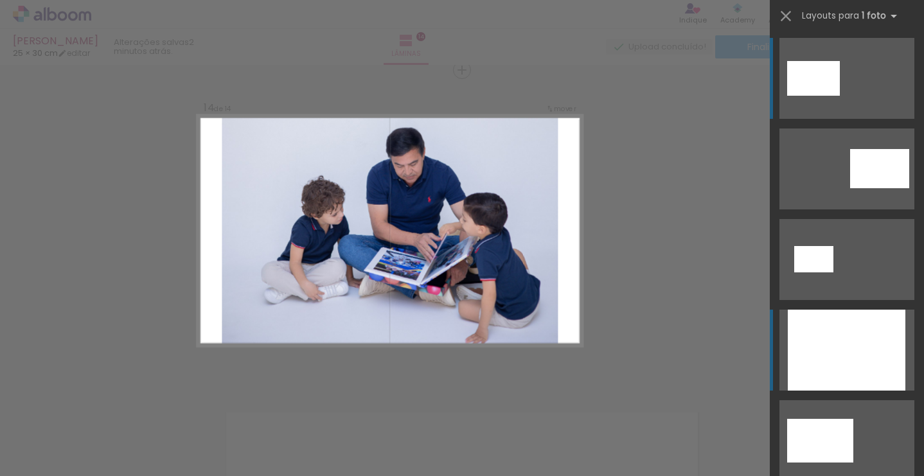
click at [805, 350] on div at bounding box center [847, 350] width 118 height 81
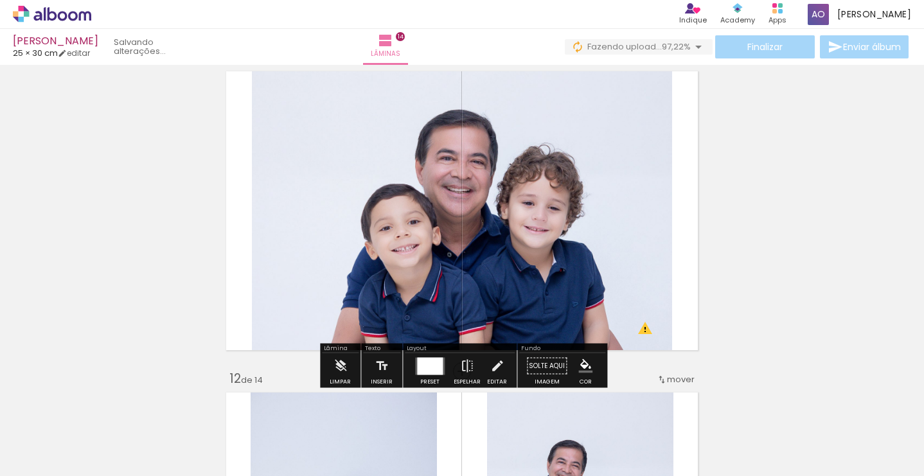
scroll to position [3224, 0]
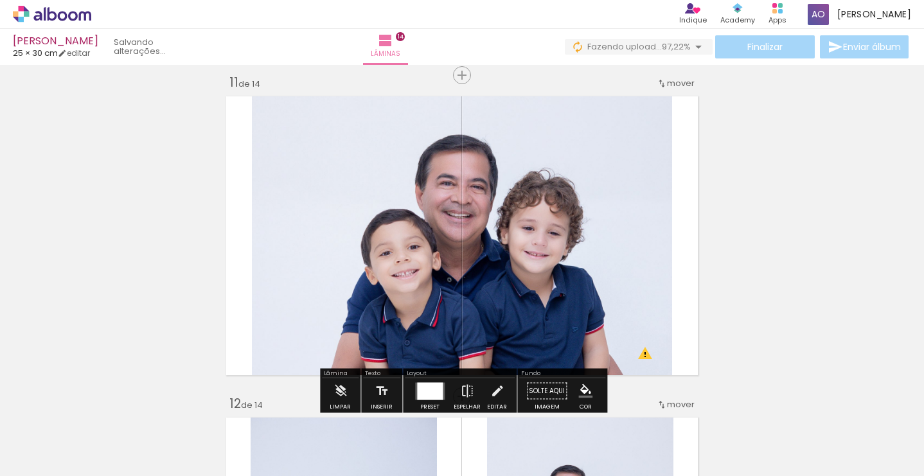
click at [610, 278] on quentale-photo at bounding box center [462, 235] width 420 height 289
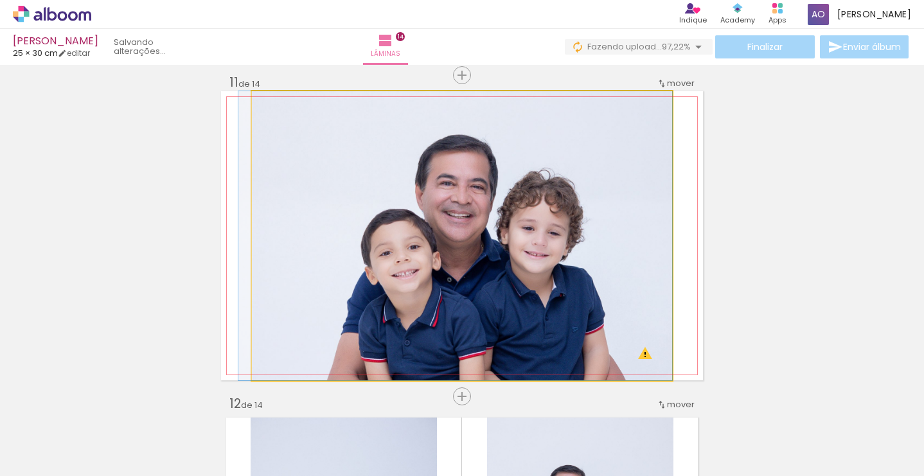
drag, startPoint x: 278, startPoint y: 103, endPoint x: 263, endPoint y: 105, distance: 14.4
type paper-slider "100"
click at [263, 105] on div at bounding box center [300, 104] width 89 height 19
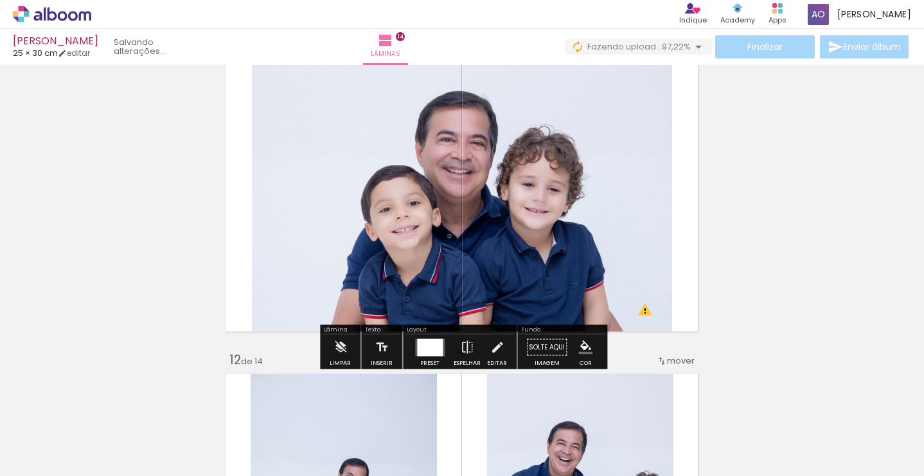
scroll to position [3268, 0]
click at [431, 340] on div at bounding box center [430, 346] width 26 height 17
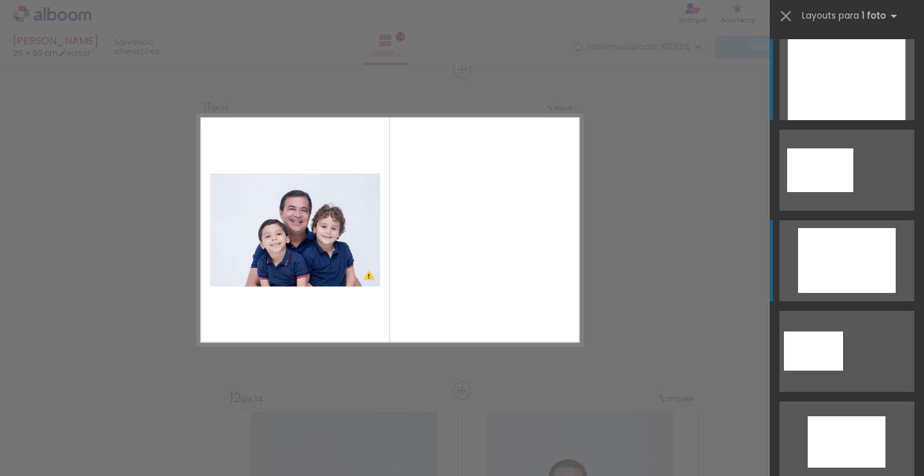
scroll to position [3229, 0]
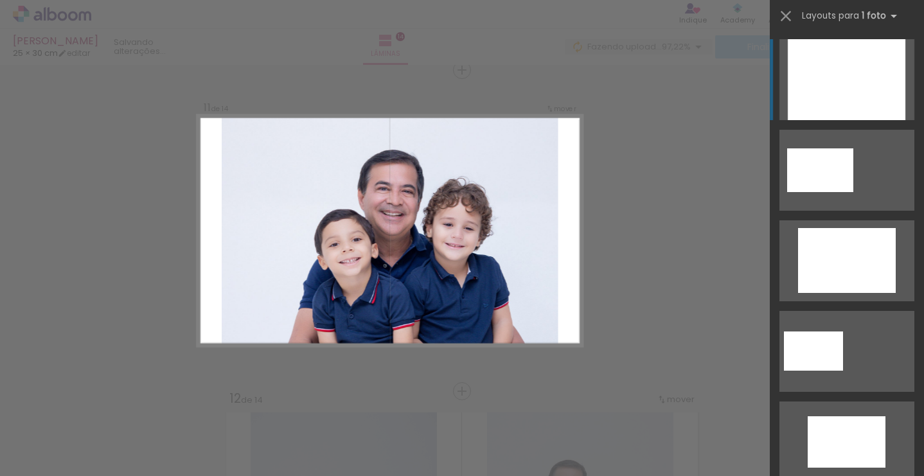
click at [830, 98] on div at bounding box center [847, 79] width 118 height 81
click at [828, 99] on div at bounding box center [847, 79] width 118 height 81
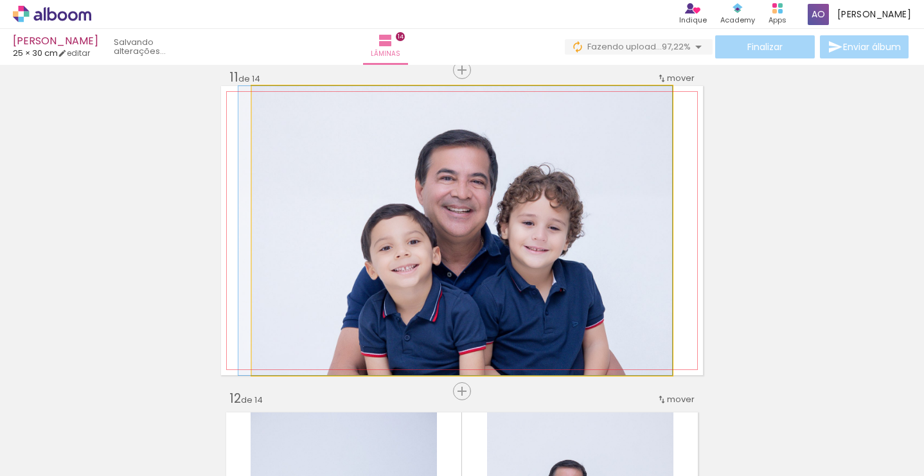
drag, startPoint x: 540, startPoint y: 207, endPoint x: 513, endPoint y: 208, distance: 27.7
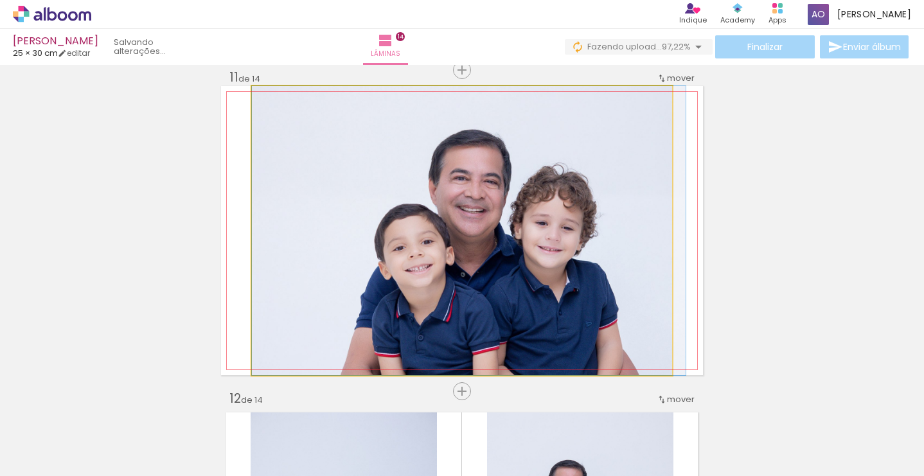
drag, startPoint x: 502, startPoint y: 207, endPoint x: 566, endPoint y: 221, distance: 65.8
click at [565, 221] on div at bounding box center [469, 230] width 434 height 289
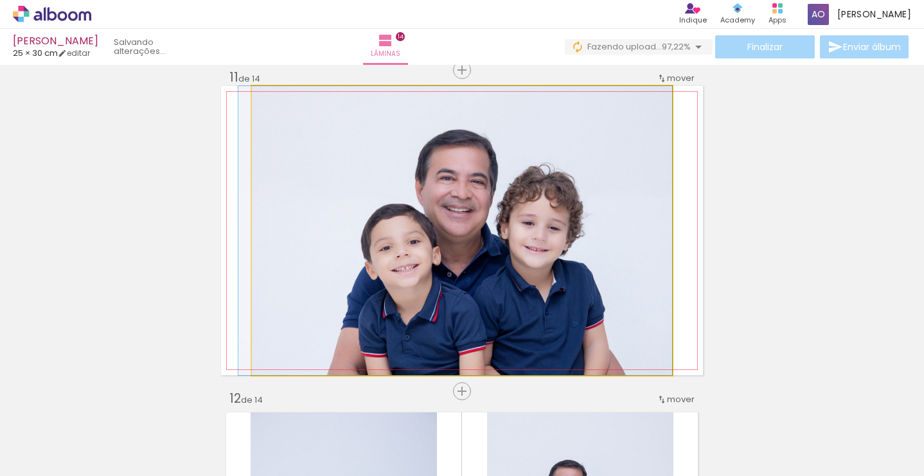
drag, startPoint x: 529, startPoint y: 218, endPoint x: 497, endPoint y: 217, distance: 31.5
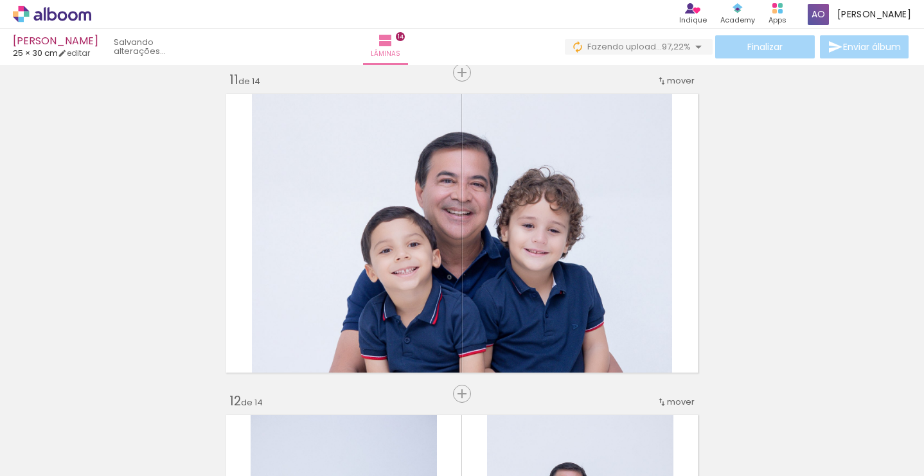
scroll to position [3229, 0]
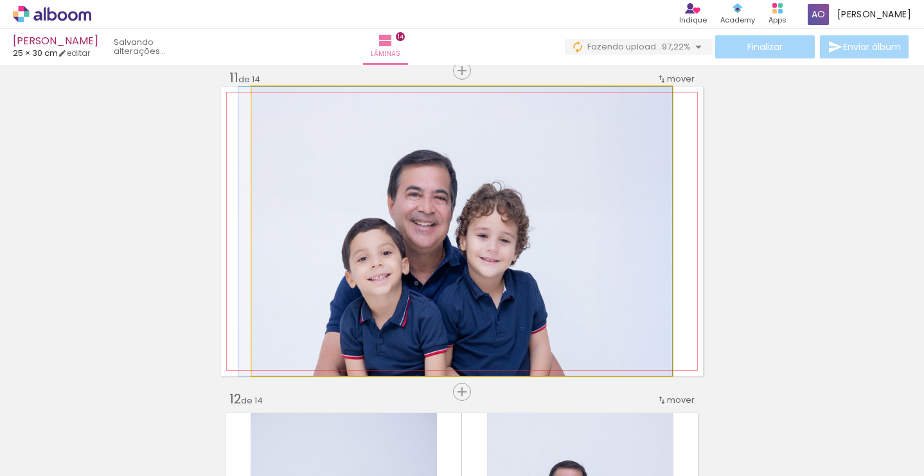
drag, startPoint x: 541, startPoint y: 250, endPoint x: 520, endPoint y: 248, distance: 21.3
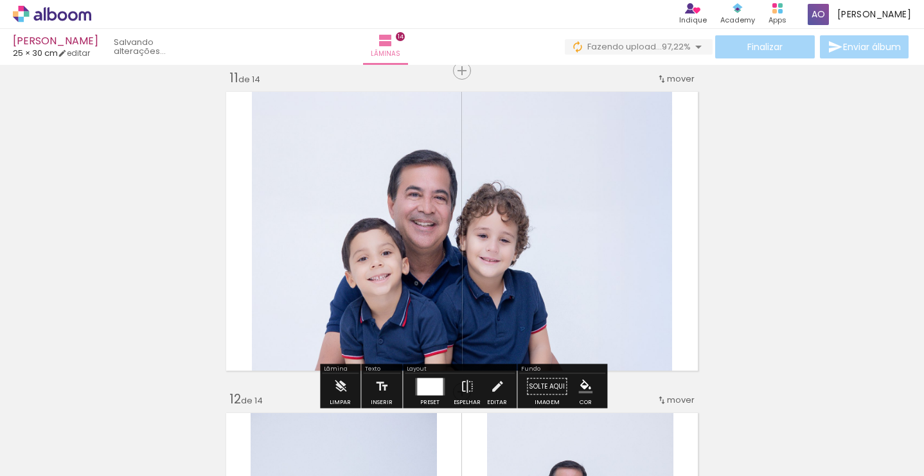
scroll to position [3227, 0]
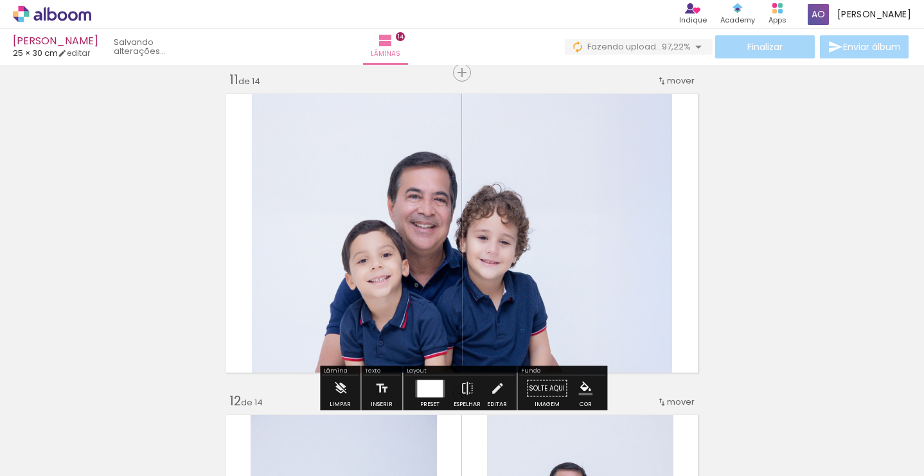
click at [444, 293] on quentale-photo at bounding box center [462, 233] width 420 height 289
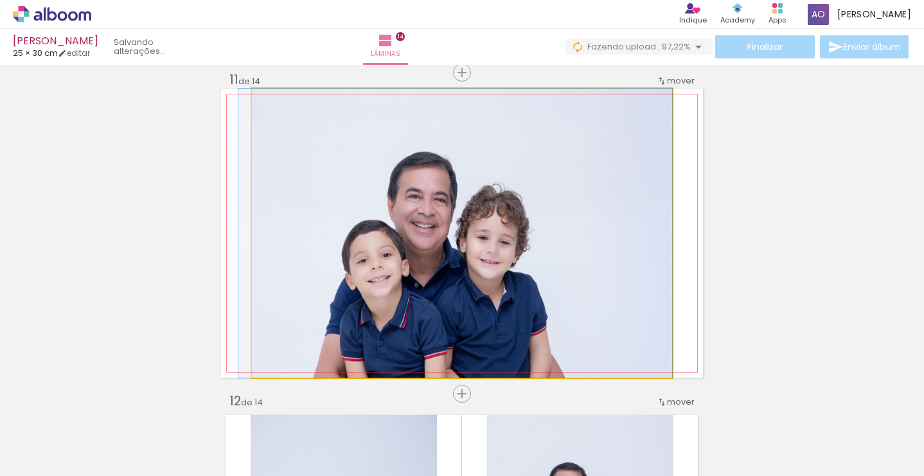
drag, startPoint x: 444, startPoint y: 292, endPoint x: 432, endPoint y: 292, distance: 11.6
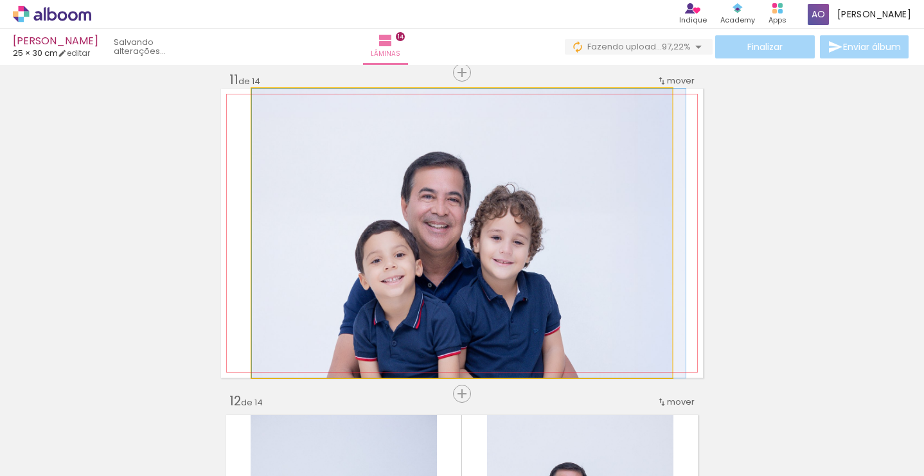
drag, startPoint x: 449, startPoint y: 288, endPoint x: 477, endPoint y: 290, distance: 28.3
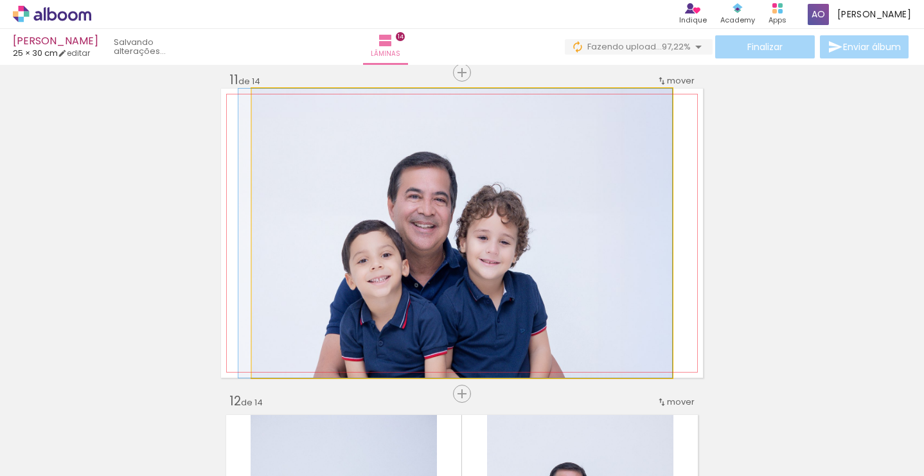
drag, startPoint x: 489, startPoint y: 278, endPoint x: 454, endPoint y: 277, distance: 35.4
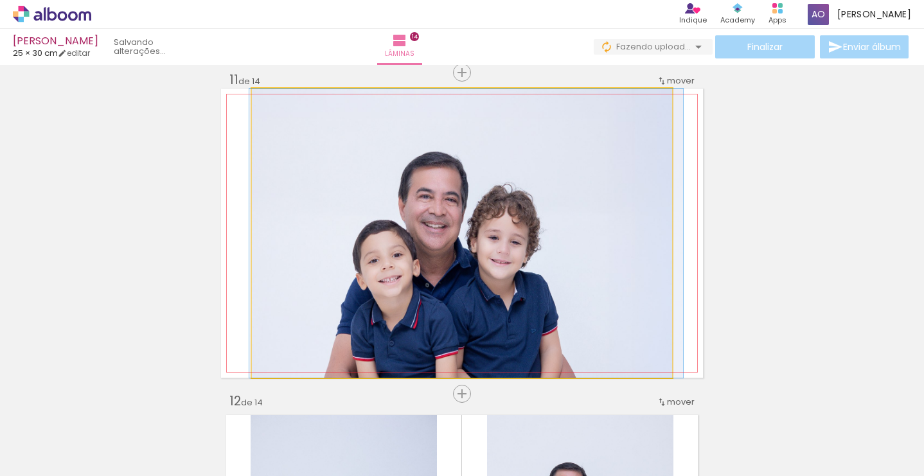
drag, startPoint x: 549, startPoint y: 301, endPoint x: 560, endPoint y: 301, distance: 10.9
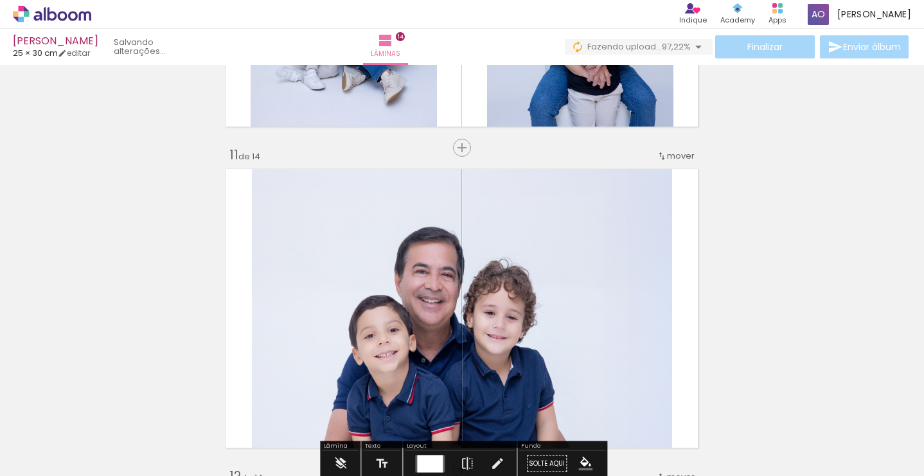
scroll to position [3161, 0]
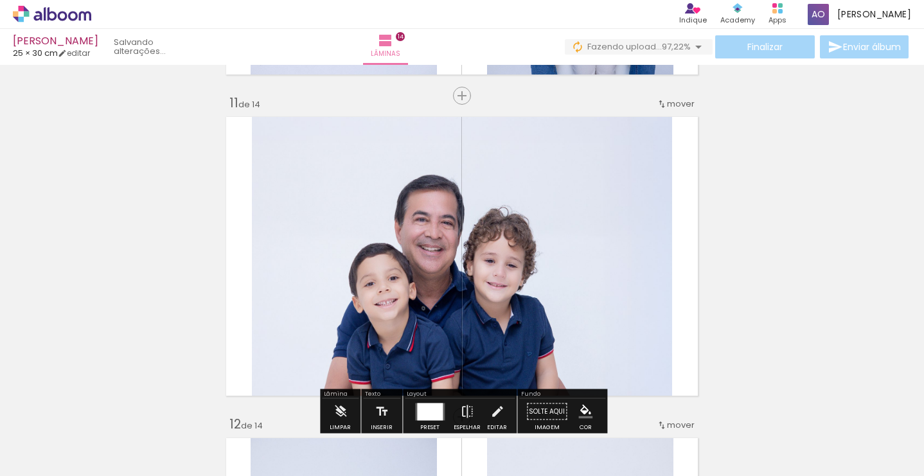
click at [537, 330] on quentale-photo at bounding box center [462, 256] width 420 height 289
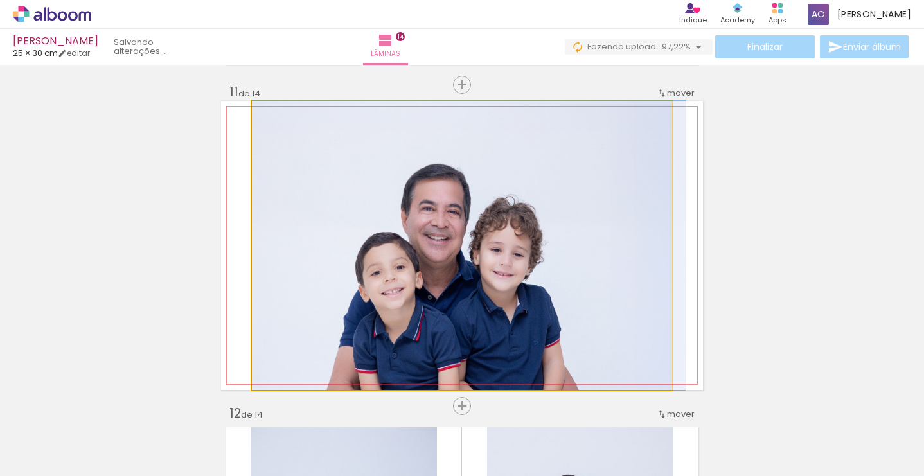
drag, startPoint x: 538, startPoint y: 330, endPoint x: 546, endPoint y: 370, distance: 41.3
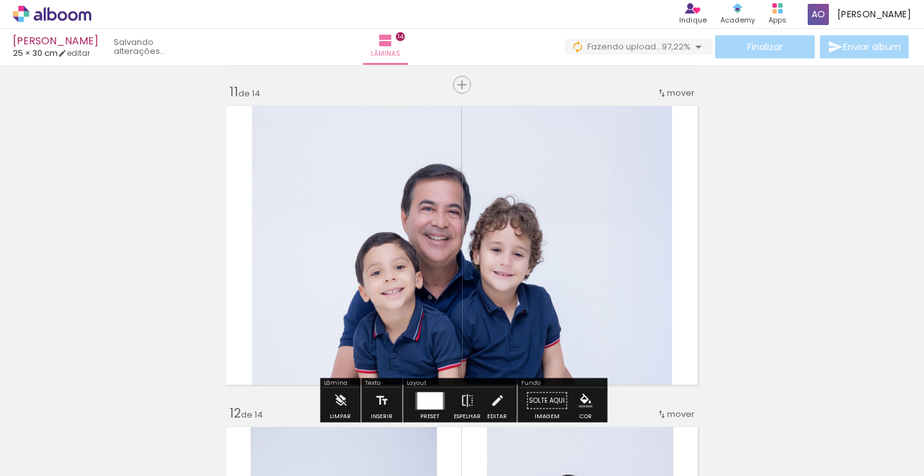
scroll to position [3214, 0]
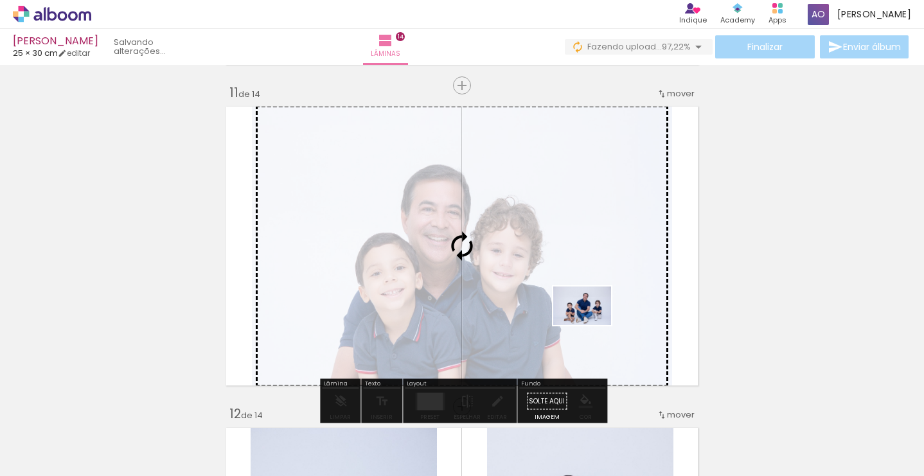
drag, startPoint x: 676, startPoint y: 433, endPoint x: 592, endPoint y: 325, distance: 136.9
click at [592, 325] on quentale-workspace at bounding box center [462, 238] width 924 height 476
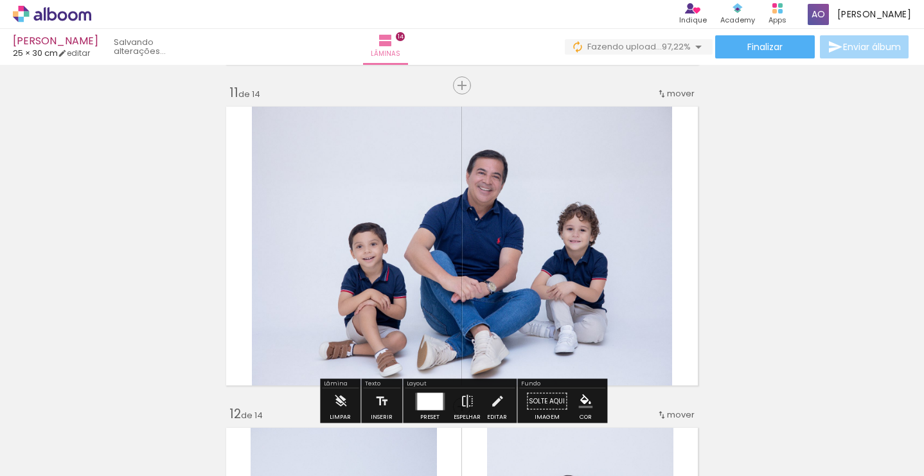
scroll to position [0, 1763]
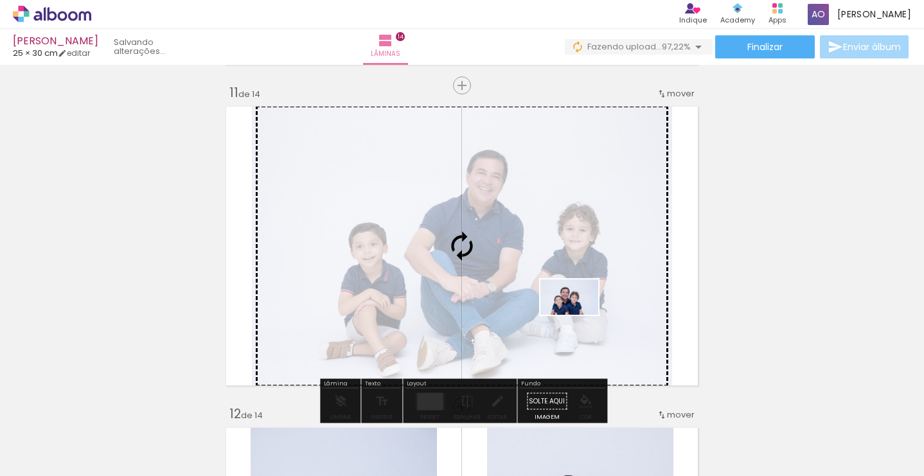
drag, startPoint x: 742, startPoint y: 450, endPoint x: 579, endPoint y: 318, distance: 209.8
click at [579, 318] on quentale-workspace at bounding box center [462, 238] width 924 height 476
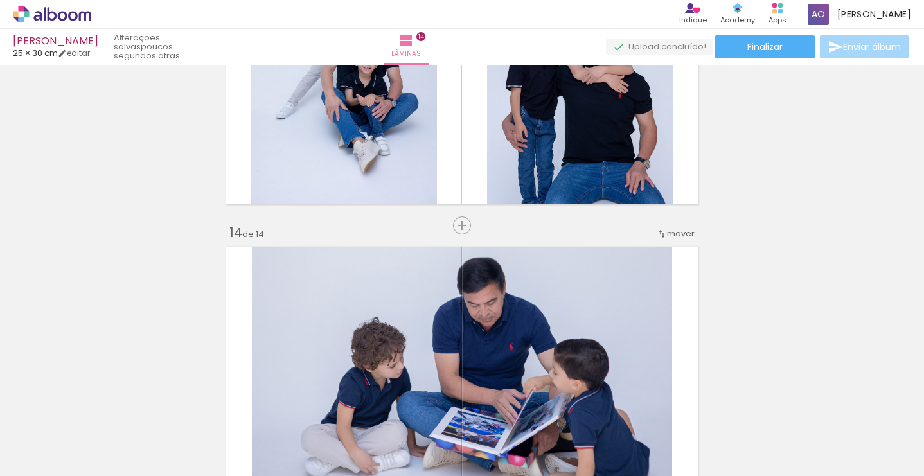
scroll to position [4039, 0]
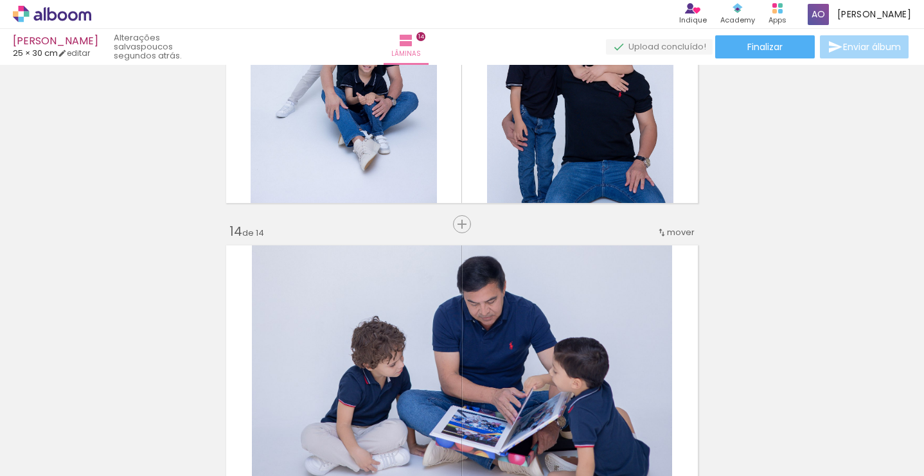
click at [680, 238] on div "mover" at bounding box center [676, 232] width 38 height 21
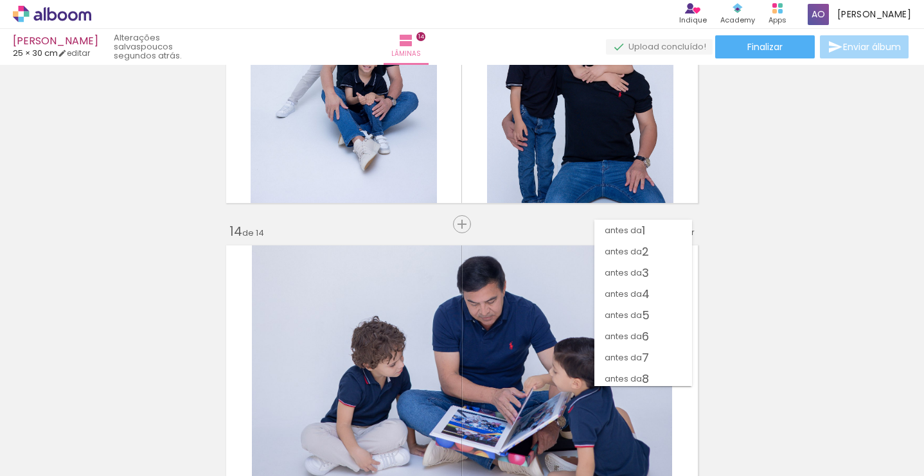
scroll to position [130, 0]
click at [645, 344] on span "13" at bounding box center [647, 354] width 10 height 21
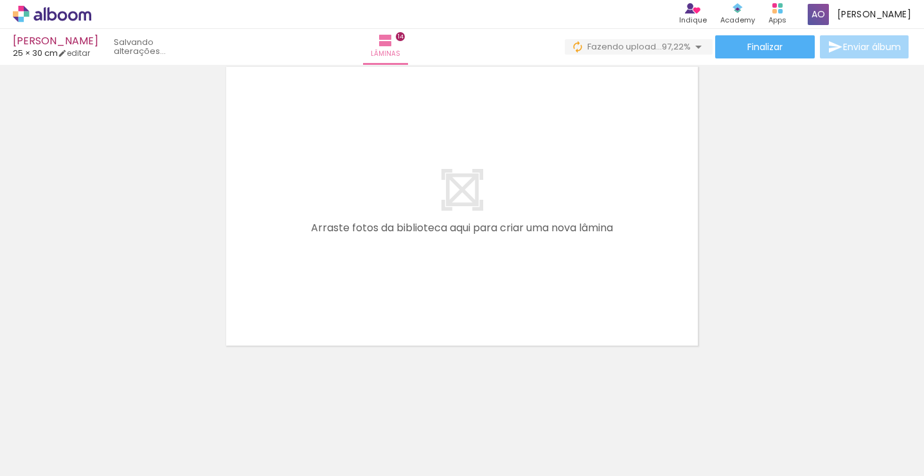
scroll to position [0, 1058]
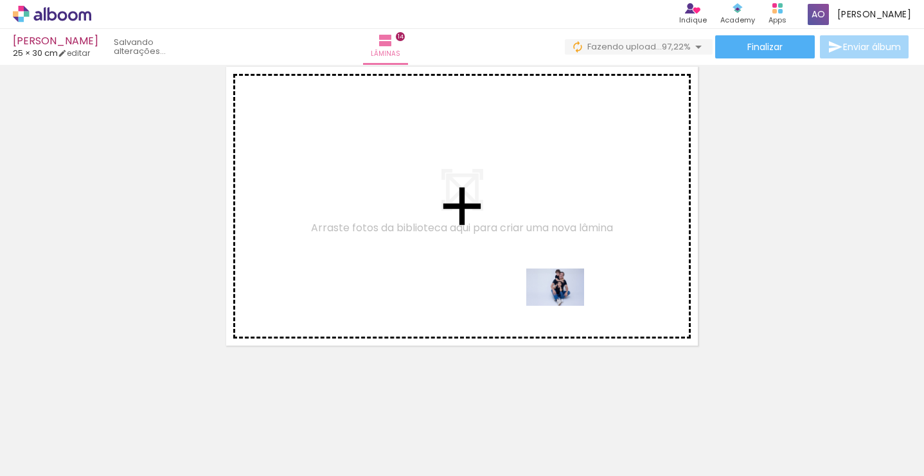
drag, startPoint x: 585, startPoint y: 423, endPoint x: 565, endPoint y: 307, distance: 117.5
click at [565, 307] on quentale-workspace at bounding box center [462, 238] width 924 height 476
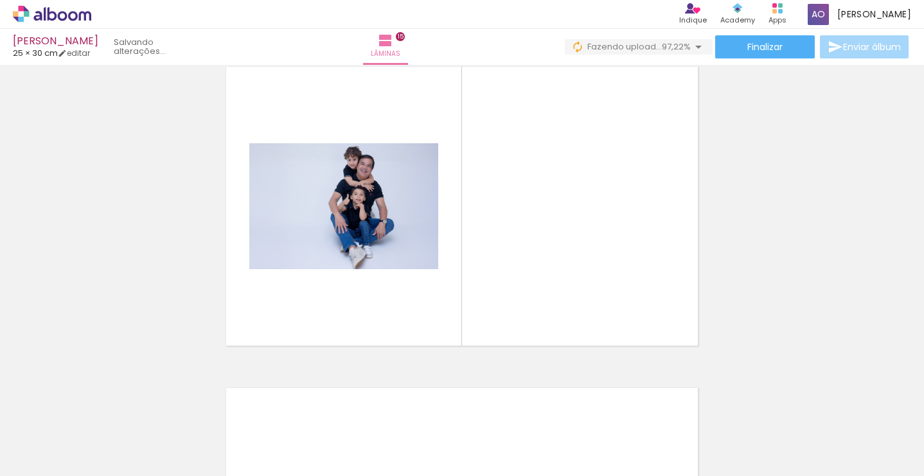
scroll to position [4515, 0]
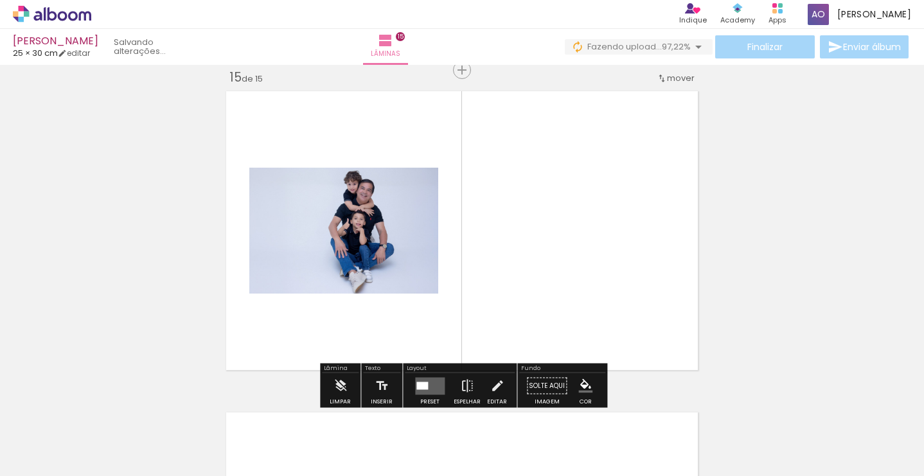
click at [434, 382] on quentale-layouter at bounding box center [430, 385] width 30 height 17
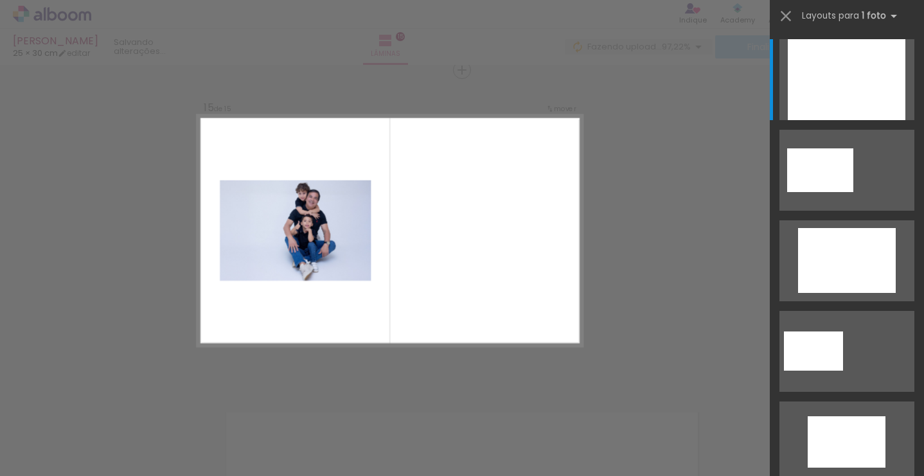
scroll to position [0, 0]
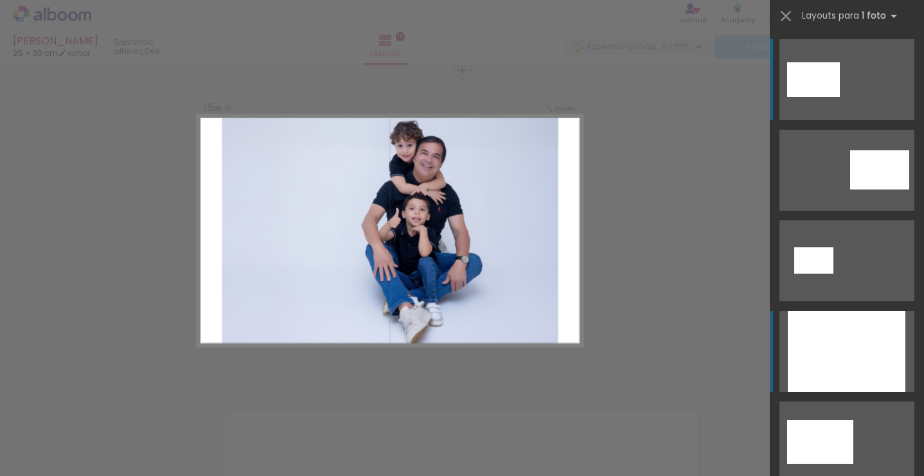
click at [837, 344] on div at bounding box center [847, 351] width 118 height 81
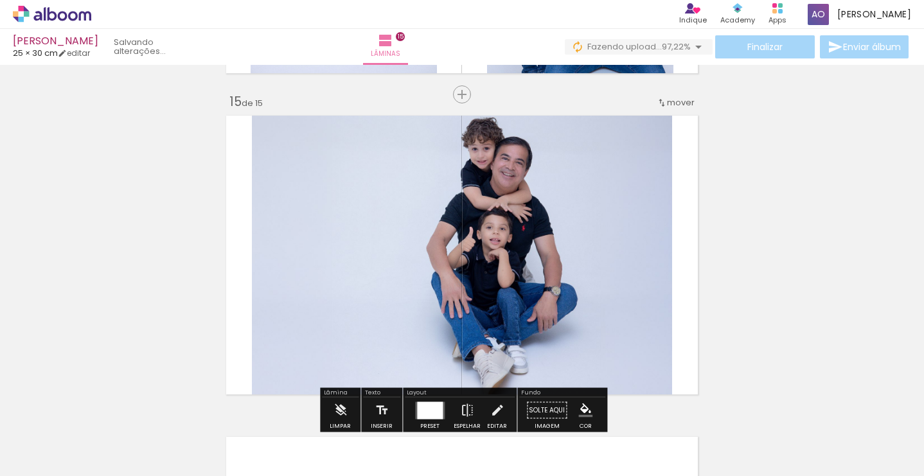
scroll to position [4489, 0]
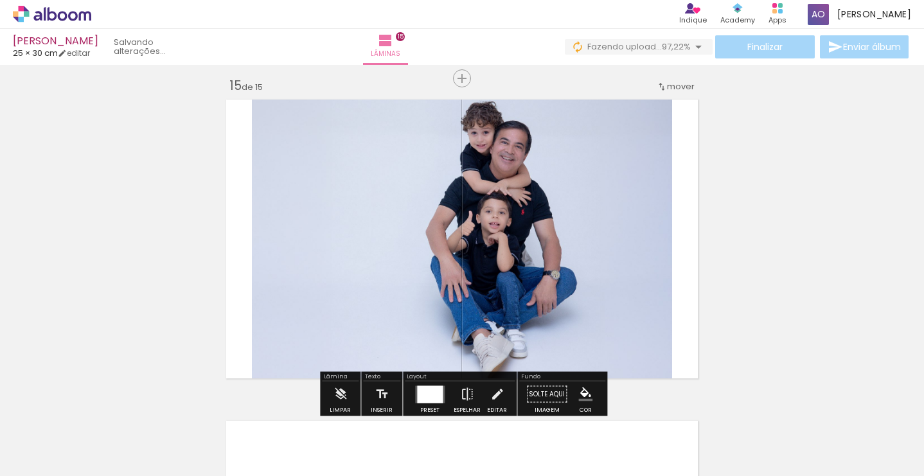
scroll to position [4515, 0]
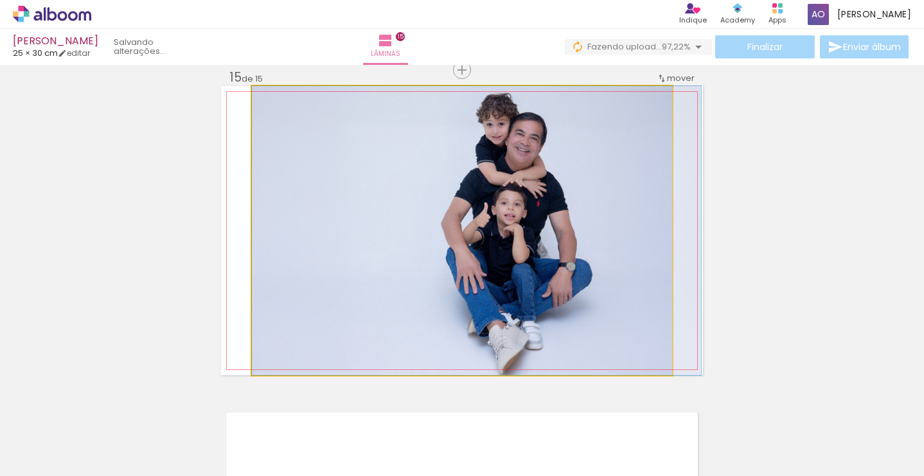
drag, startPoint x: 581, startPoint y: 267, endPoint x: 614, endPoint y: 274, distance: 34.2
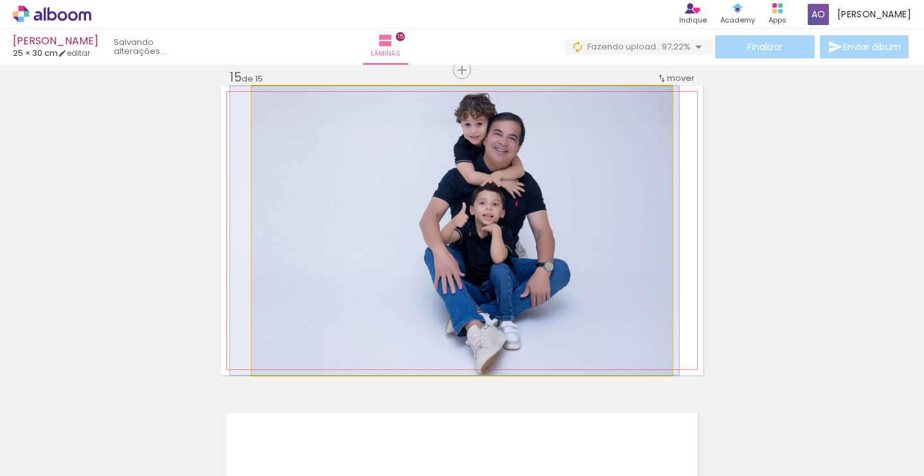
drag, startPoint x: 562, startPoint y: 258, endPoint x: 540, endPoint y: 259, distance: 21.9
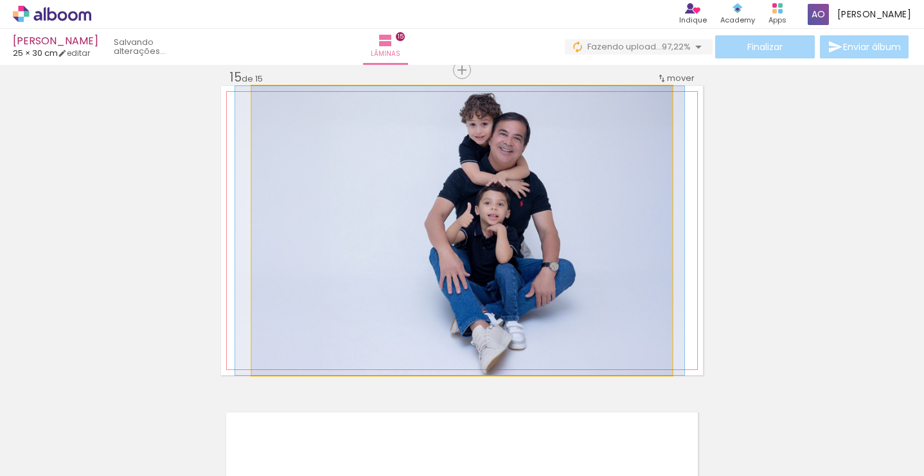
click at [546, 259] on quentale-photo at bounding box center [462, 230] width 420 height 289
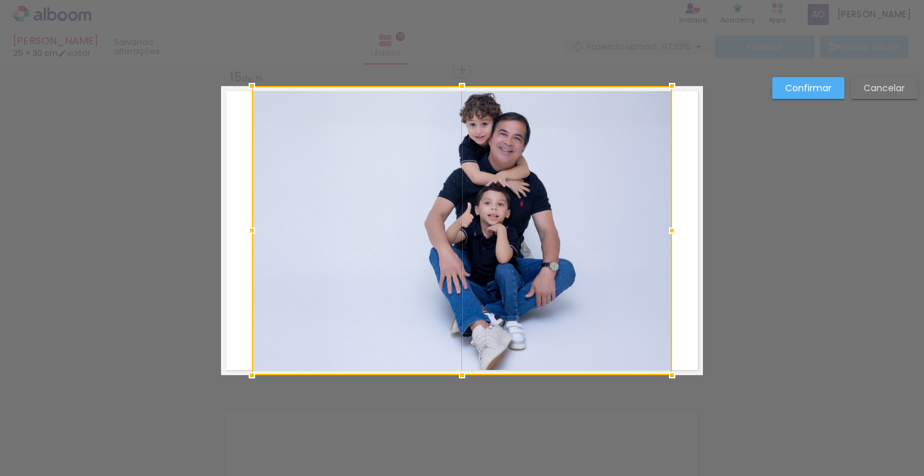
click at [0, 0] on slot "Confirmar" at bounding box center [0, 0] width 0 height 0
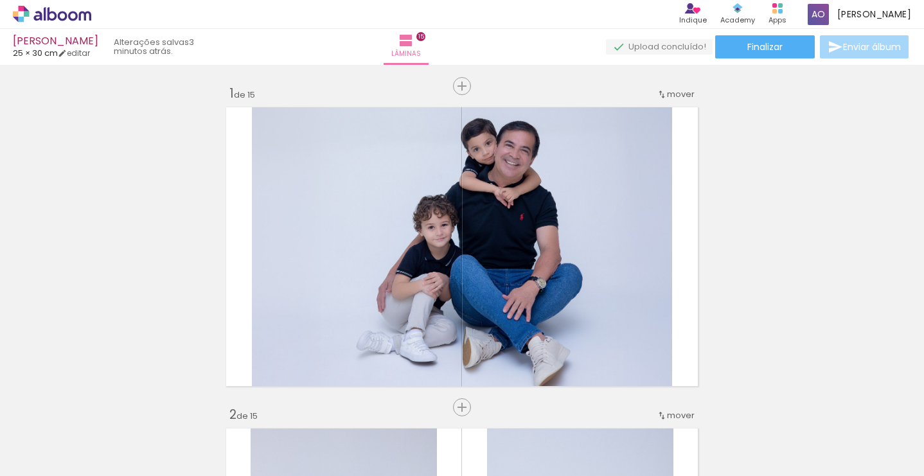
scroll to position [0, 0]
click at [765, 48] on span "Finalizar" at bounding box center [764, 46] width 35 height 9
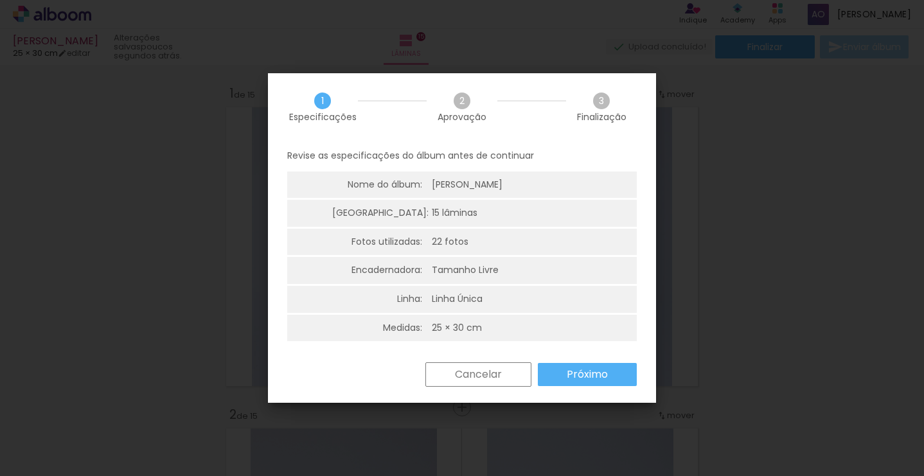
click at [616, 370] on paper-button "Próximo" at bounding box center [587, 374] width 99 height 23
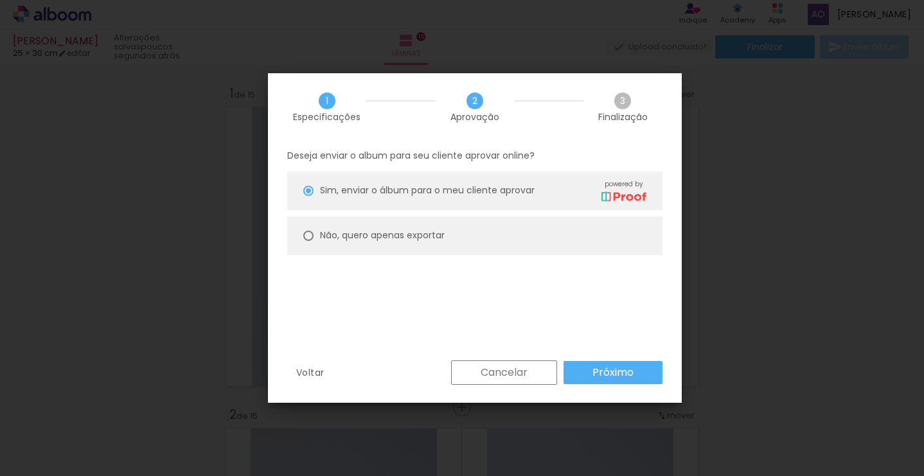
click at [0, 0] on slot "Próximo" at bounding box center [0, 0] width 0 height 0
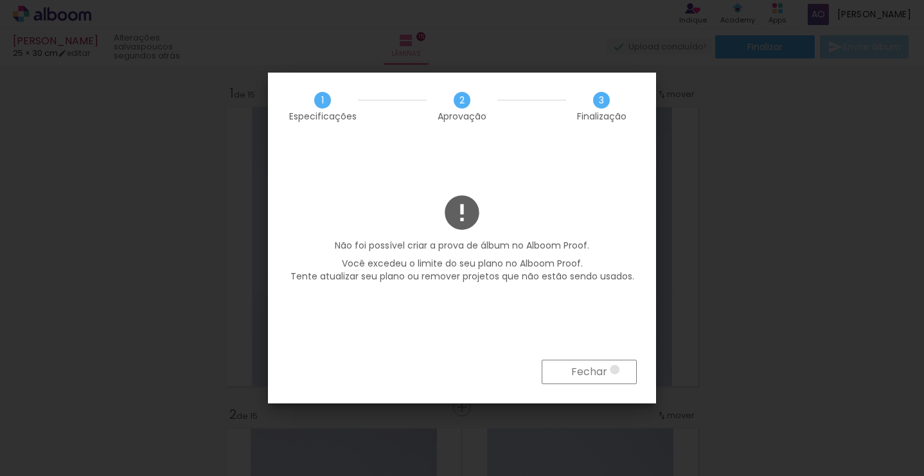
click at [616, 370] on paper-button "Fechar" at bounding box center [589, 372] width 95 height 24
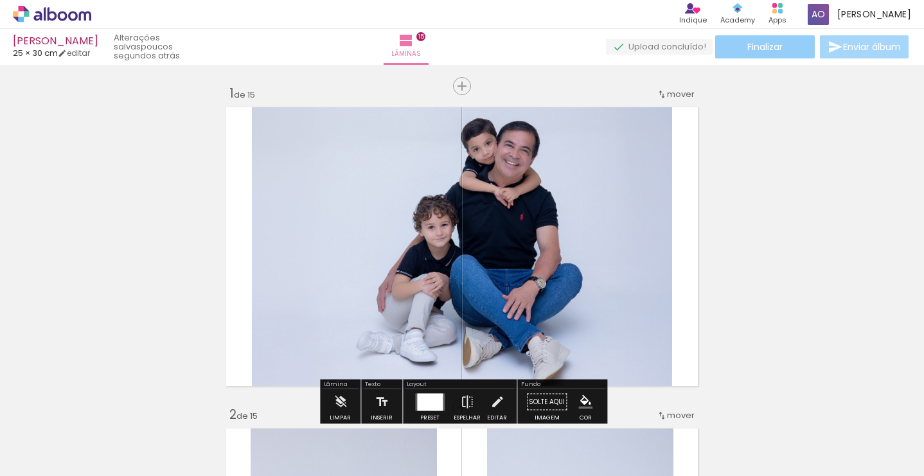
click at [754, 51] on span "Finalizar" at bounding box center [764, 46] width 35 height 9
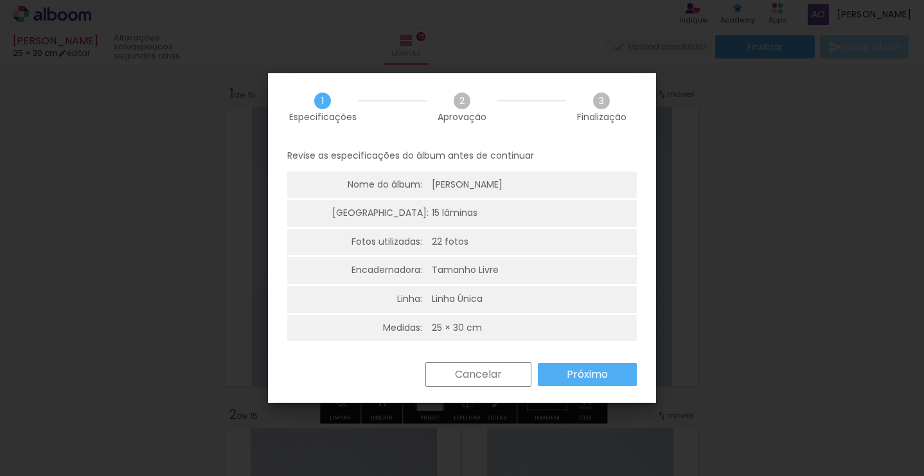
click at [0, 0] on slot "Próximo" at bounding box center [0, 0] width 0 height 0
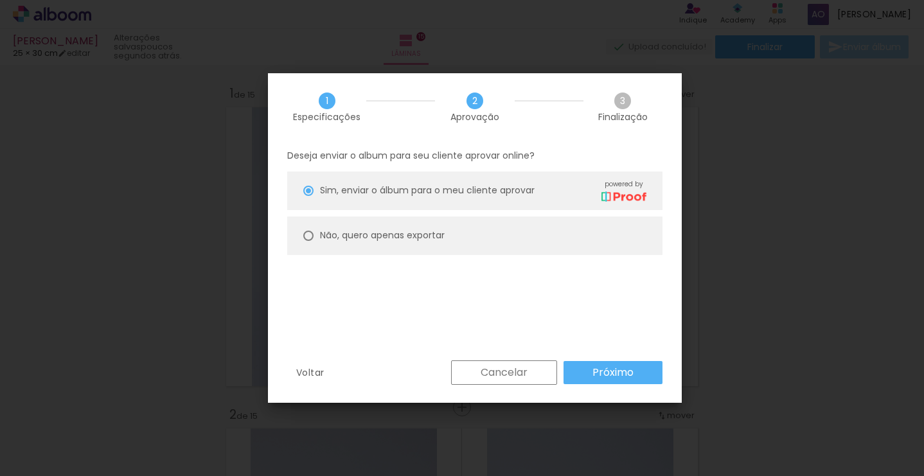
click at [552, 228] on paper-radio-button "Não, quero apenas exportar" at bounding box center [474, 236] width 375 height 39
type paper-radio-button "on"
click at [0, 0] on slot "Próximo" at bounding box center [0, 0] width 0 height 0
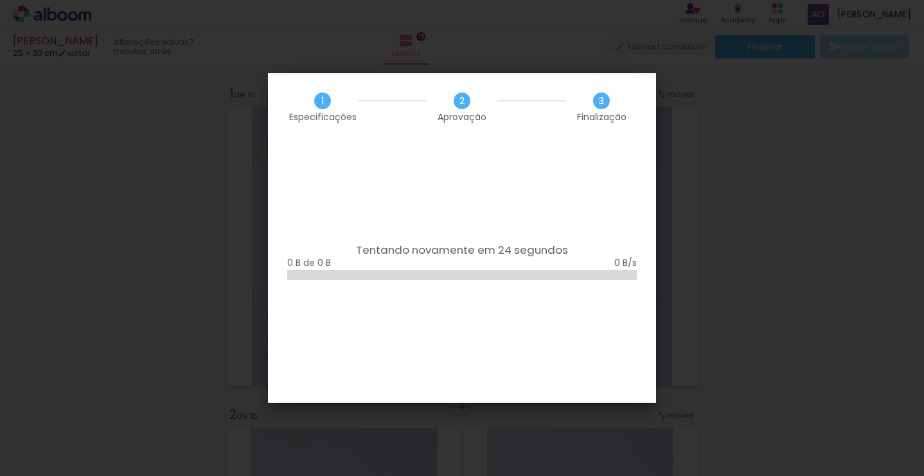
click at [705, 150] on iron-overlay-backdrop at bounding box center [462, 238] width 924 height 476
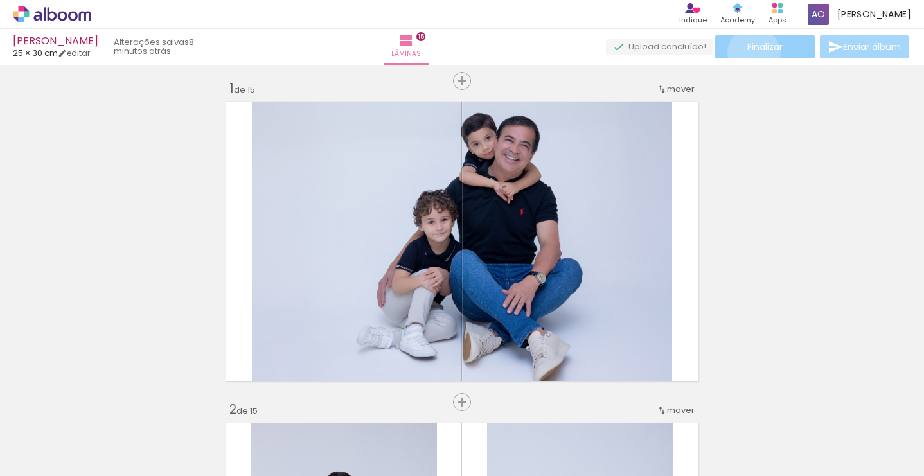
click at [749, 53] on paper-button "Finalizar" at bounding box center [765, 46] width 100 height 23
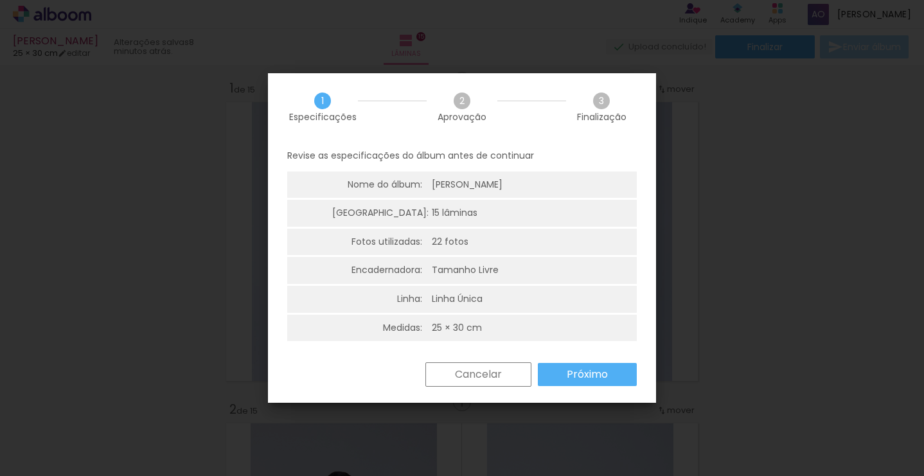
click at [0, 0] on slot "Próximo" at bounding box center [0, 0] width 0 height 0
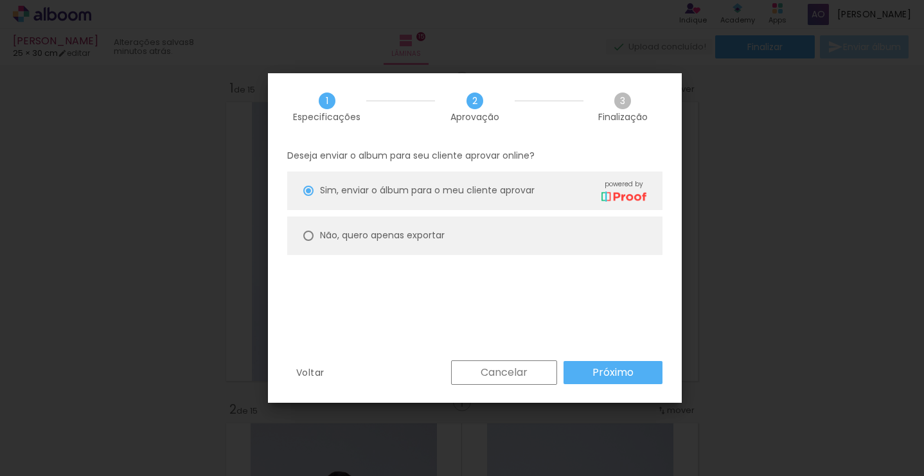
click at [501, 235] on paper-radio-button "Não, quero apenas exportar" at bounding box center [474, 236] width 375 height 39
type paper-radio-button "on"
click at [0, 0] on slot "Próximo" at bounding box center [0, 0] width 0 height 0
type input "Alta, 300 DPI"
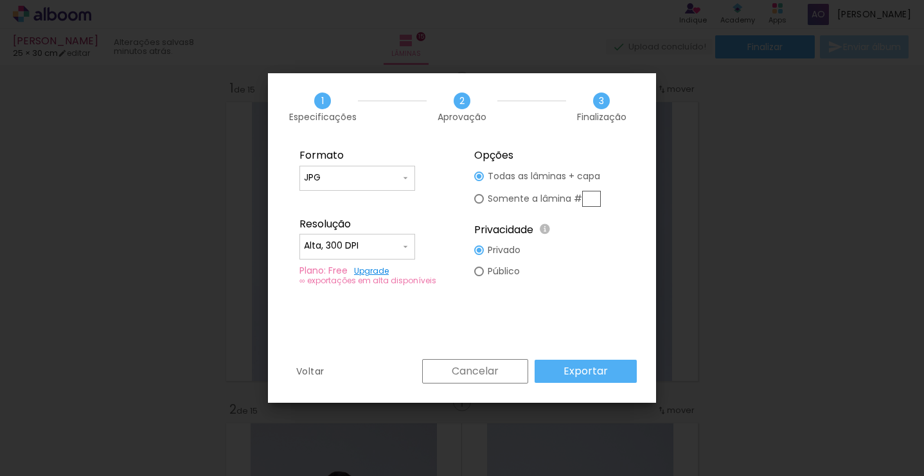
click at [0, 0] on slot "Exportar" at bounding box center [0, 0] width 0 height 0
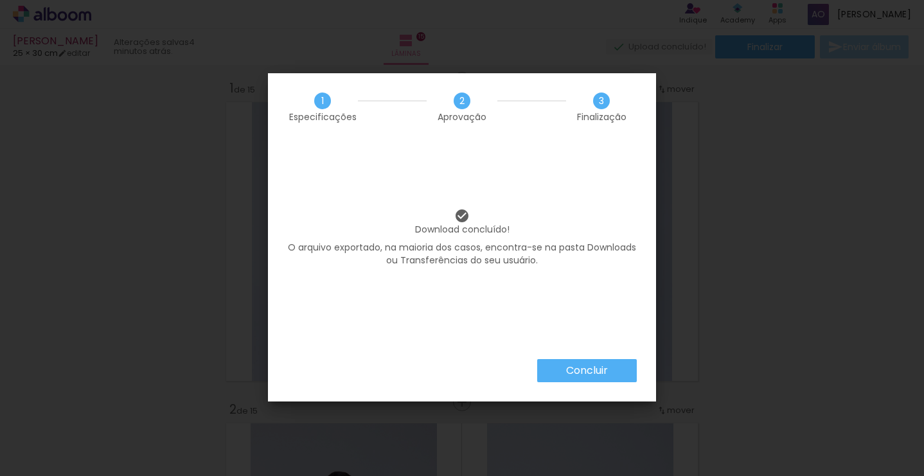
click at [620, 372] on paper-button "Concluir" at bounding box center [587, 370] width 100 height 23
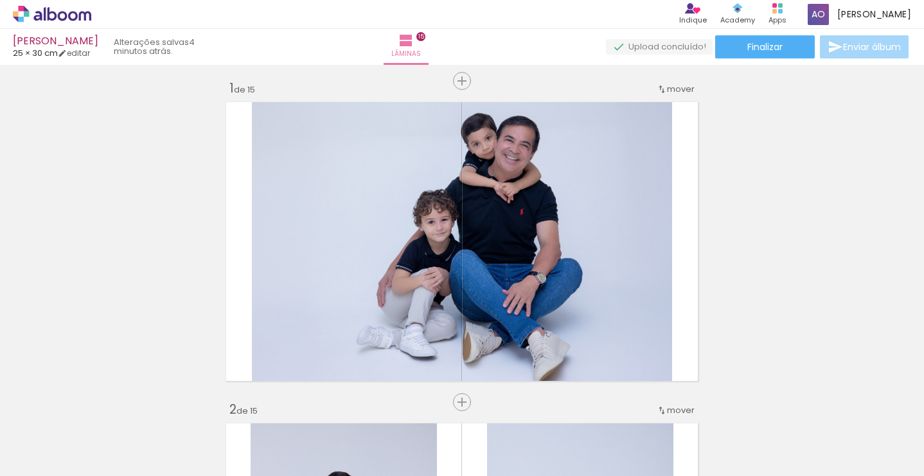
click at [620, 372] on body "link( href="../../bower_components/polymer/polymer.html" rel="import" ) picture…" at bounding box center [462, 238] width 924 height 476
